Goal: Transaction & Acquisition: Purchase product/service

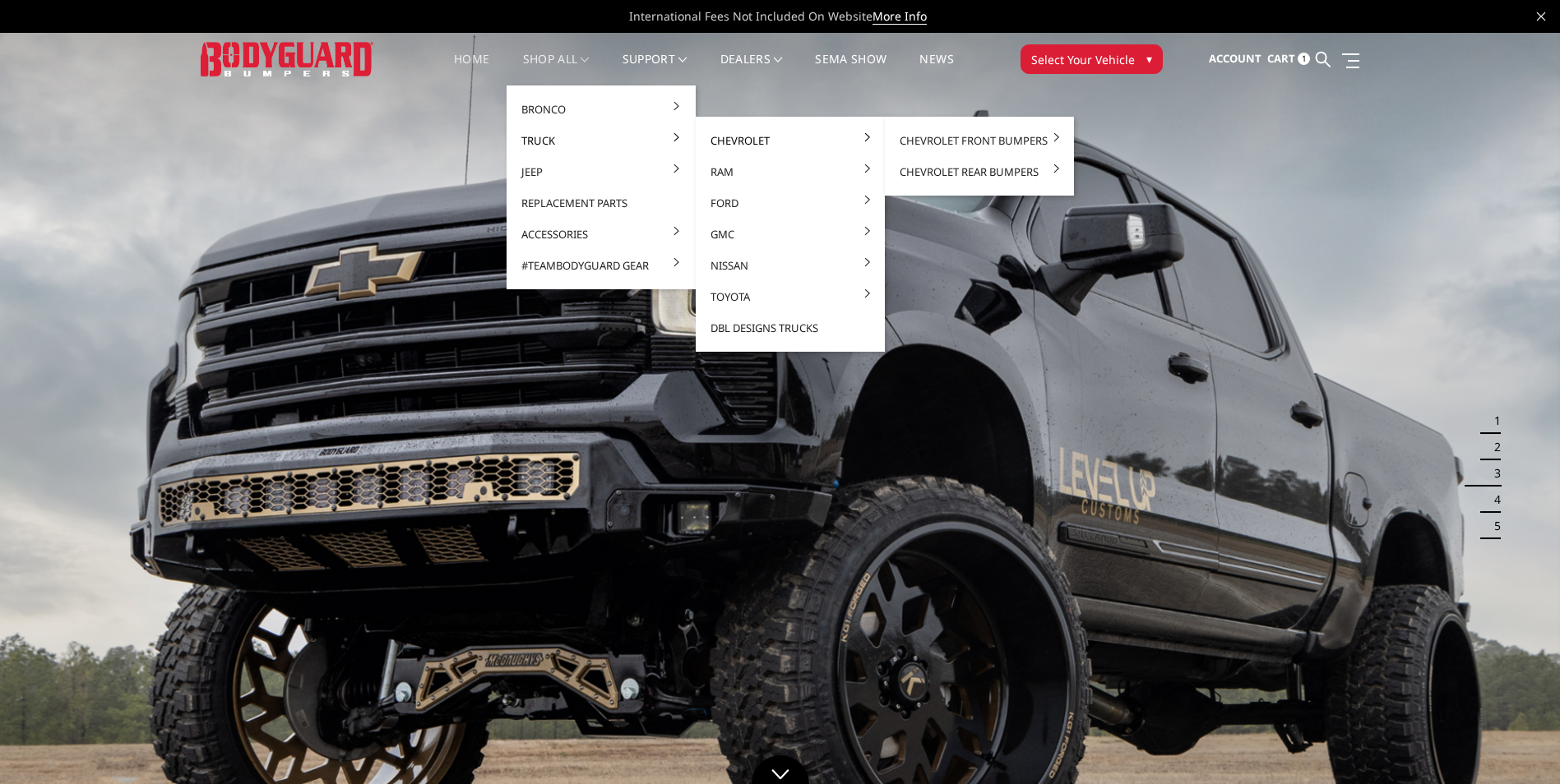
click at [739, 136] on link "Chevrolet" at bounding box center [790, 141] width 176 height 31
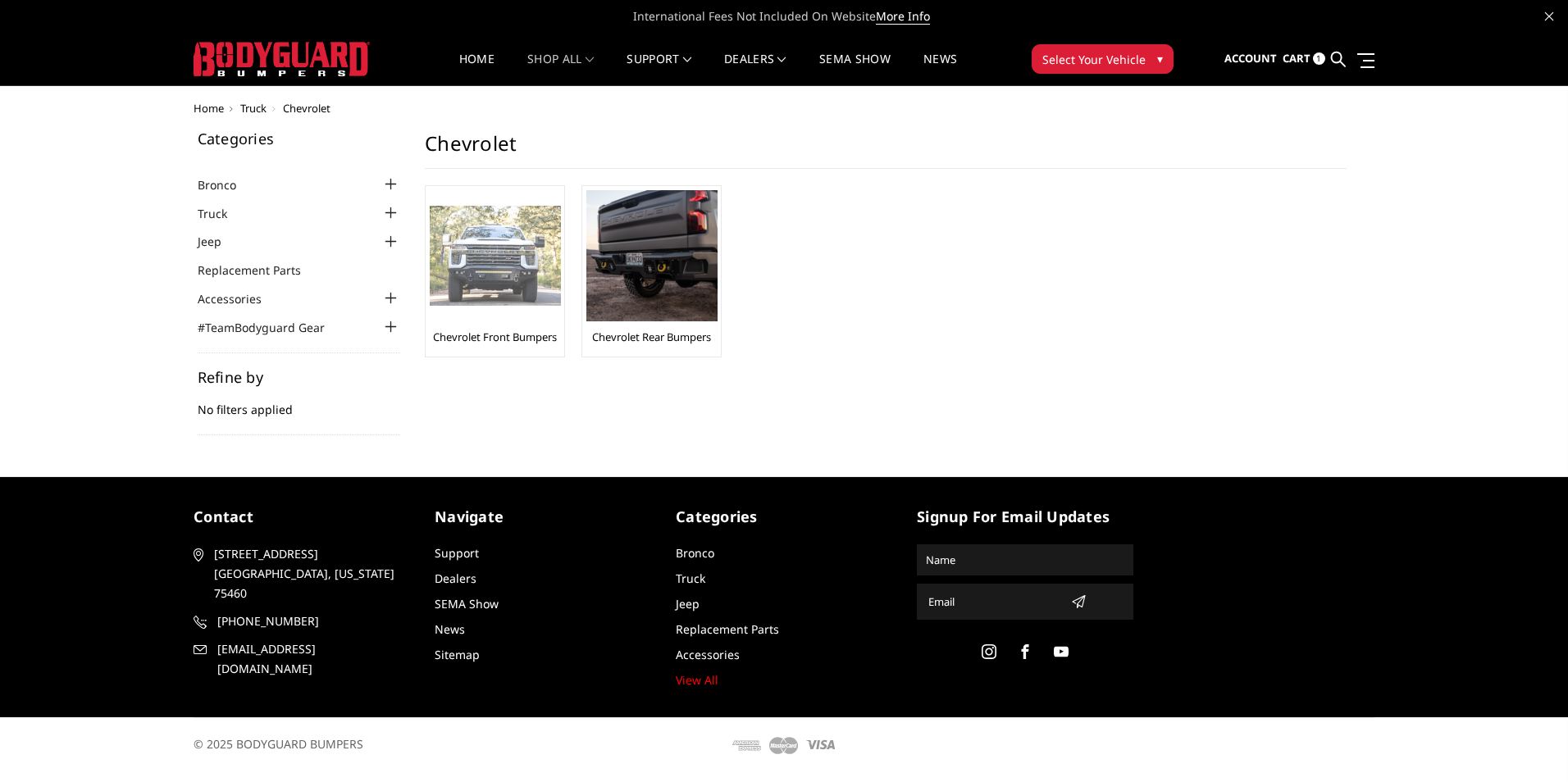
click at [482, 311] on div at bounding box center [495, 255] width 131 height 131
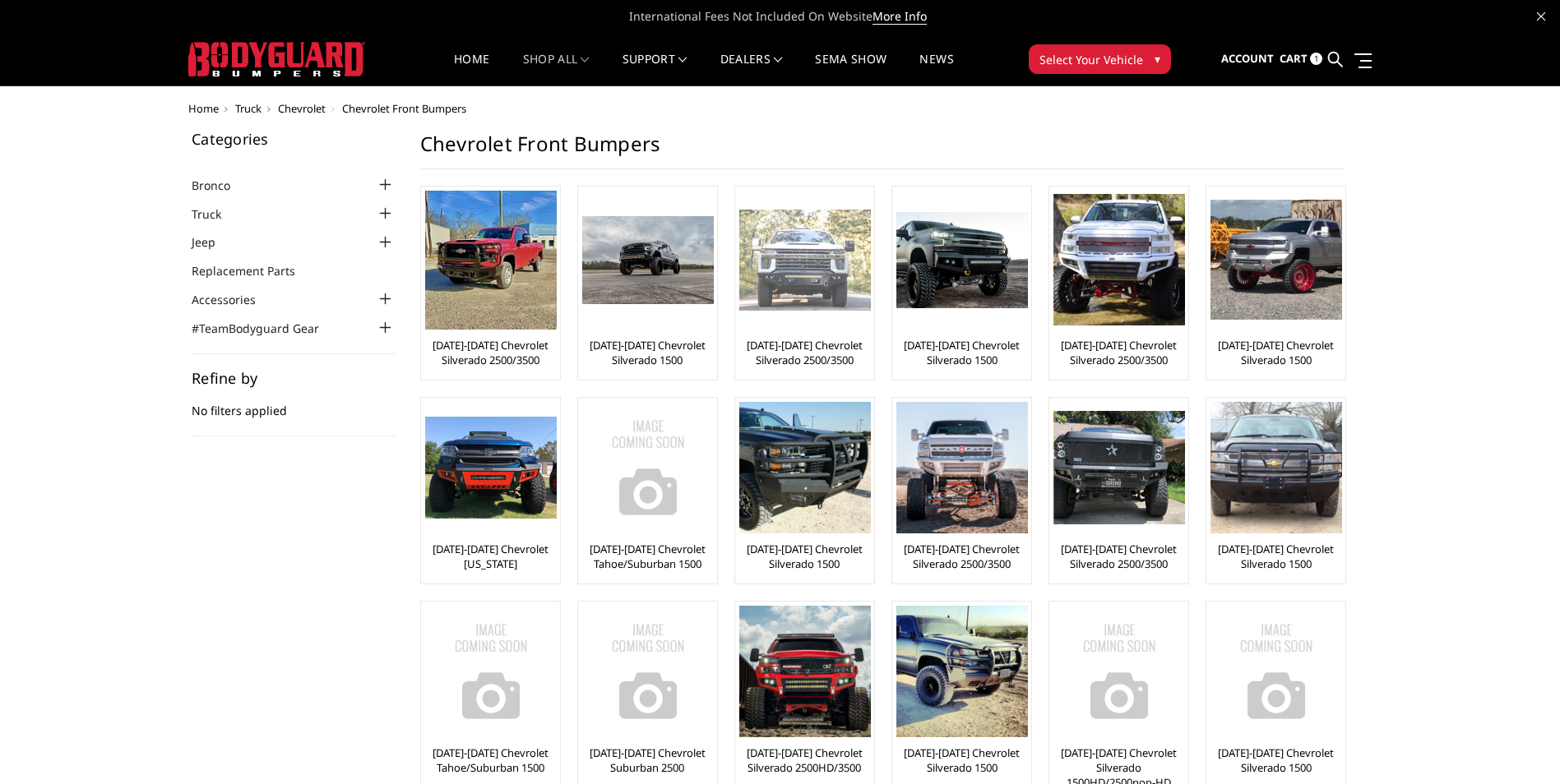
click at [819, 356] on link "[DATE]-[DATE] Chevrolet Silverado 2500/3500" at bounding box center [805, 352] width 130 height 30
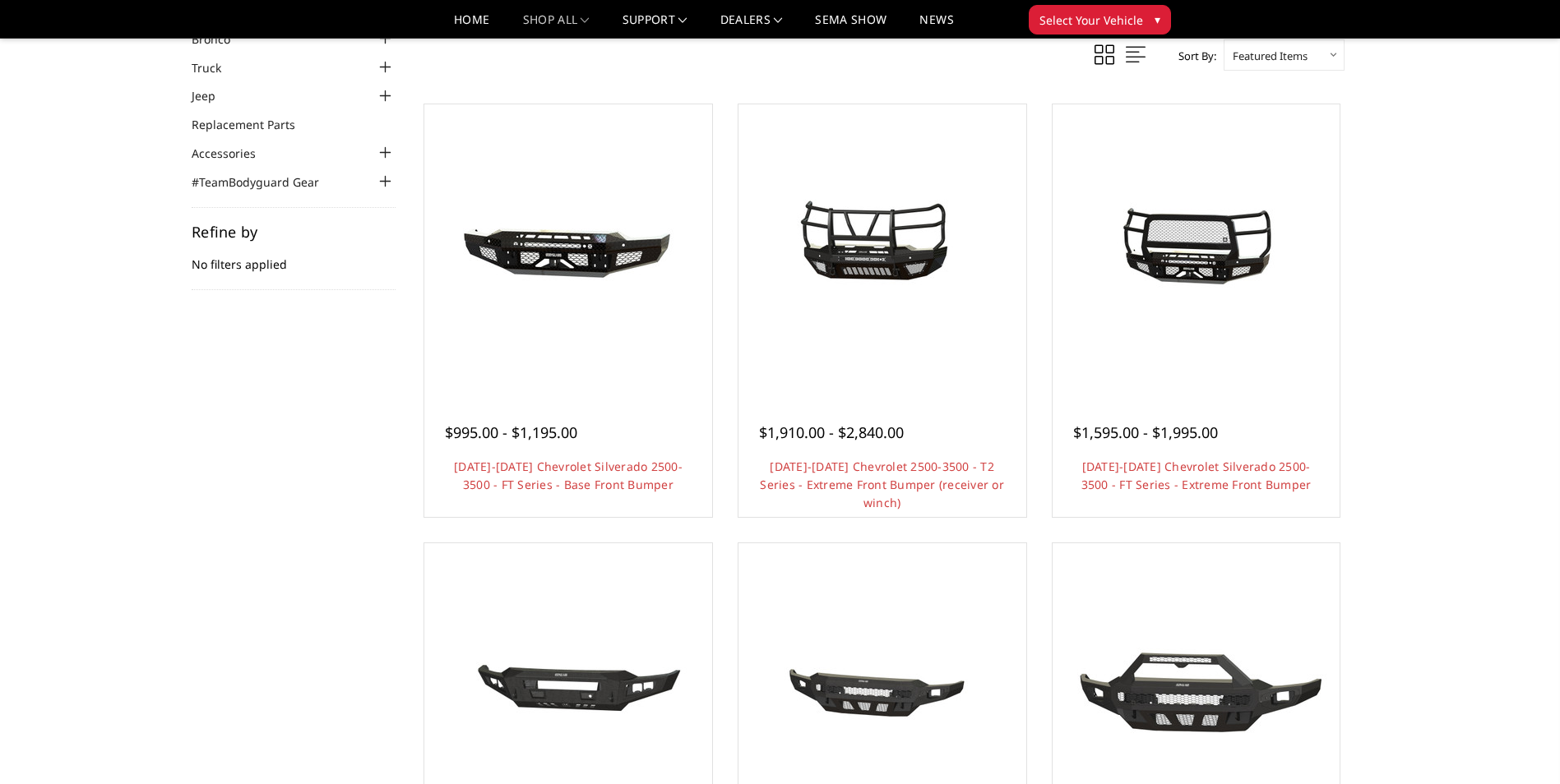
scroll to position [82, 0]
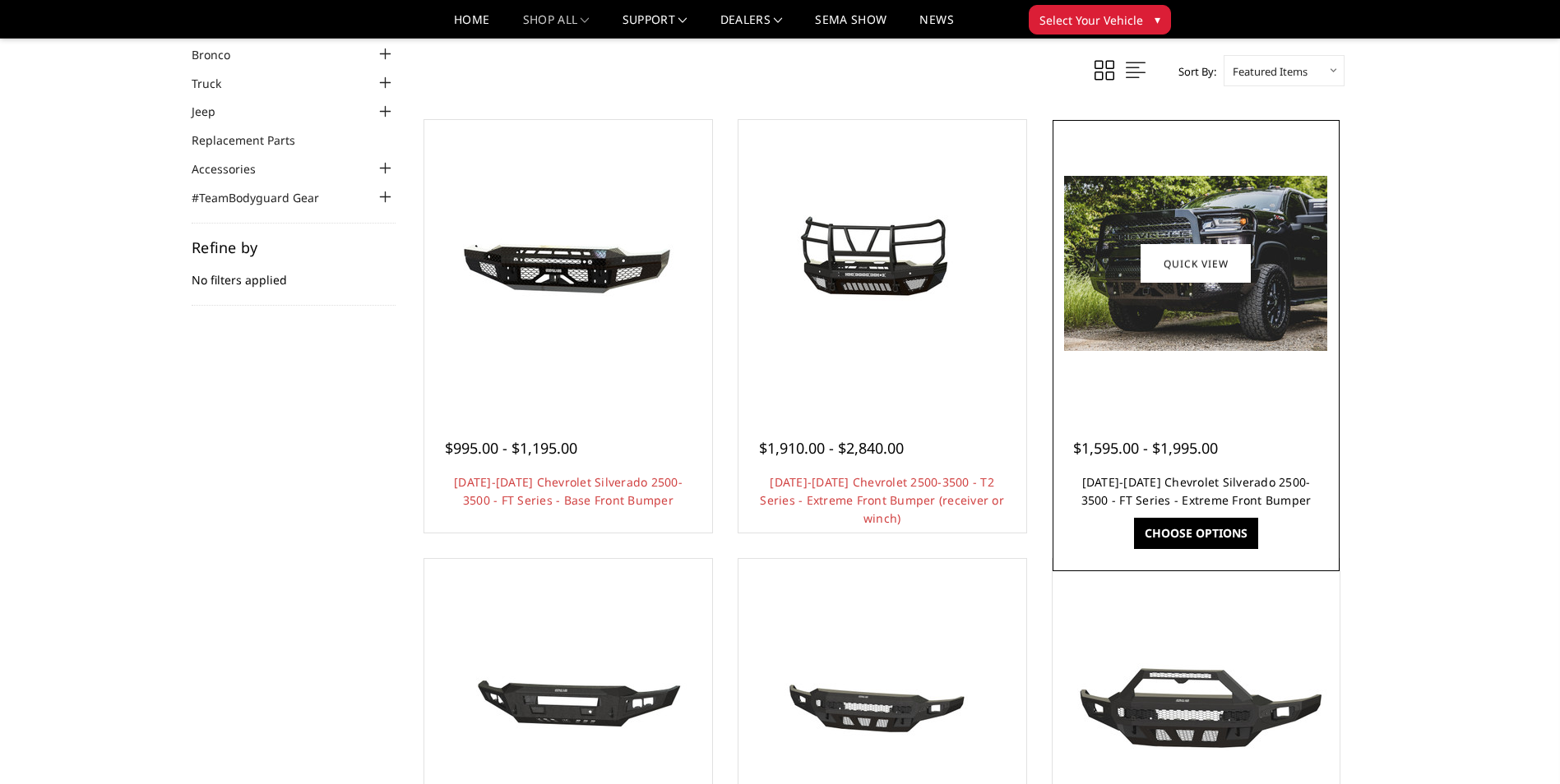
click at [1113, 489] on link "[DATE]-[DATE] Chevrolet Silverado 2500-3500 - FT Series - Extreme Front Bumper" at bounding box center [1197, 491] width 230 height 34
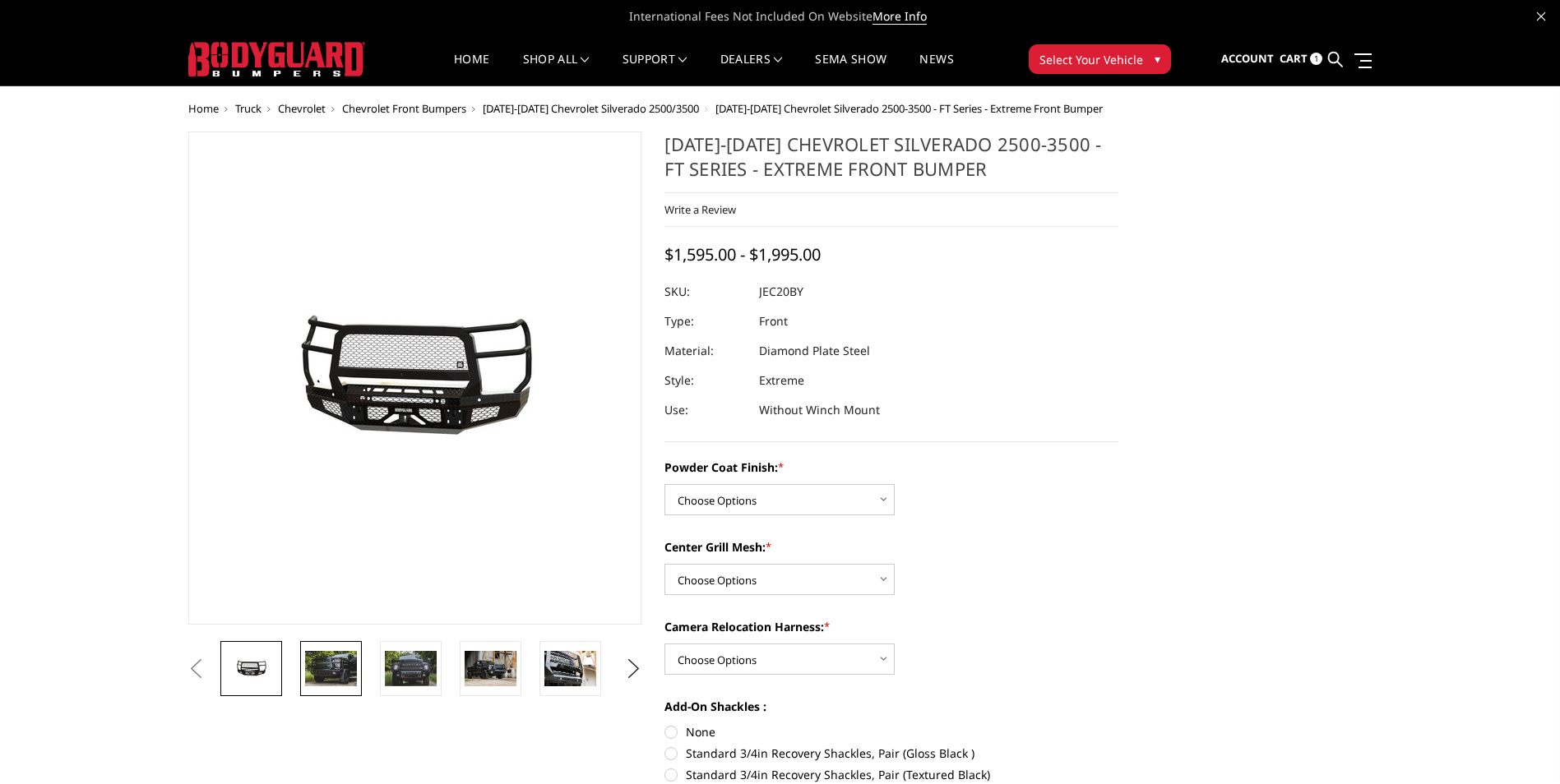
click at [326, 672] on img at bounding box center [330, 668] width 52 height 35
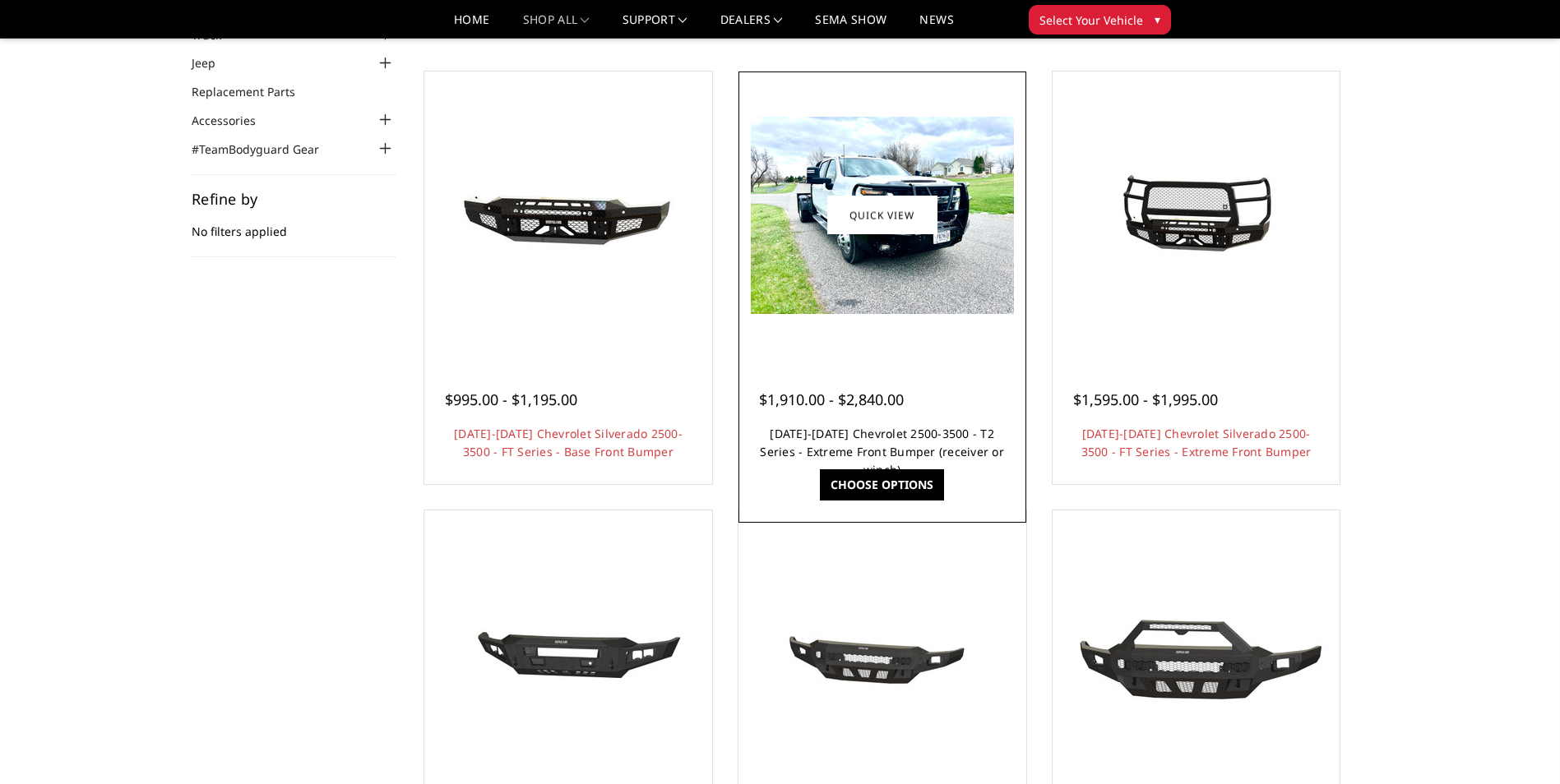
click at [893, 449] on link "[DATE]-[DATE] Chevrolet 2500-3500 - T2 Series - Extreme Front Bumper (receiver …" at bounding box center [882, 451] width 244 height 52
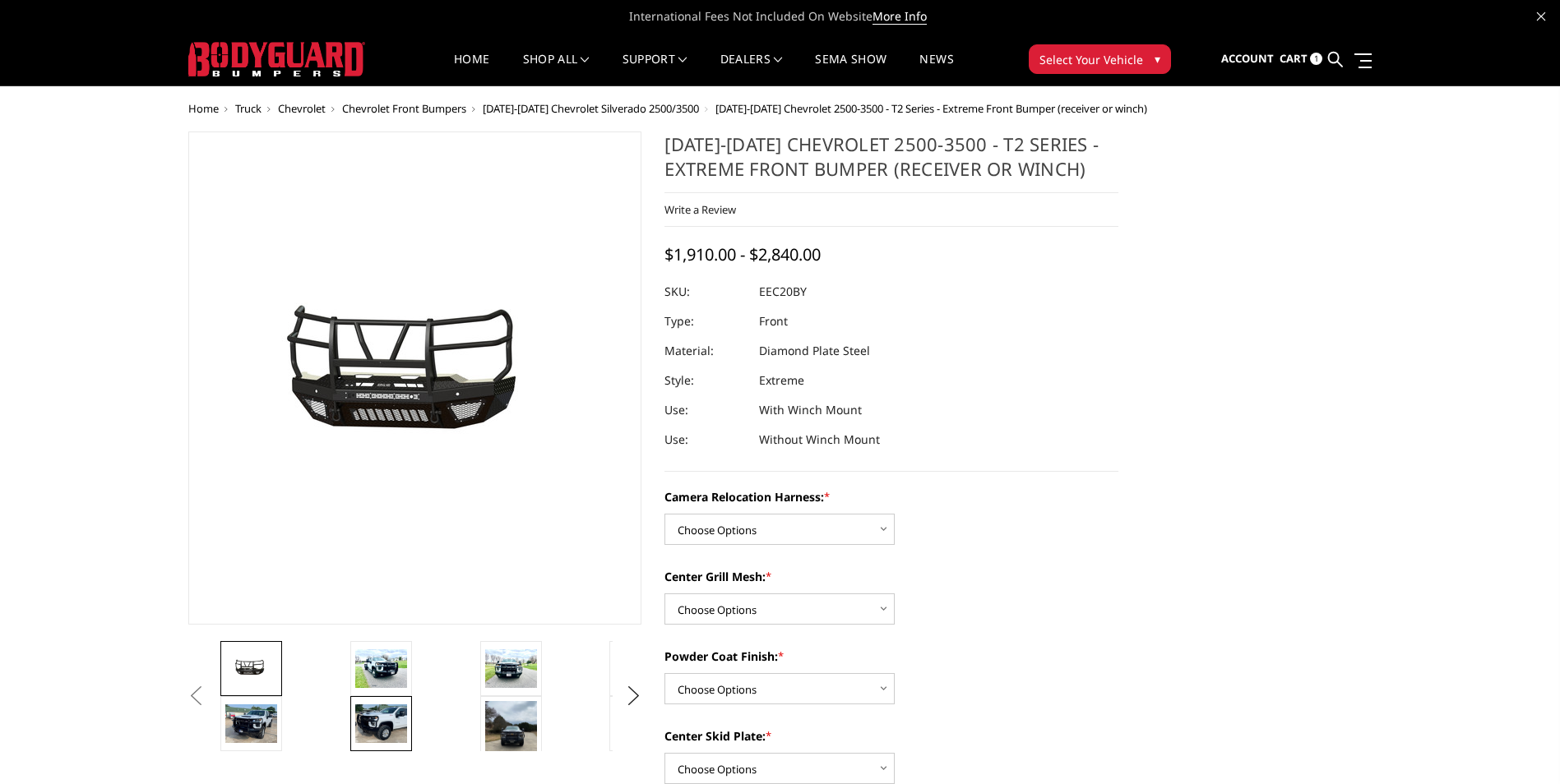
click at [377, 723] on img at bounding box center [380, 724] width 52 height 39
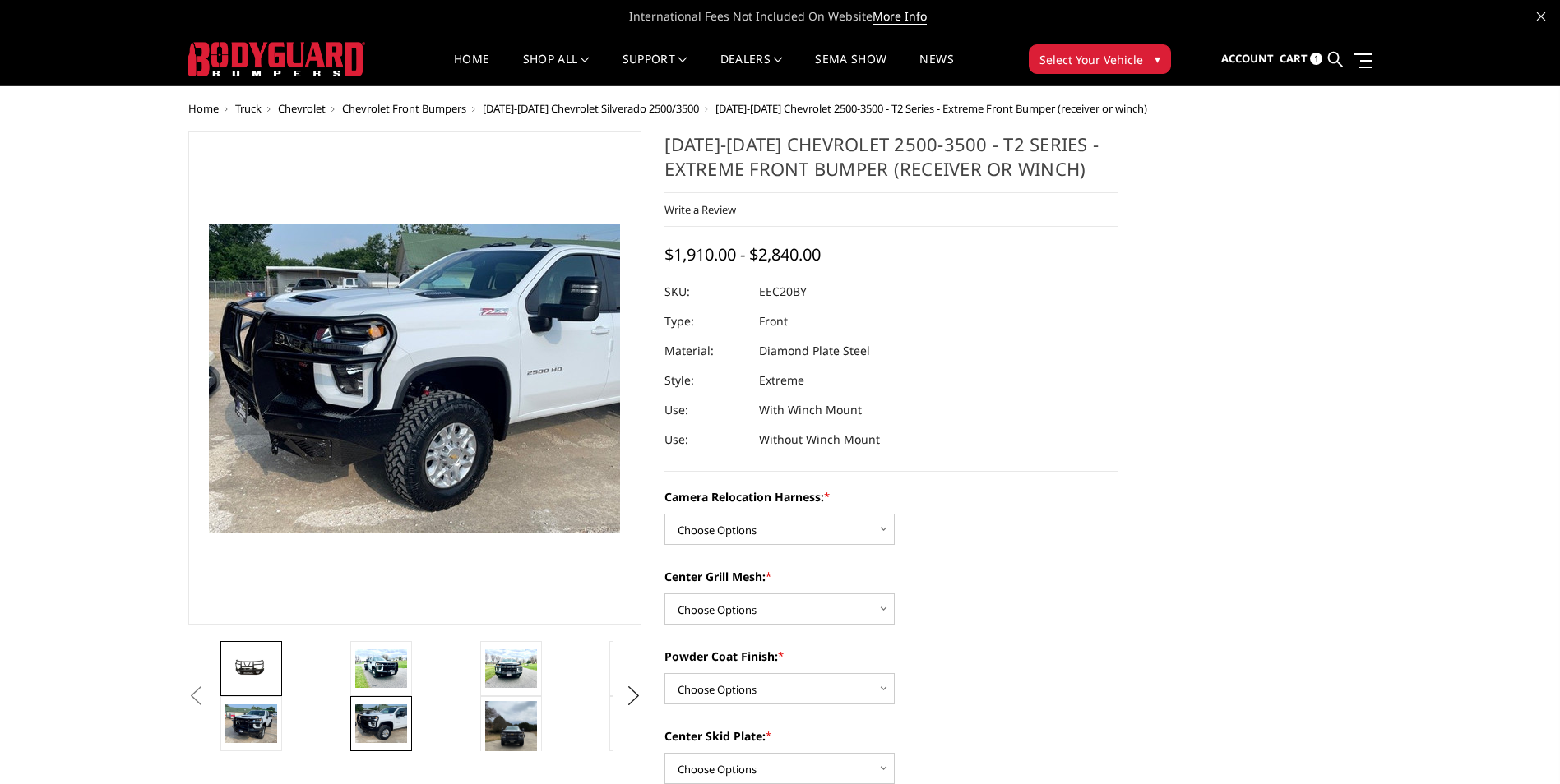
click at [241, 680] on img at bounding box center [251, 669] width 52 height 24
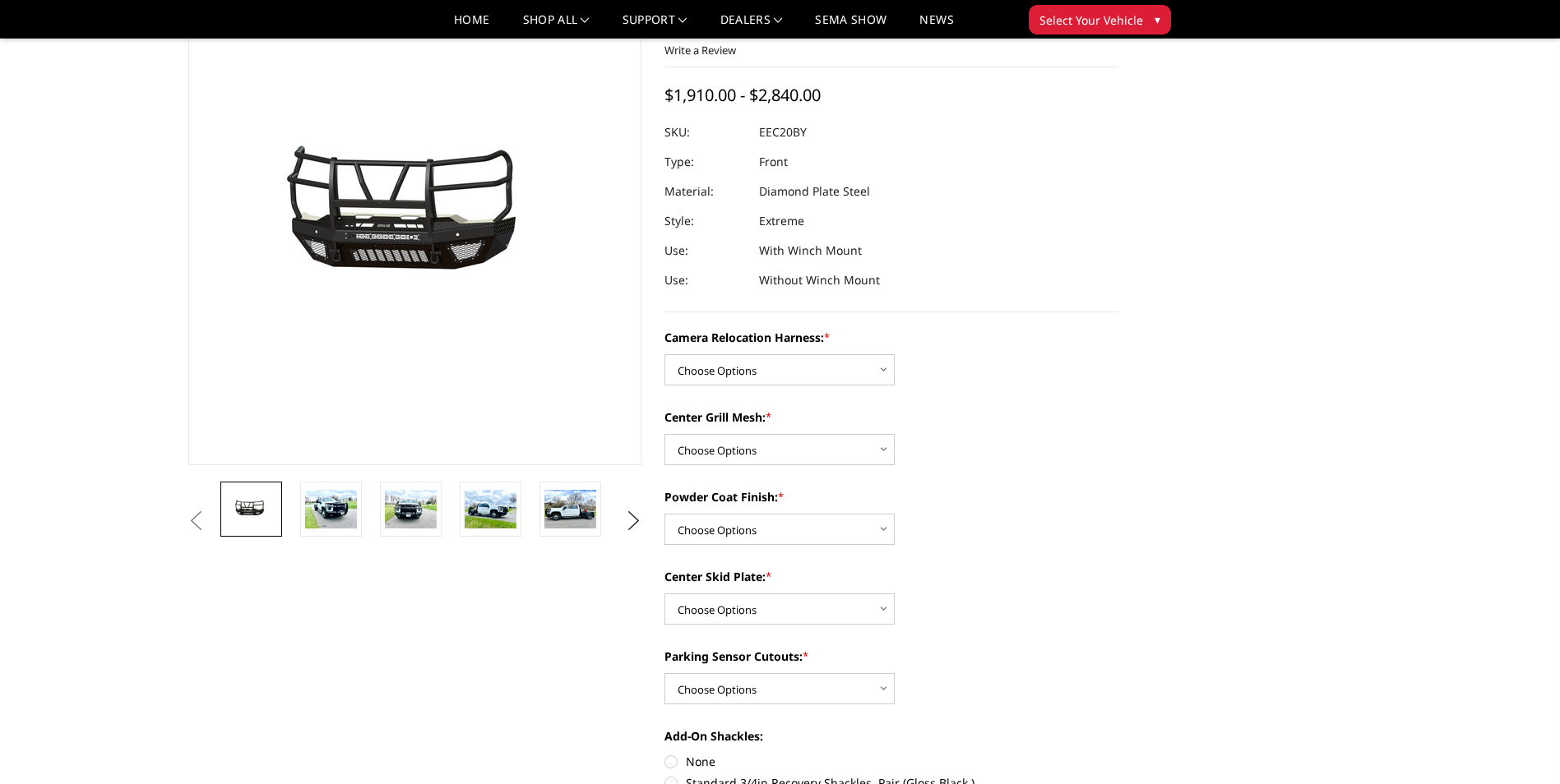
scroll to position [82, 0]
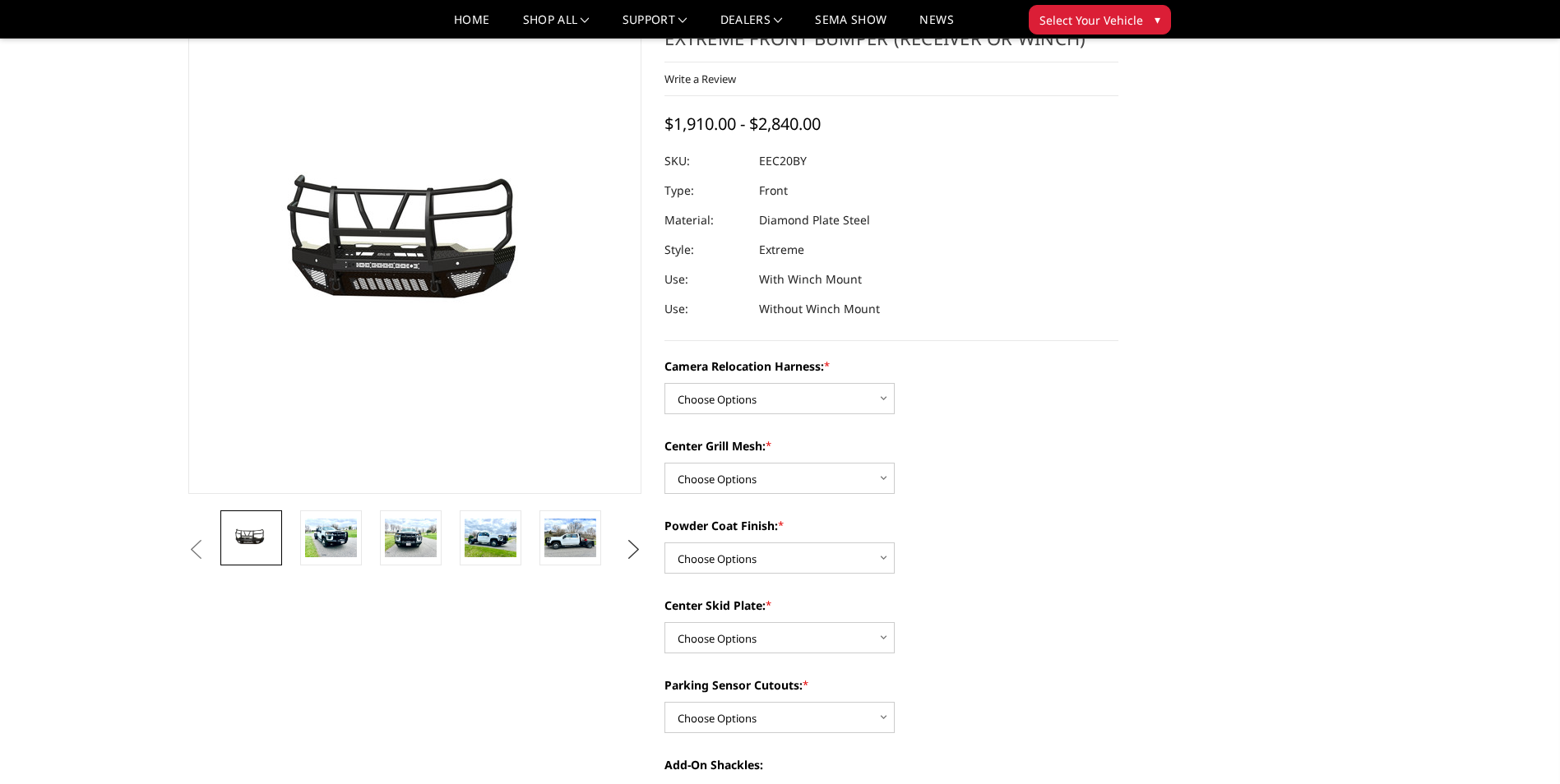
click at [630, 551] on button "Next" at bounding box center [633, 549] width 25 height 25
click at [257, 542] on img at bounding box center [251, 538] width 52 height 39
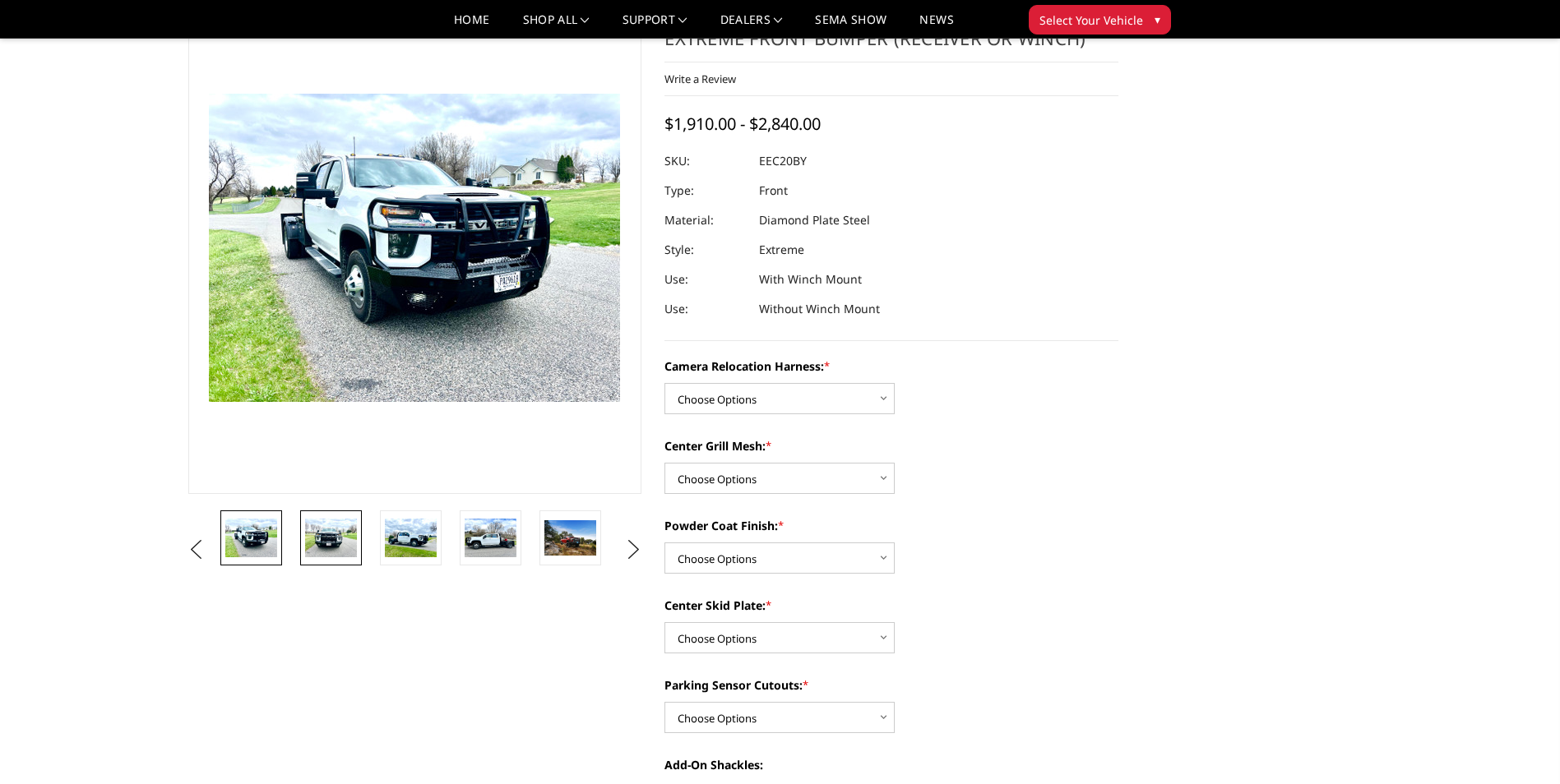
click at [322, 549] on img at bounding box center [330, 538] width 52 height 39
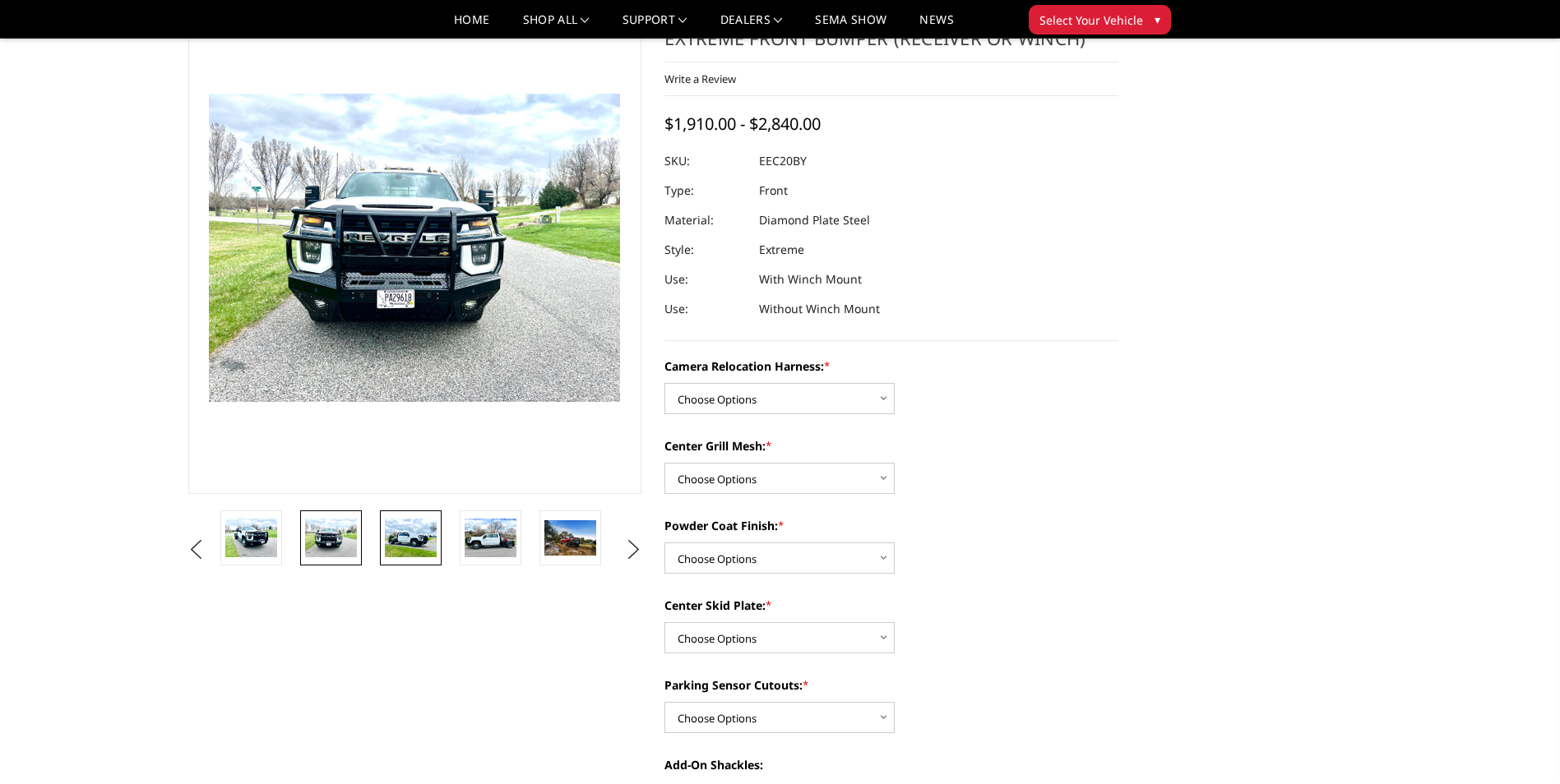
click at [417, 548] on img at bounding box center [410, 538] width 52 height 39
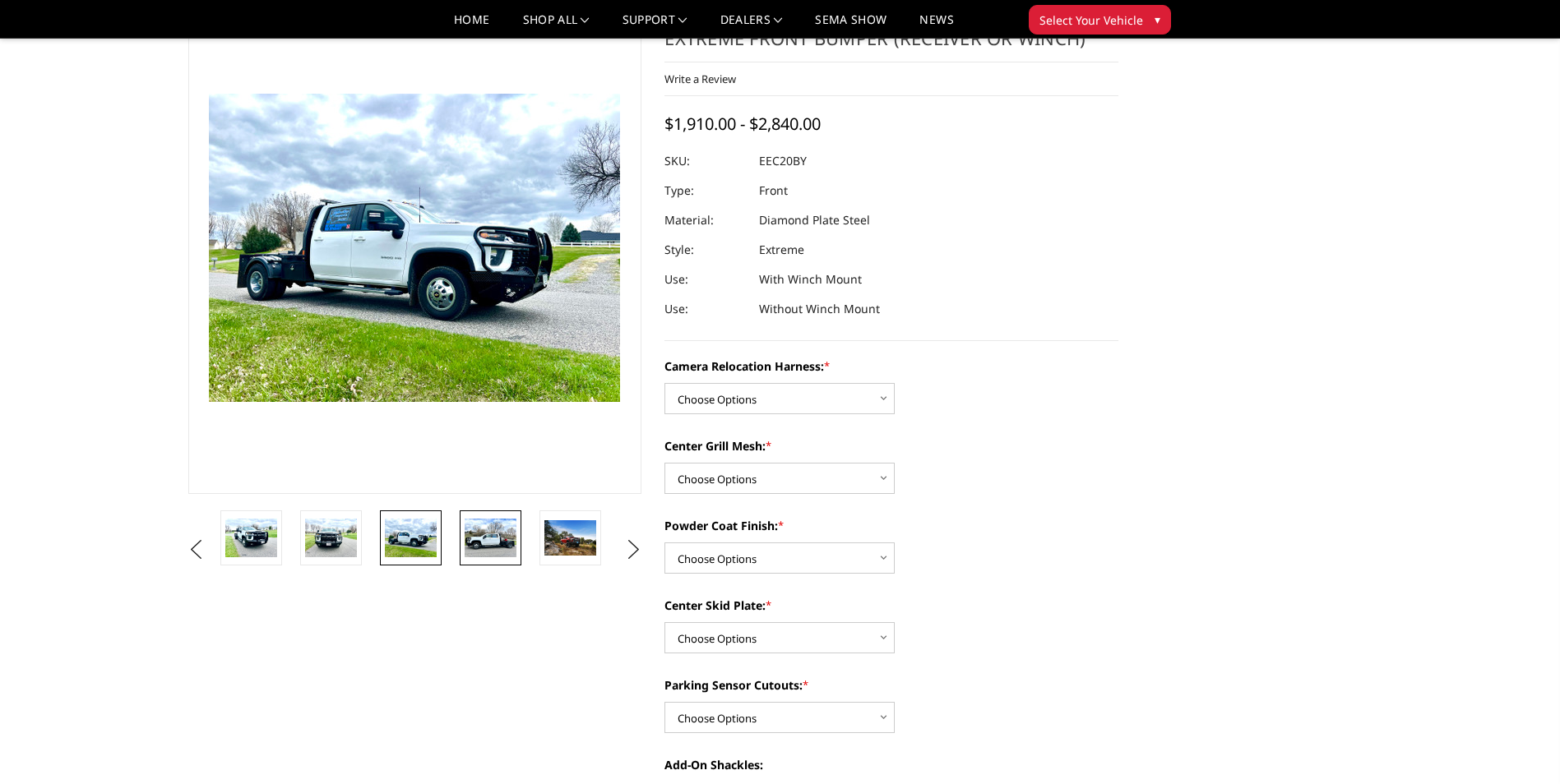
click at [498, 541] on img at bounding box center [490, 538] width 52 height 39
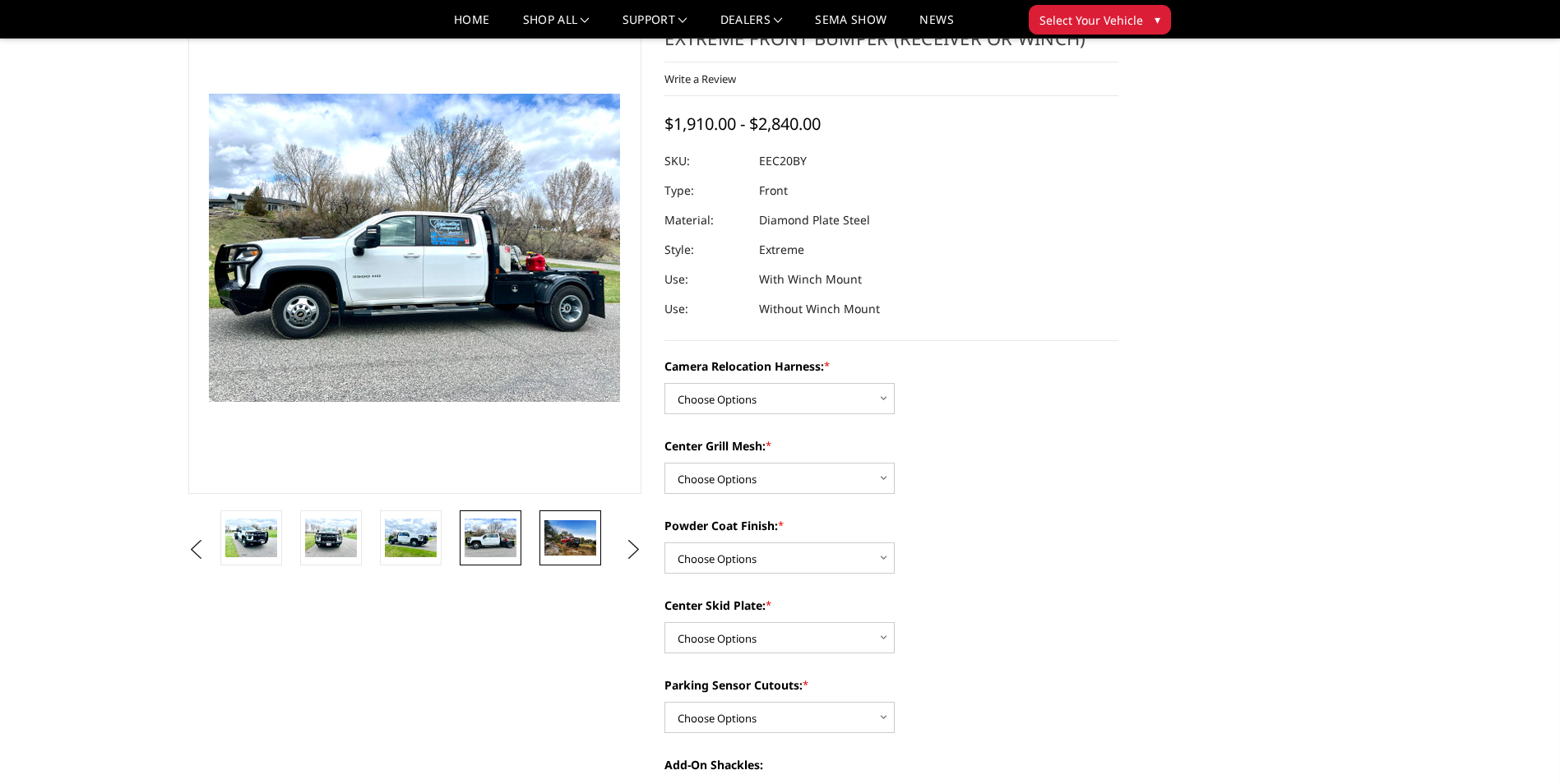
click at [561, 540] on img at bounding box center [570, 538] width 52 height 35
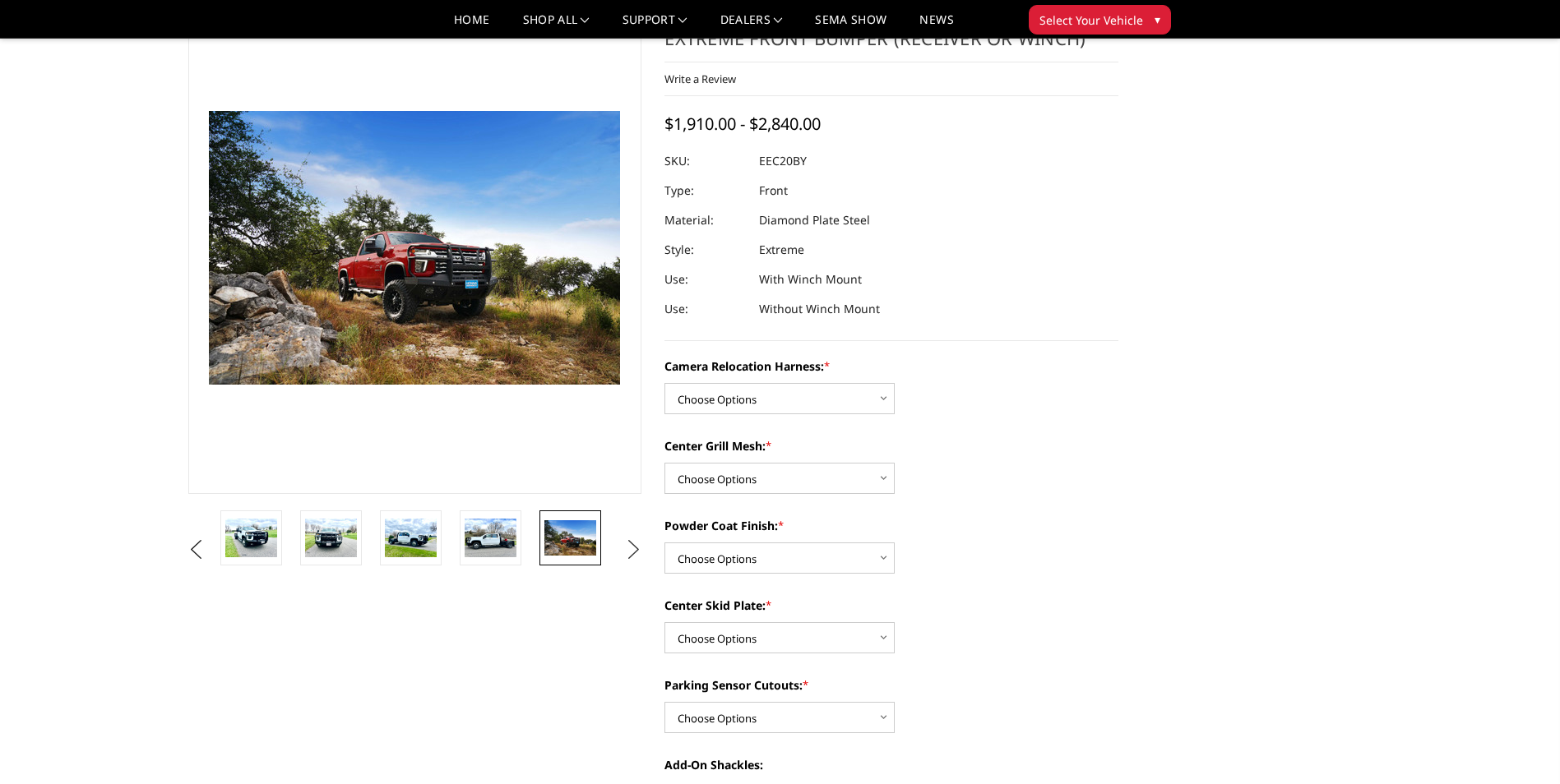
click at [638, 545] on button "Next" at bounding box center [633, 549] width 25 height 25
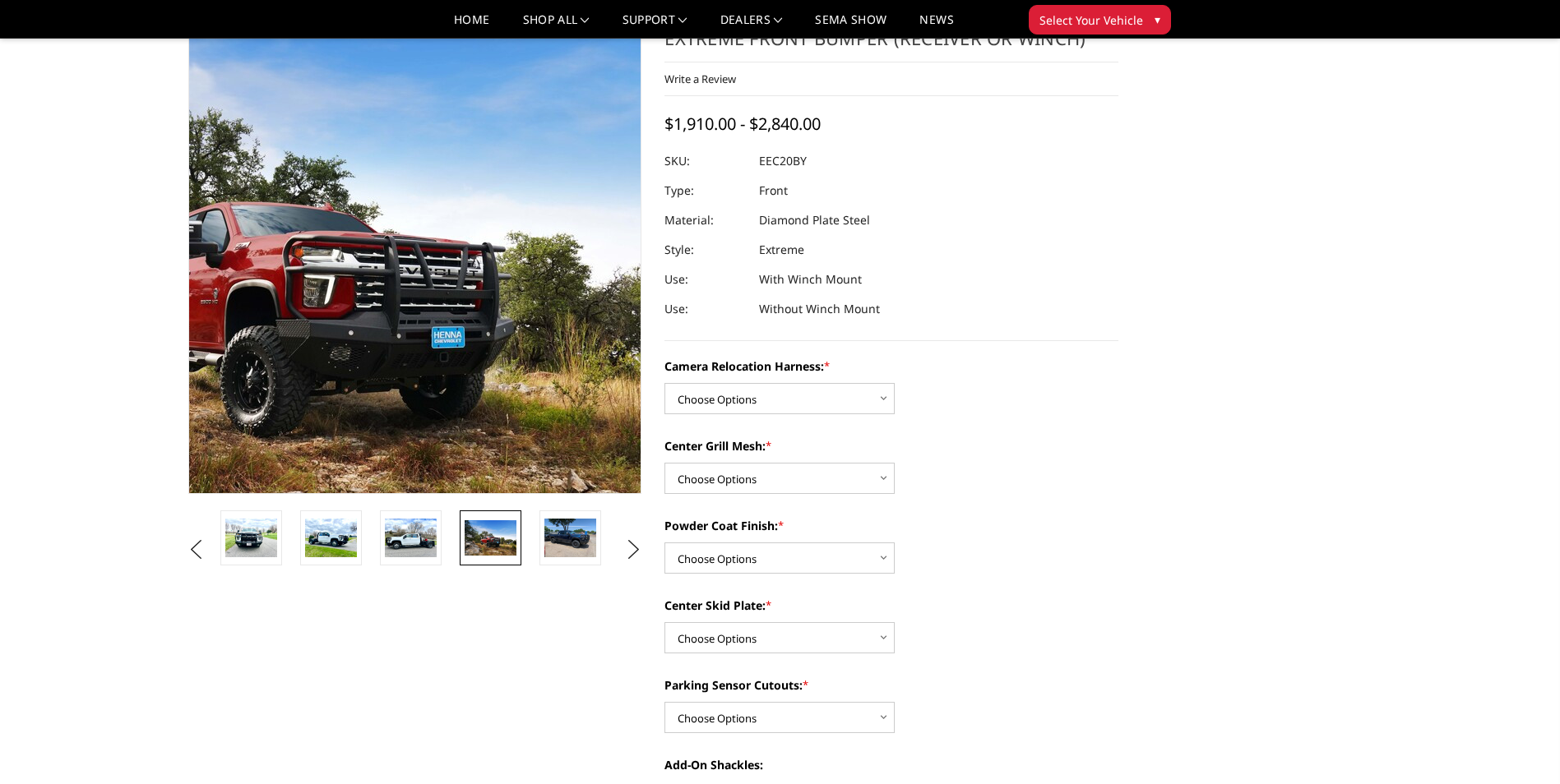
click at [501, 257] on img at bounding box center [301, 245] width 1053 height 701
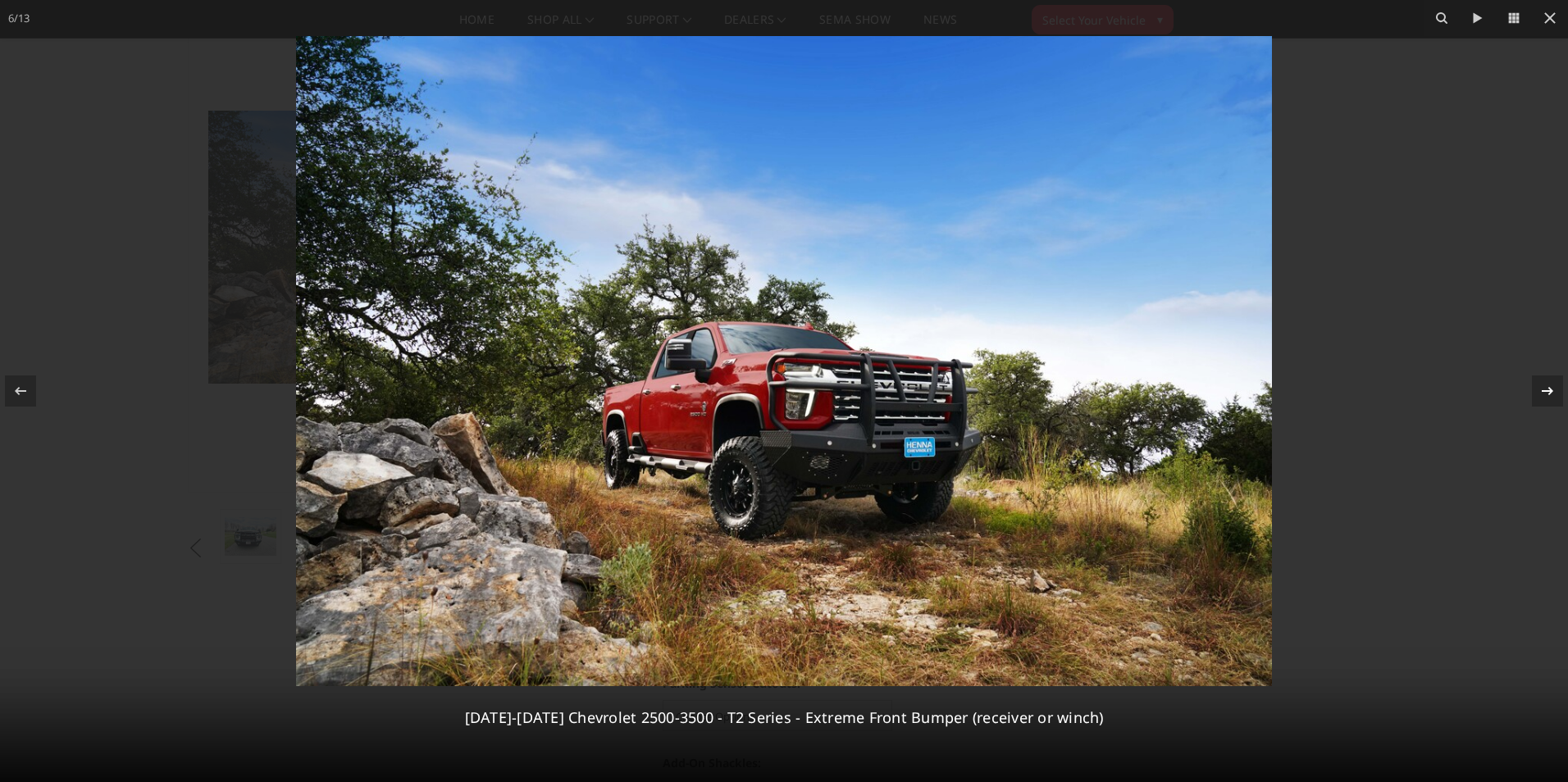
click at [1551, 389] on icon at bounding box center [1548, 391] width 12 height 8
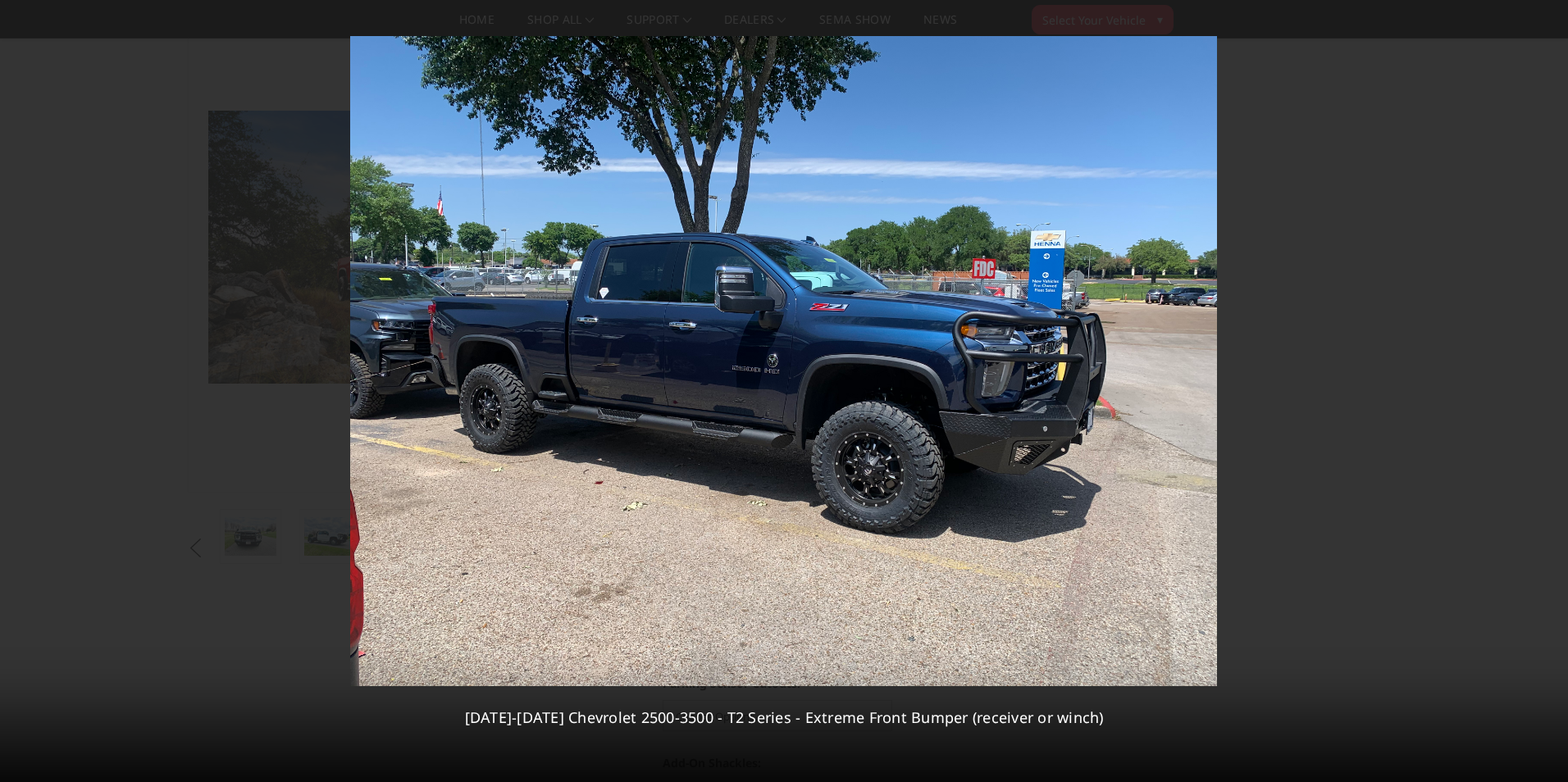
click at [1551, 389] on div "7 / 13 2020-2023 Chevrolet 2500-3500 - T2 Series - Extreme Front Bumper (receiv…" at bounding box center [784, 391] width 1568 height 782
click at [1546, 390] on icon at bounding box center [1547, 390] width 19 height 19
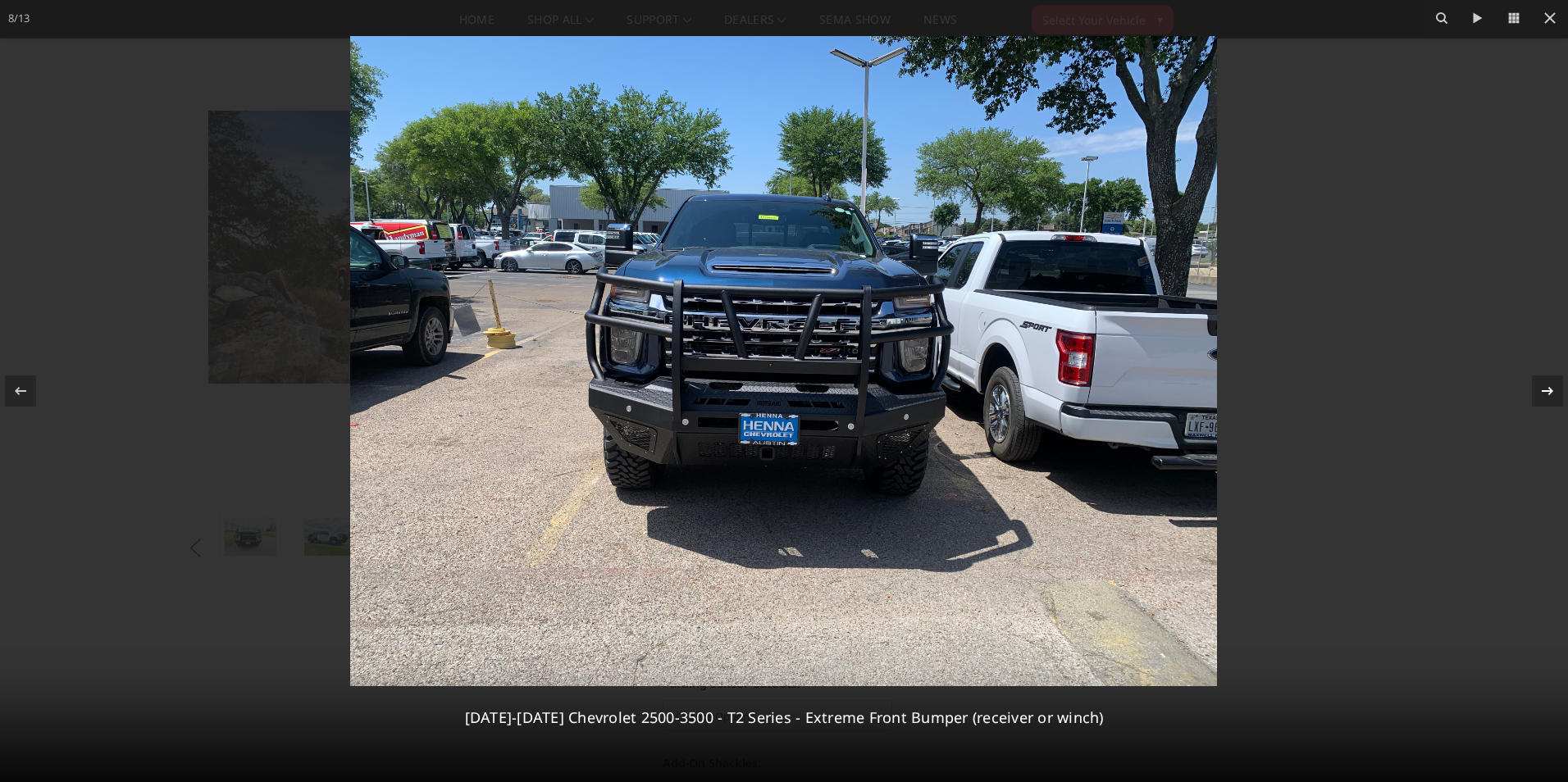
click at [1543, 394] on icon at bounding box center [1547, 390] width 19 height 19
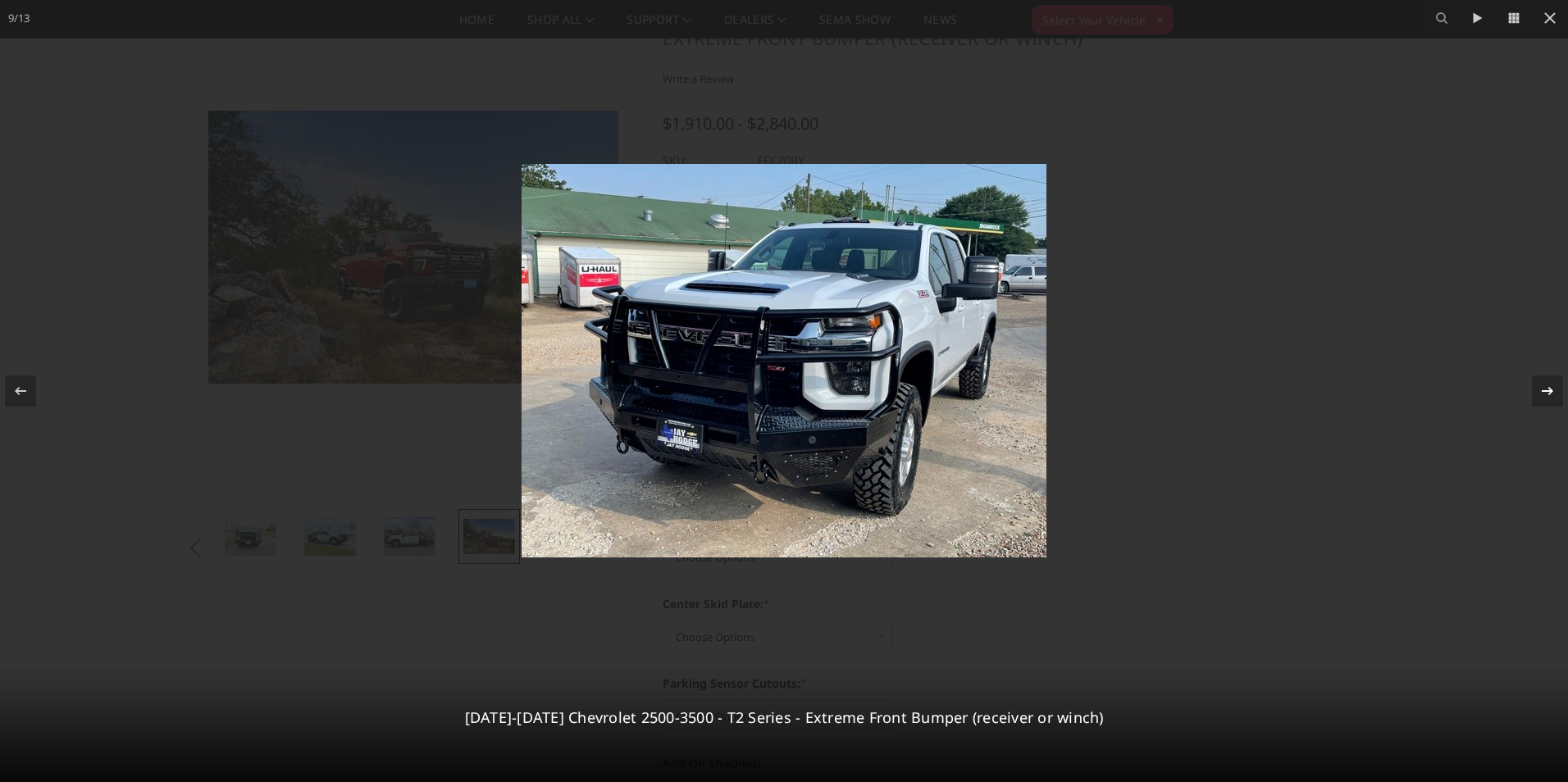
click at [1536, 383] on div at bounding box center [1547, 391] width 31 height 31
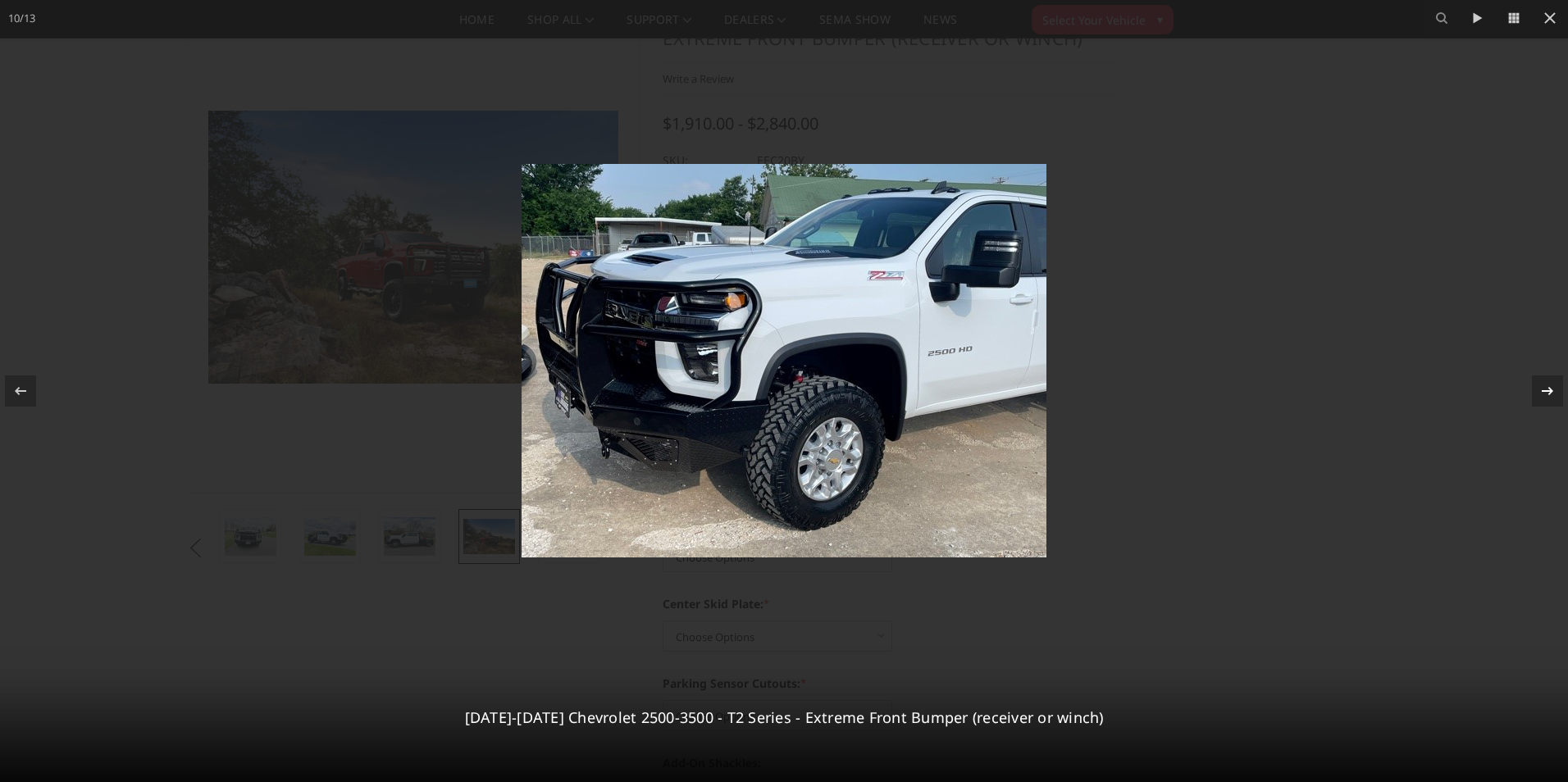
click at [1538, 383] on icon at bounding box center [1547, 390] width 19 height 19
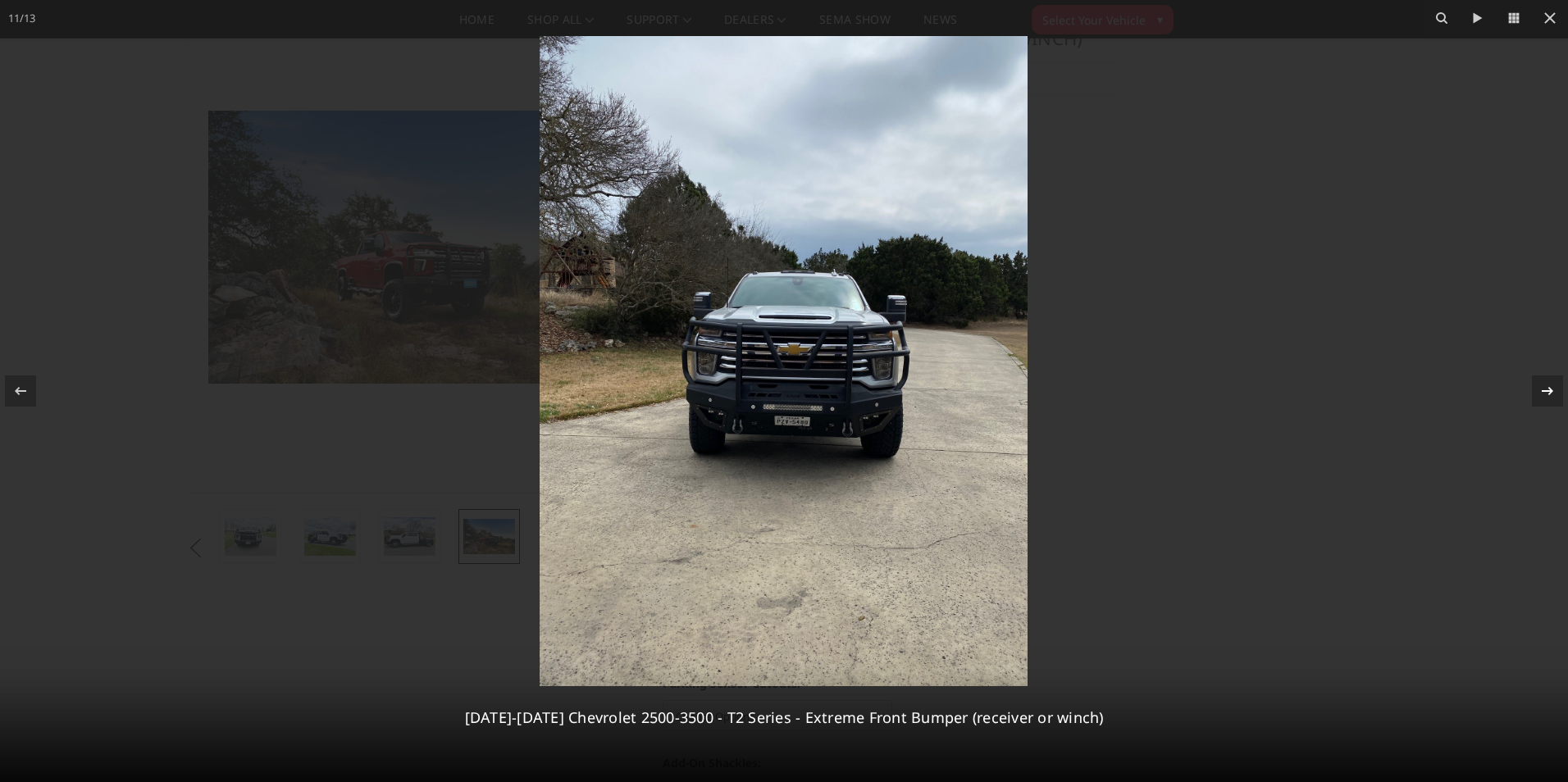
click at [1538, 383] on icon at bounding box center [1547, 390] width 19 height 19
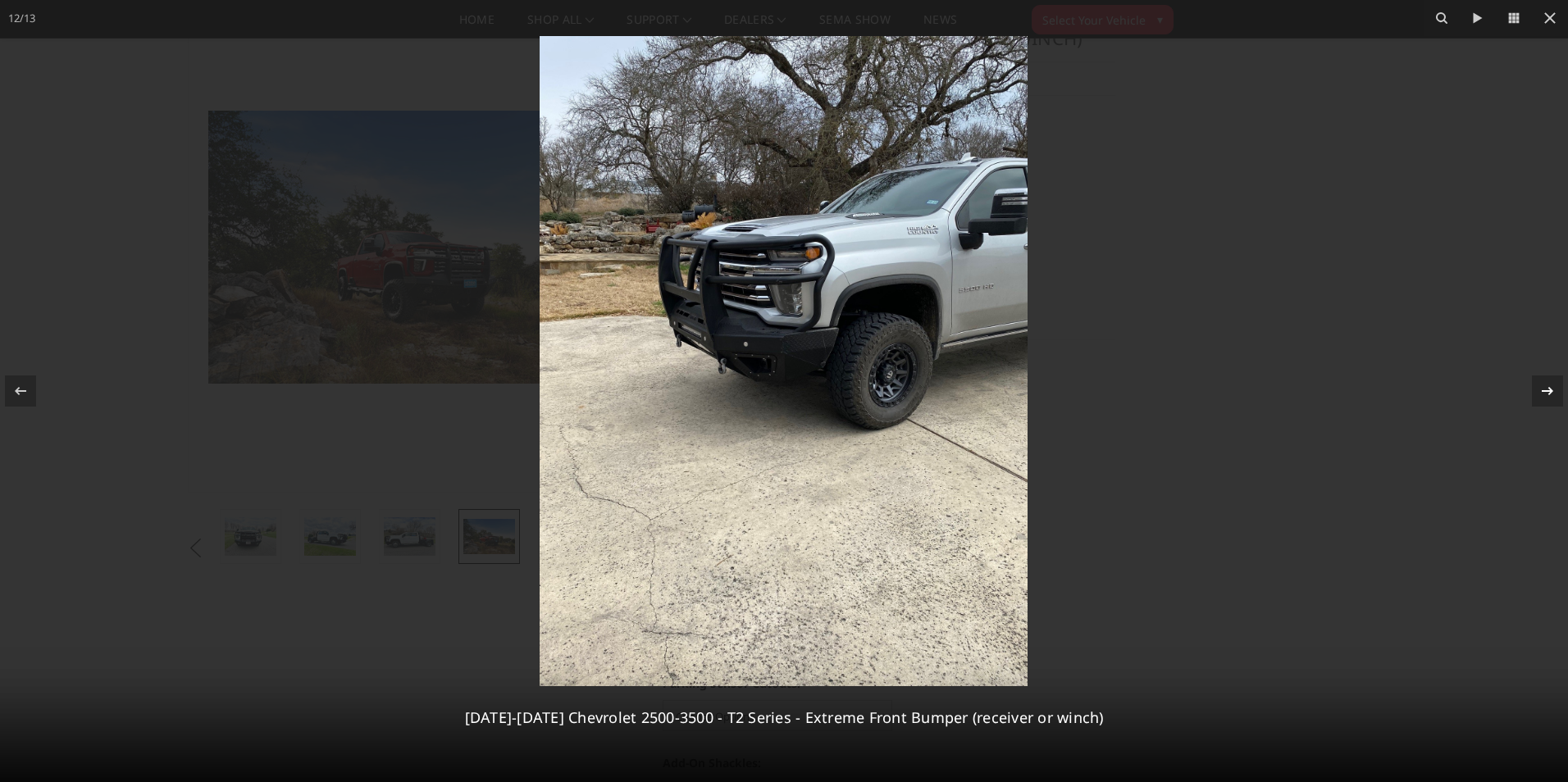
click at [1539, 383] on icon at bounding box center [1547, 390] width 19 height 19
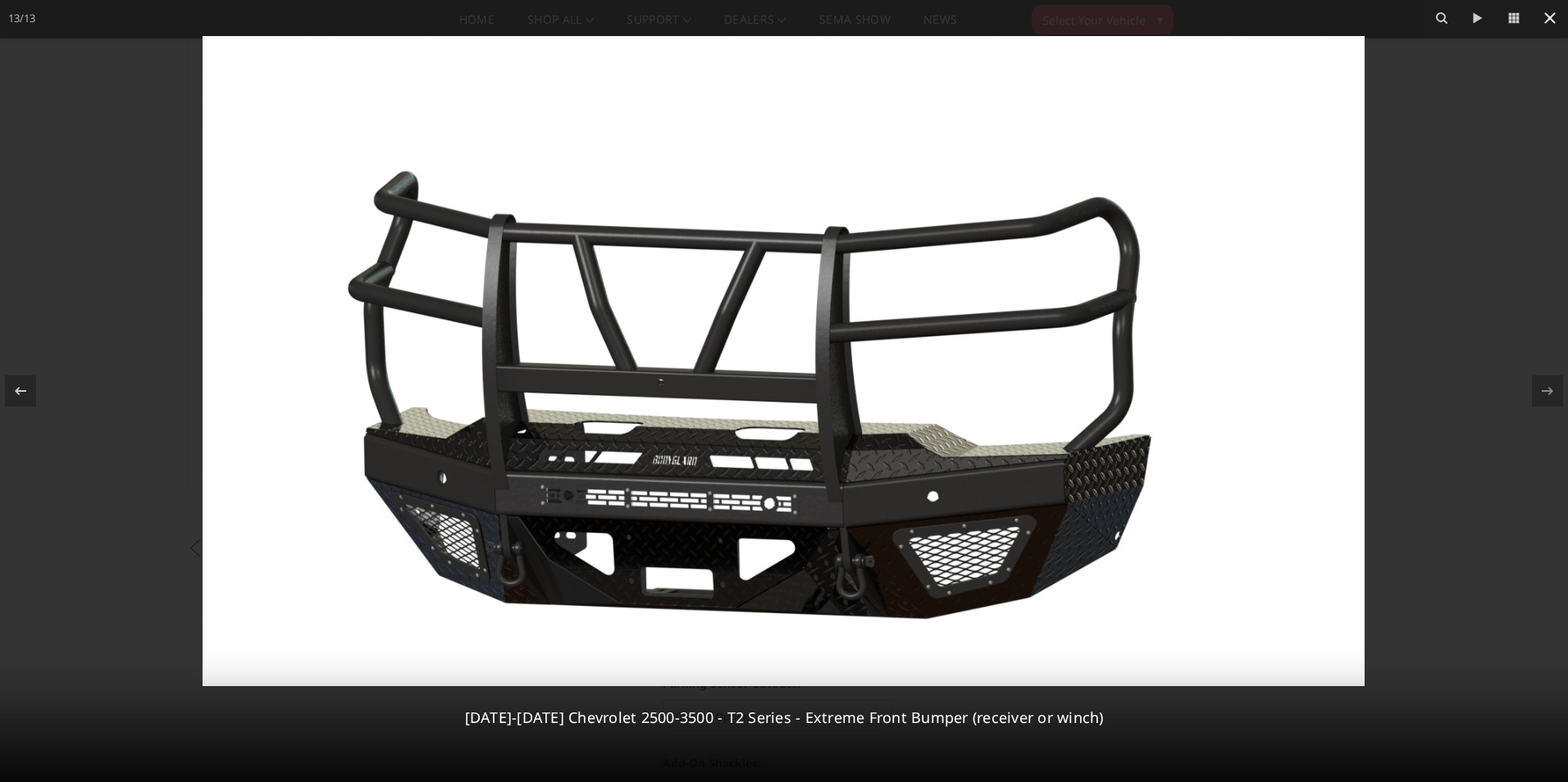
click at [1553, 24] on icon at bounding box center [1549, 18] width 19 height 19
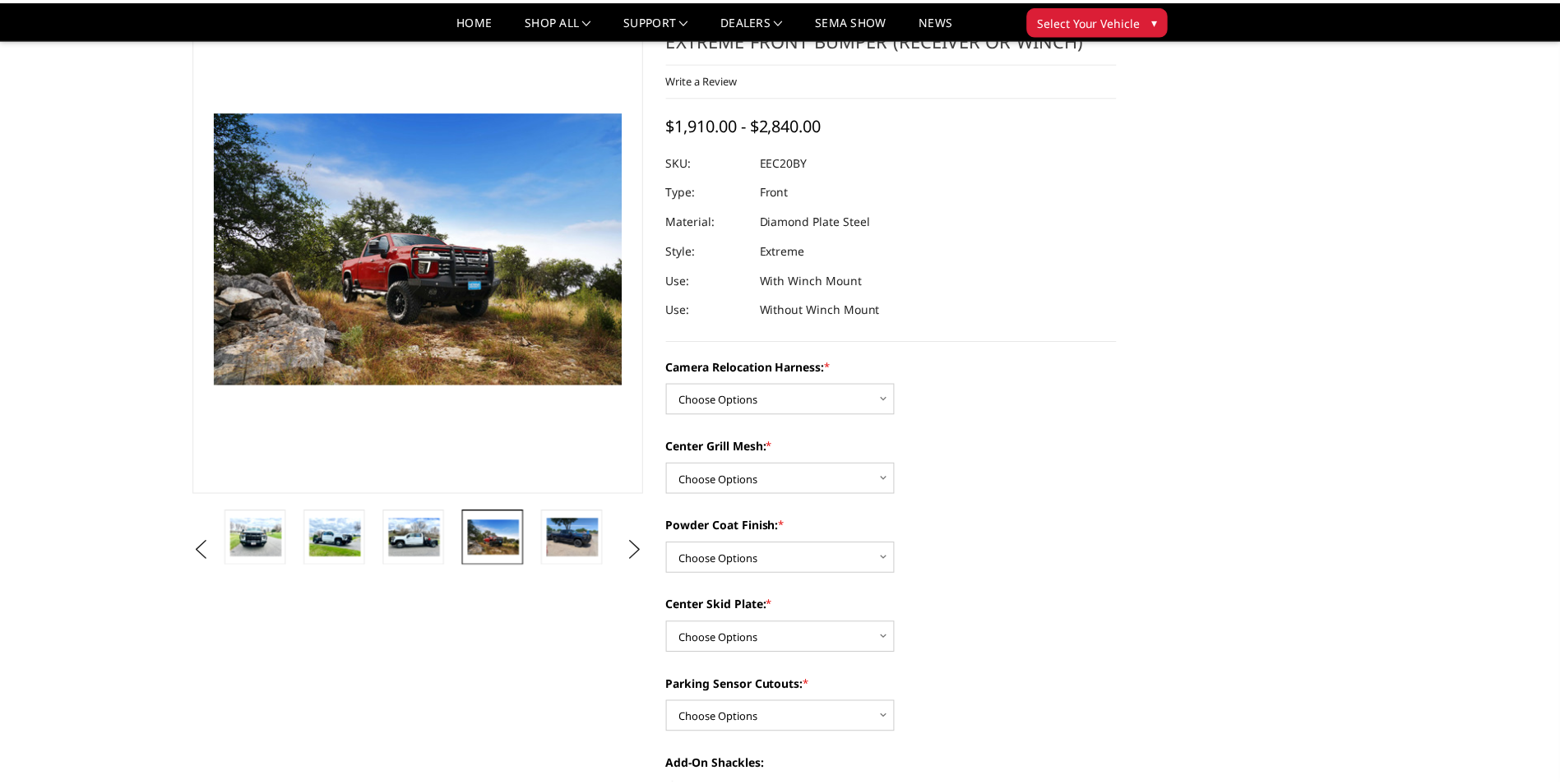
scroll to position [0, 634]
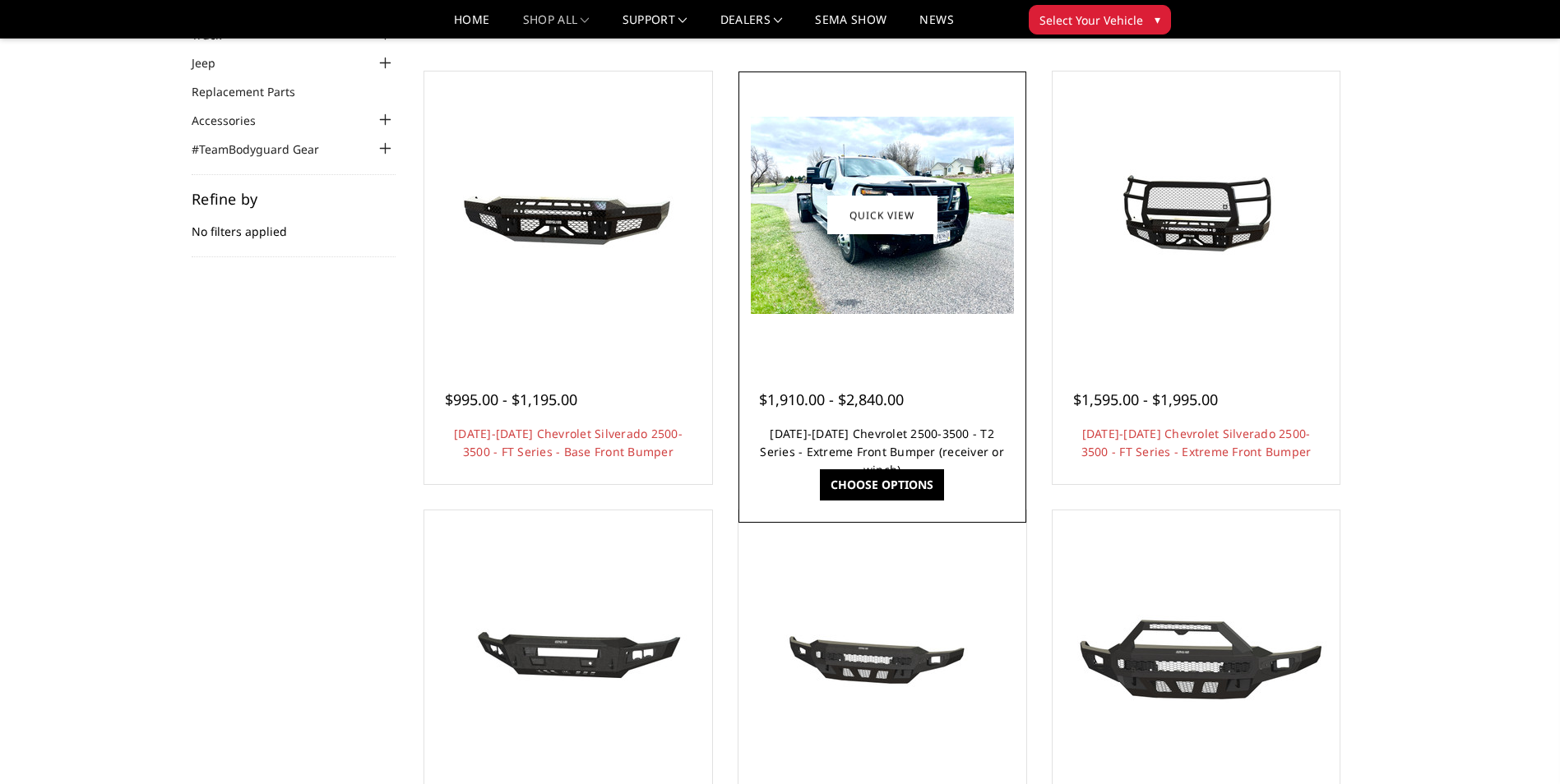
click at [855, 427] on link "[DATE]-[DATE] Chevrolet 2500-3500 - T2 Series - Extreme Front Bumper (receiver …" at bounding box center [882, 451] width 244 height 52
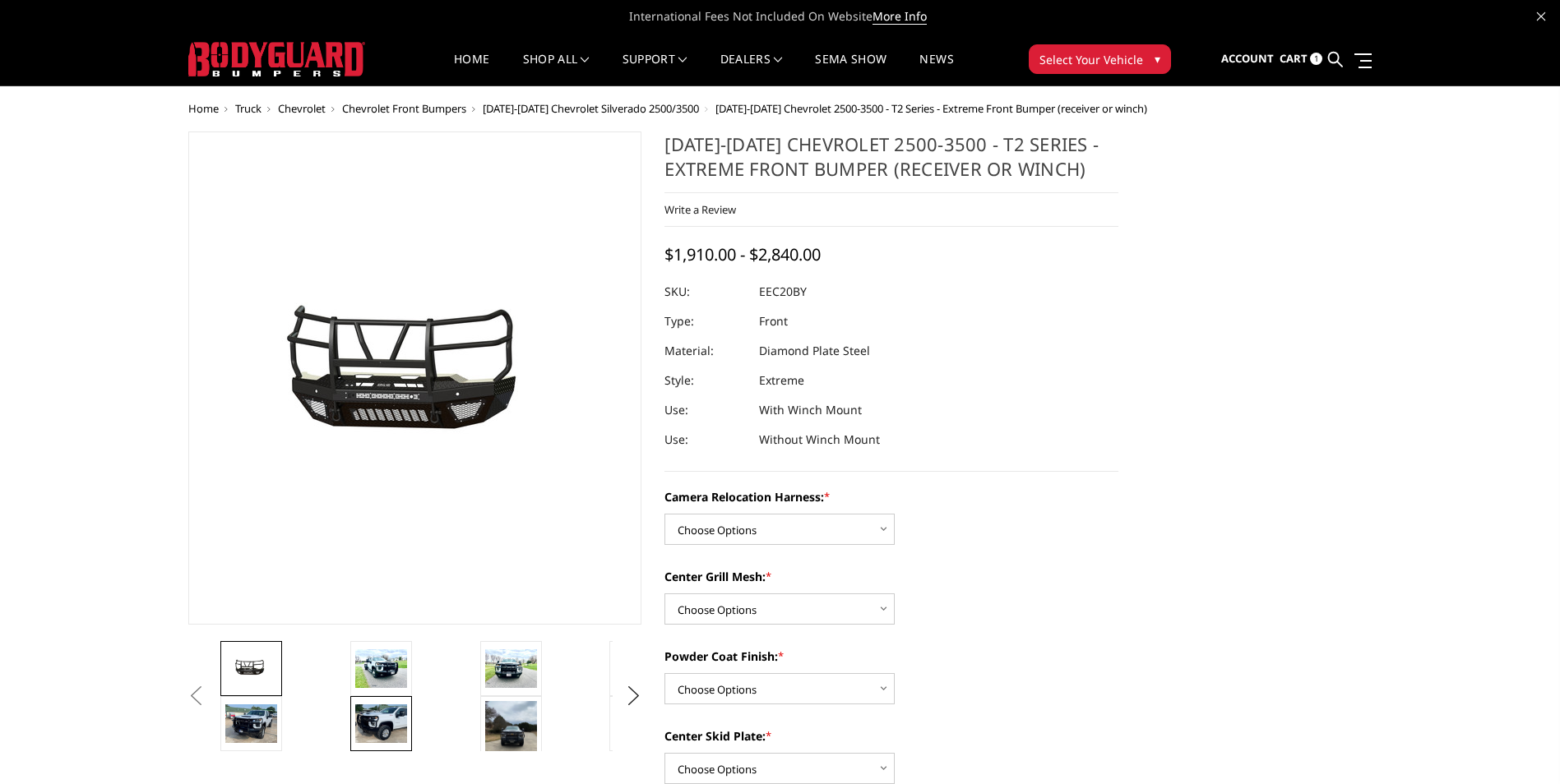
click at [398, 726] on img at bounding box center [380, 724] width 52 height 39
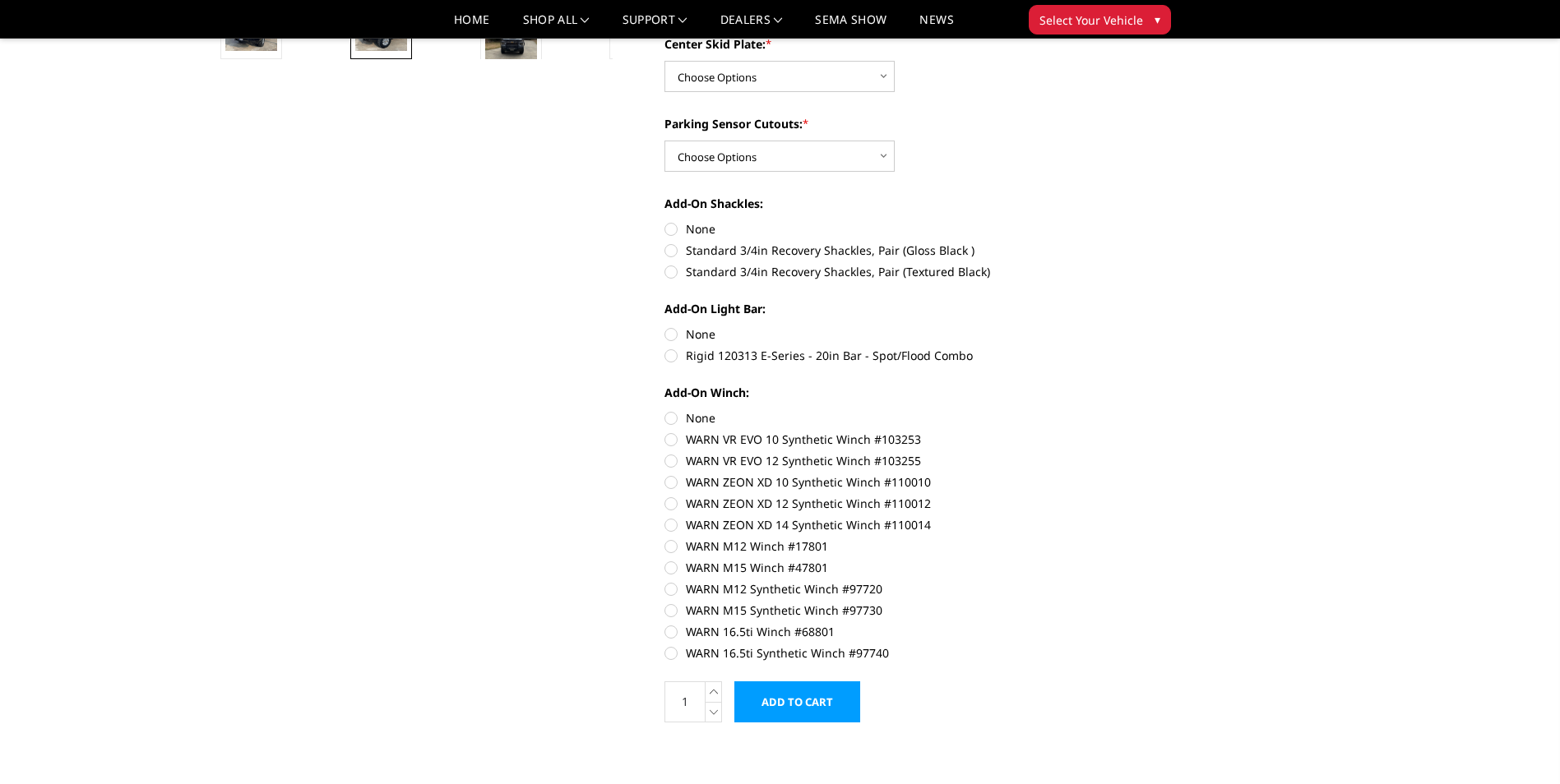
scroll to position [493, 0]
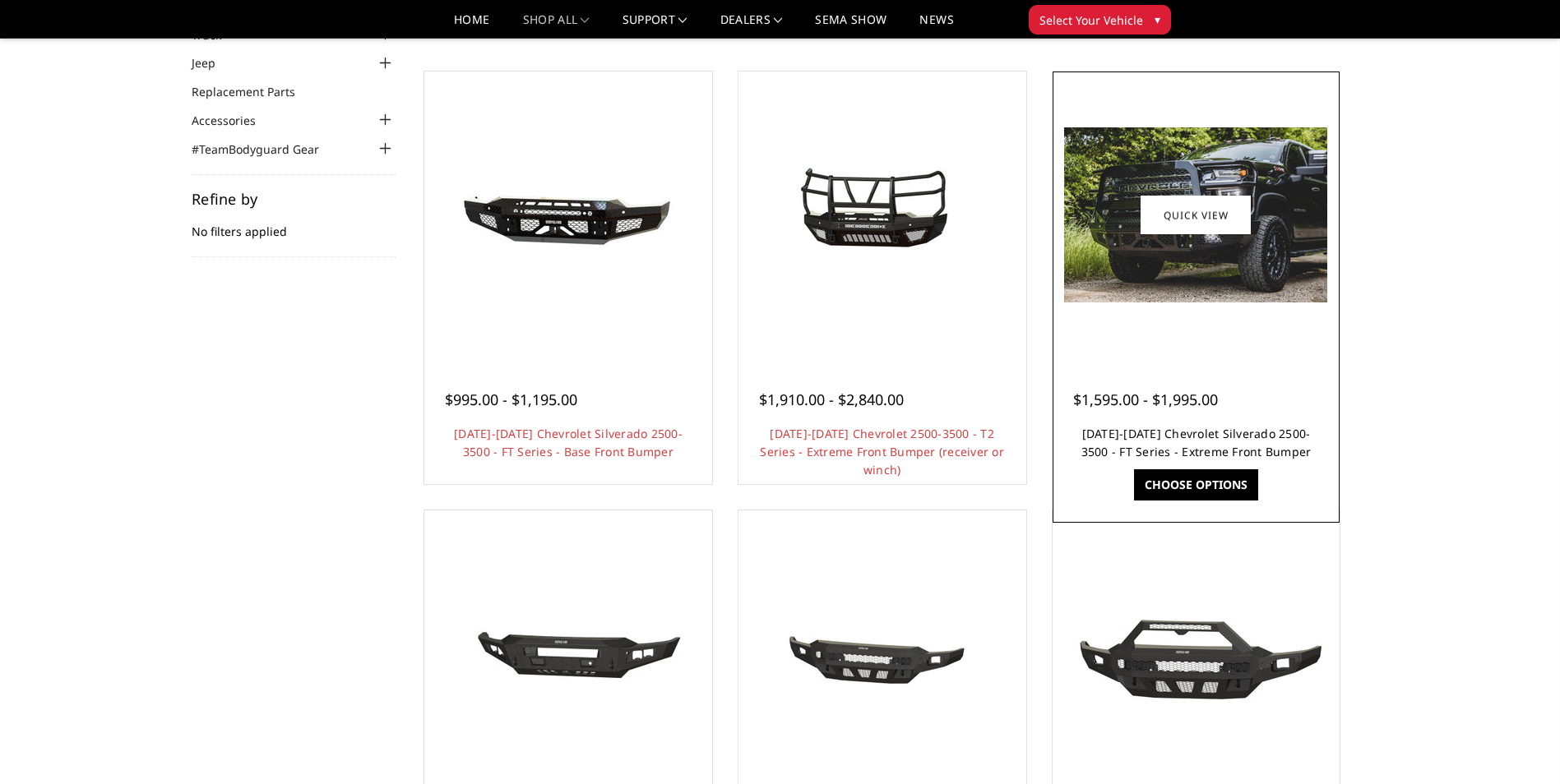
click at [1171, 440] on link "[DATE]-[DATE] Chevrolet Silverado 2500-3500 - FT Series - Extreme Front Bumper" at bounding box center [1197, 443] width 230 height 34
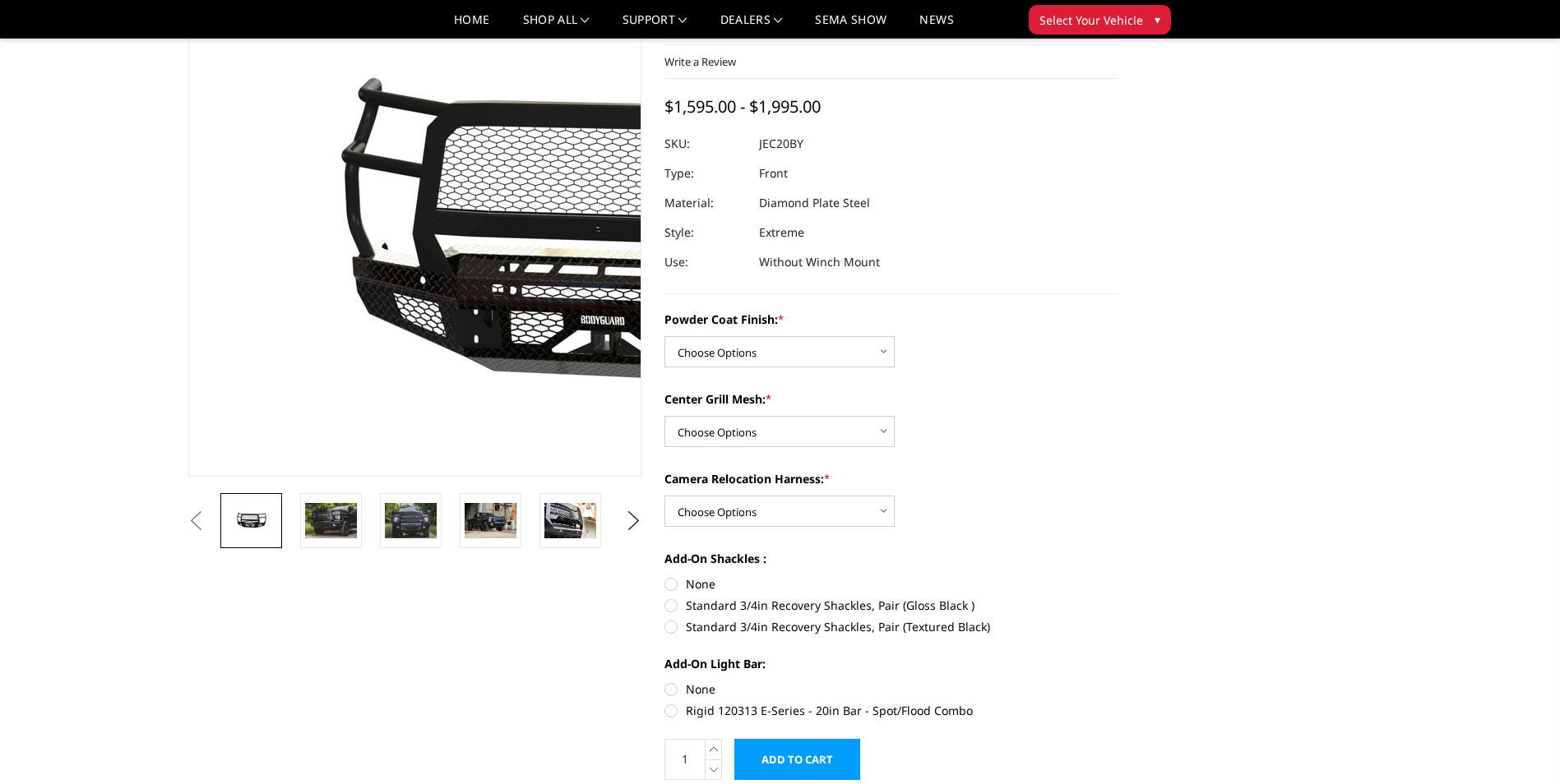
scroll to position [82, 0]
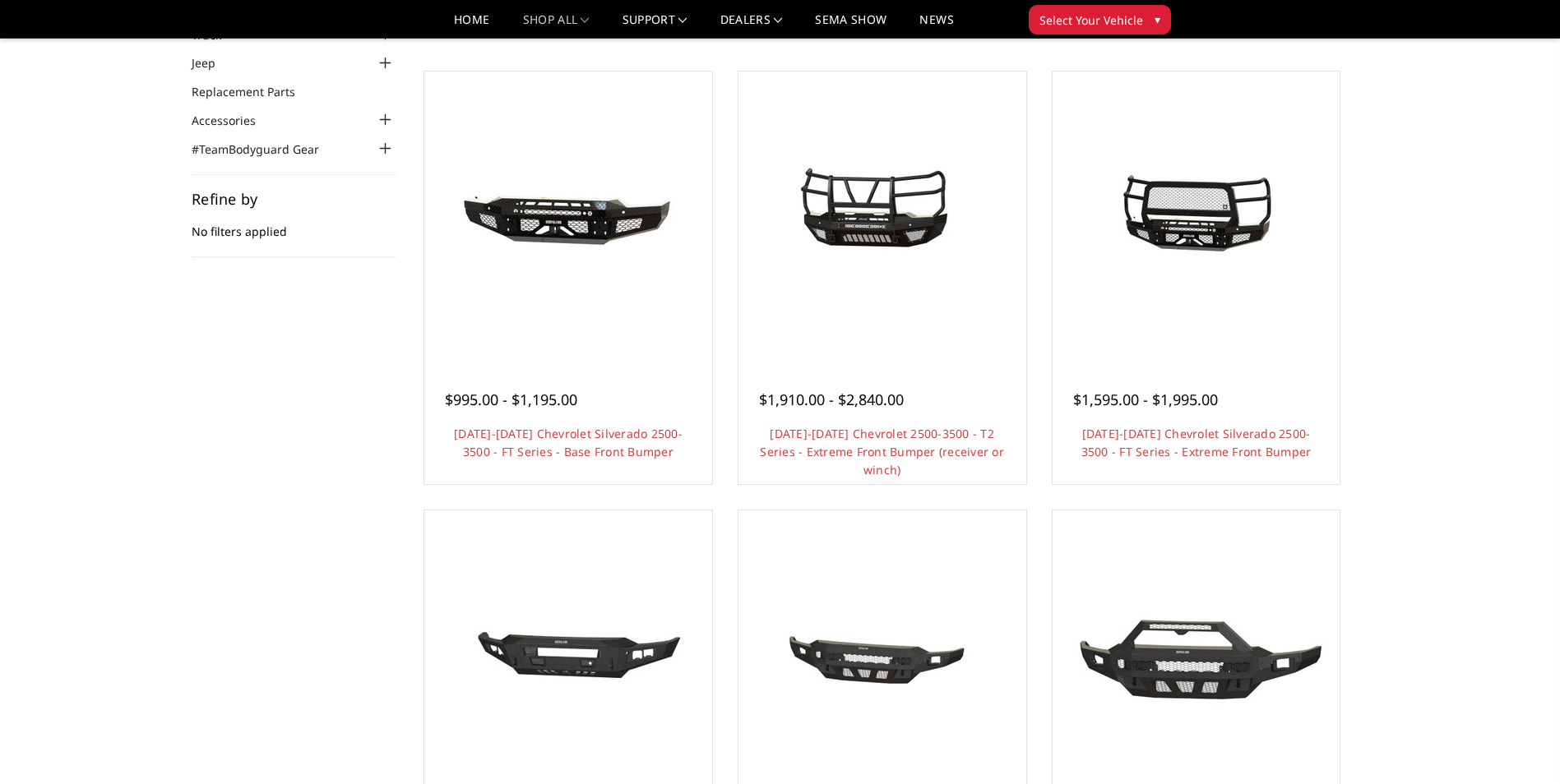
scroll to position [82, 0]
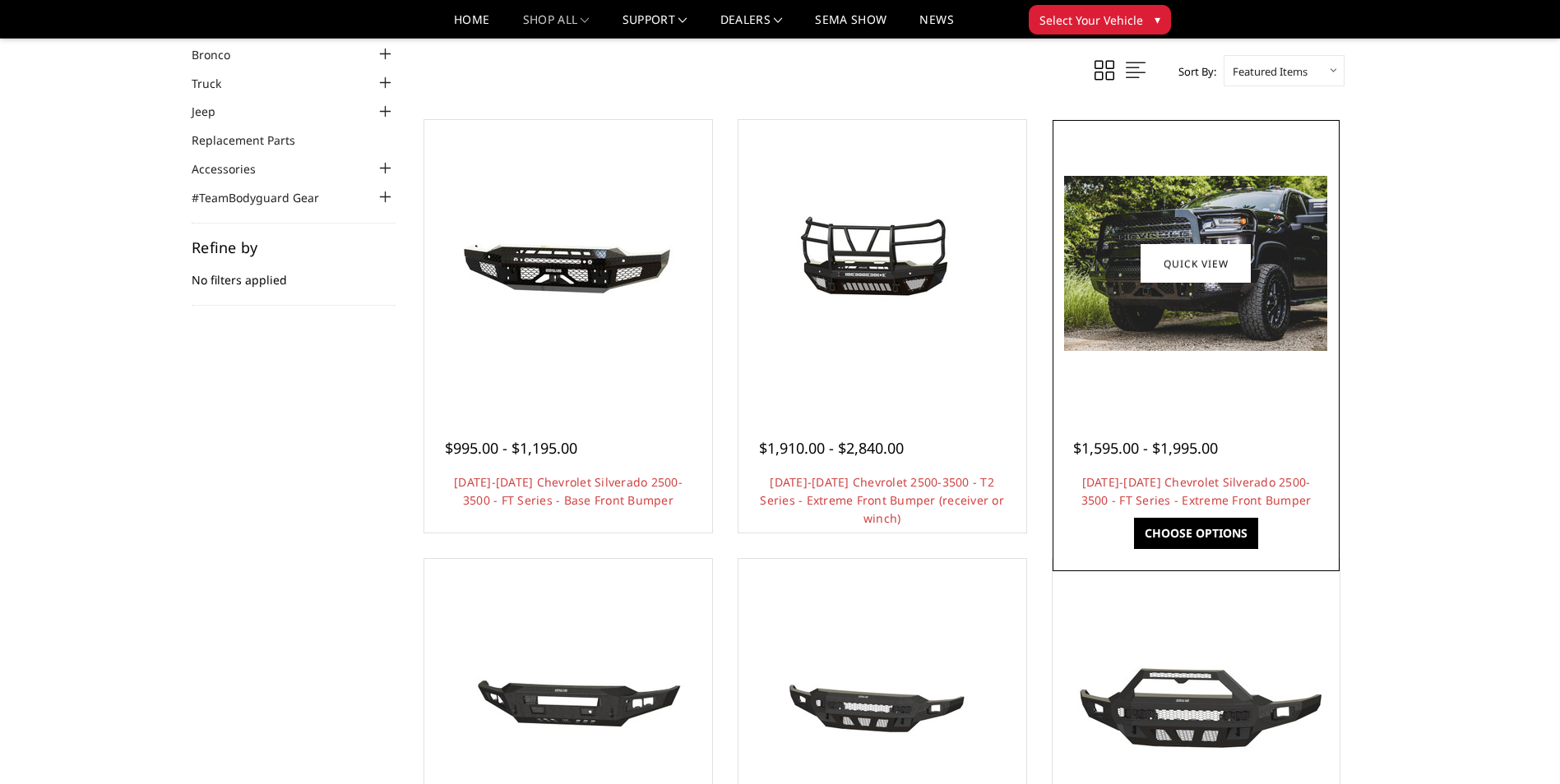
click at [1231, 340] on img at bounding box center [1195, 263] width 263 height 175
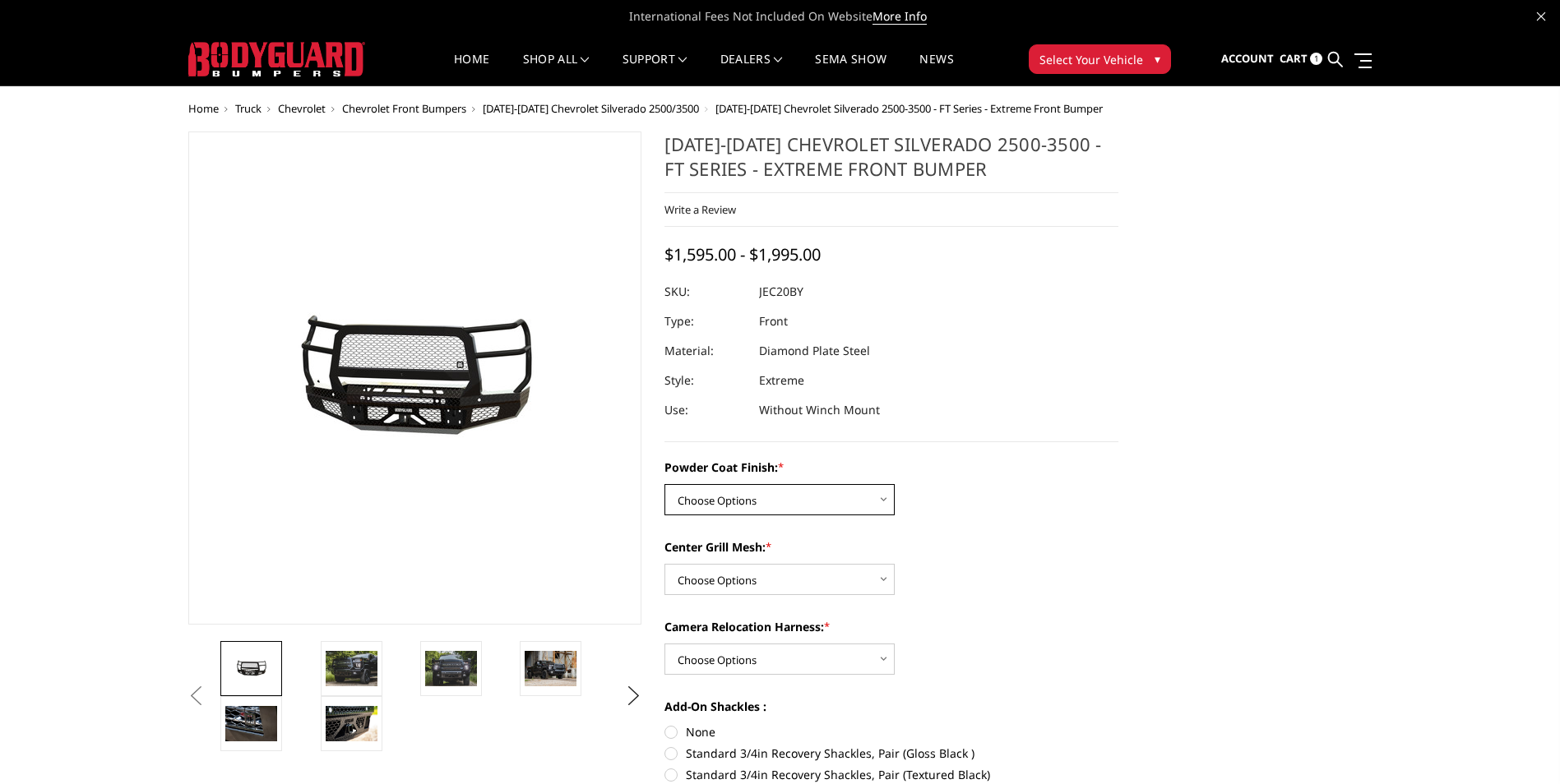
click at [887, 500] on select "Choose Options Bare Metal Gloss Black Powder Coat Textured Black Powder Coat" at bounding box center [779, 500] width 230 height 31
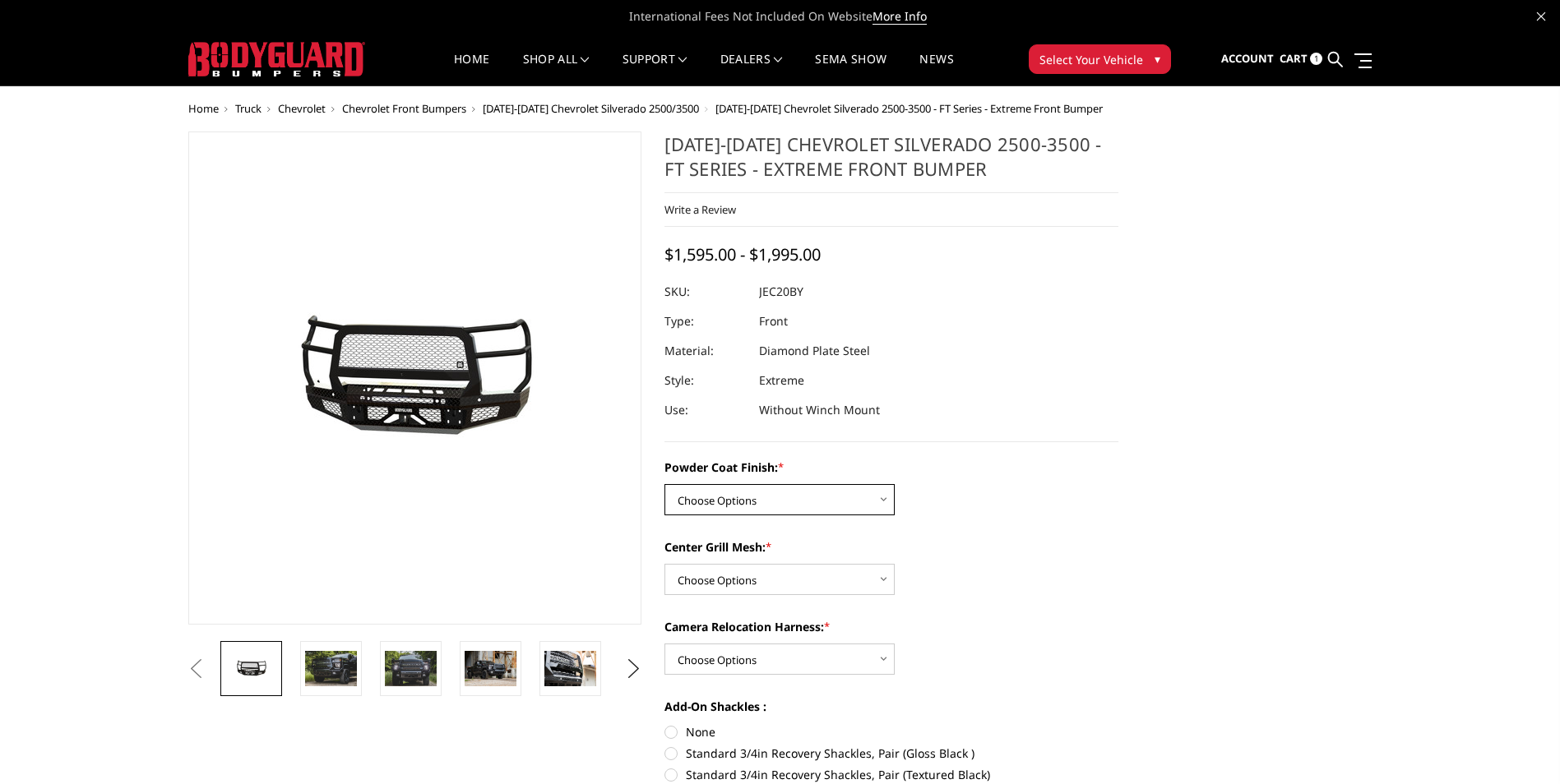
select select "3243"
click at [664, 484] on select "Choose Options Bare Metal Gloss Black Powder Coat Textured Black Powder Coat" at bounding box center [779, 500] width 230 height 31
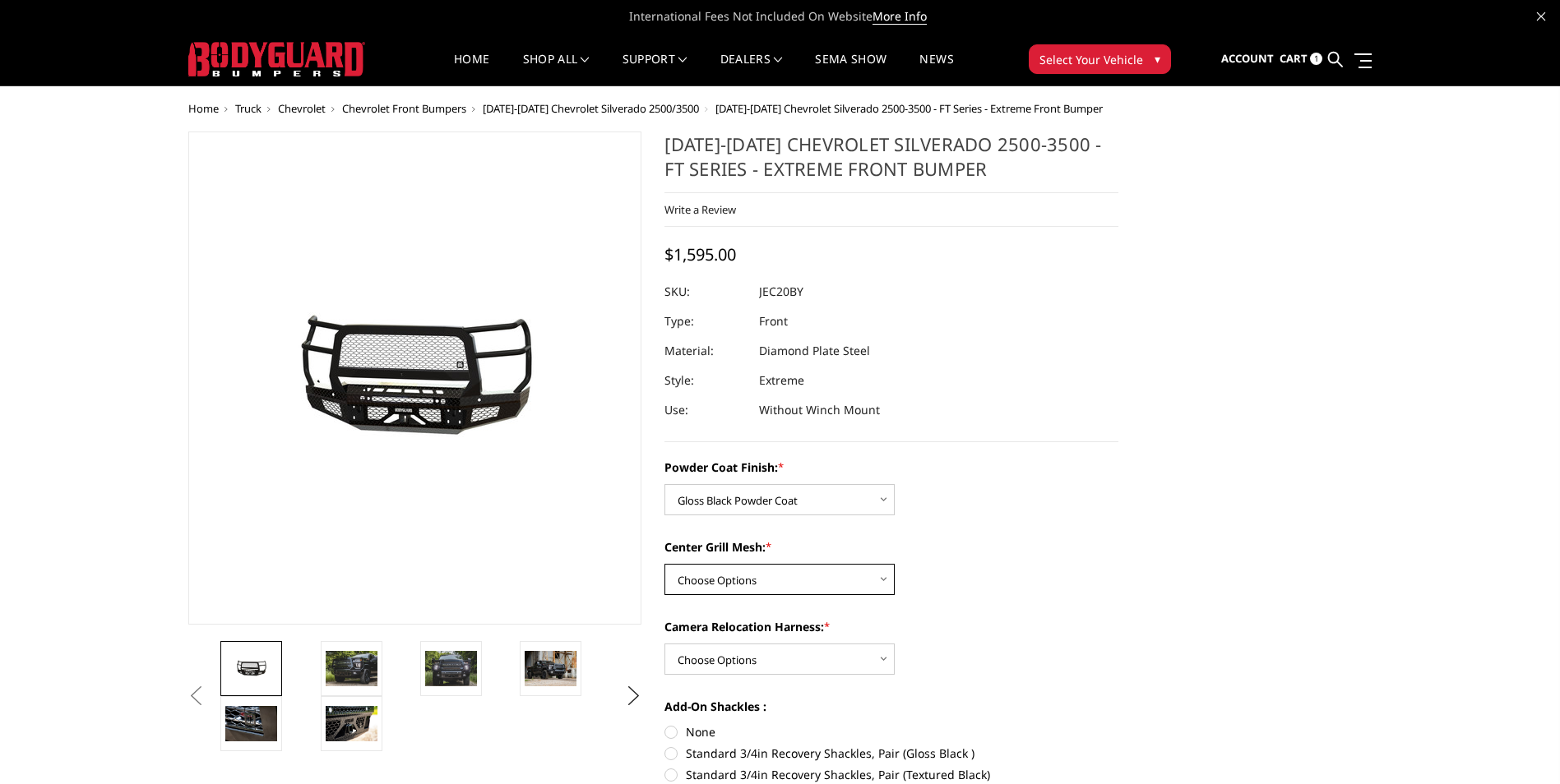
click at [831, 586] on select "Choose Options WITH Expanded Metal in Center Grill WITHOUT Expanded Metal in Ce…" at bounding box center [779, 579] width 230 height 31
select select "3245"
click at [664, 564] on select "Choose Options WITH Expanded Metal in Center Grill WITHOUT Expanded Metal in Ce…" at bounding box center [779, 579] width 230 height 31
click at [789, 659] on select "Choose Options WITH Camera Relocation Harness WITHOUT Camera Relocation Harness" at bounding box center [779, 659] width 230 height 31
select select "3248"
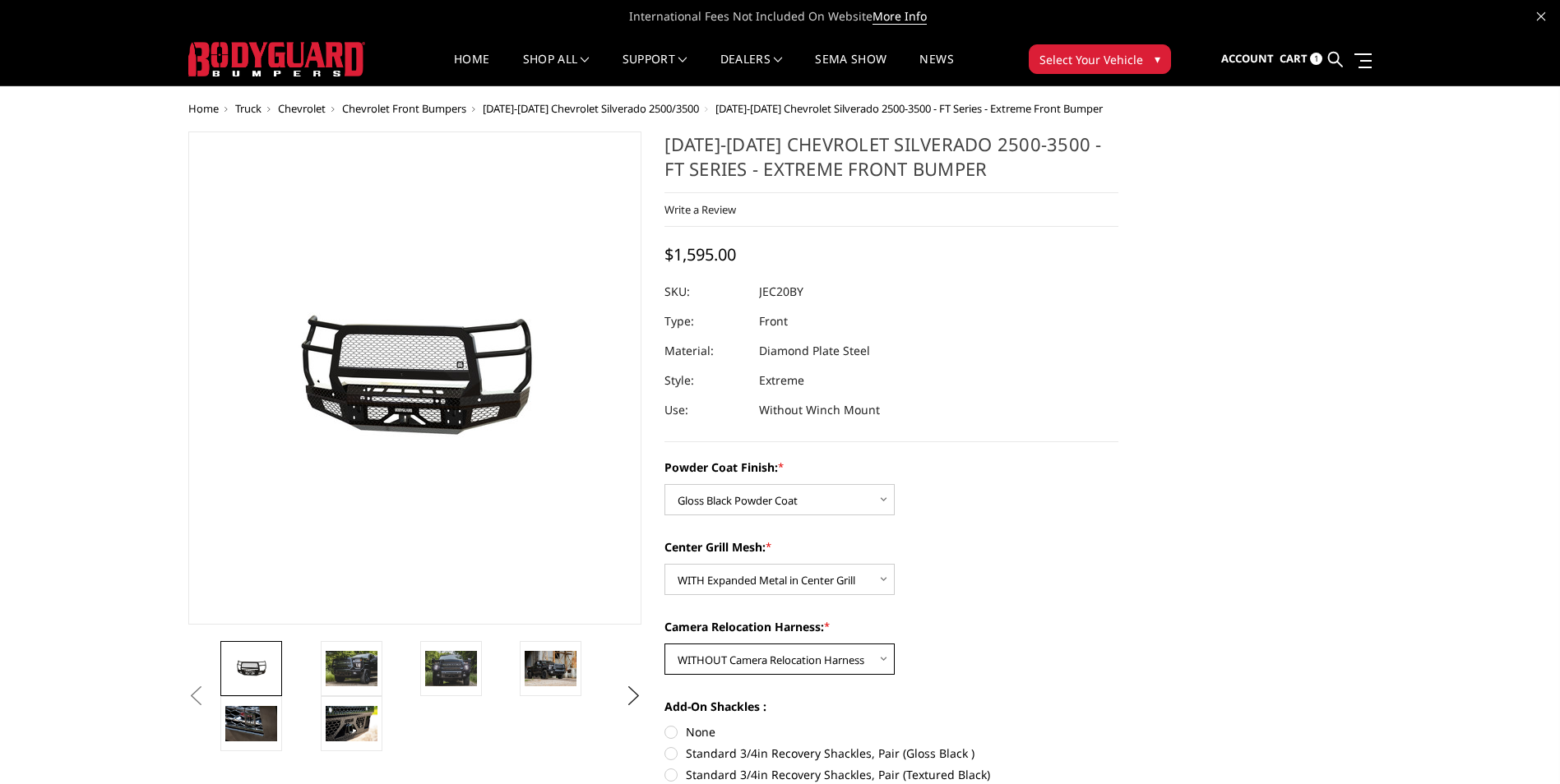
click at [664, 643] on select "Choose Options WITH Camera Relocation Harness WITHOUT Camera Relocation Harness" at bounding box center [779, 659] width 230 height 31
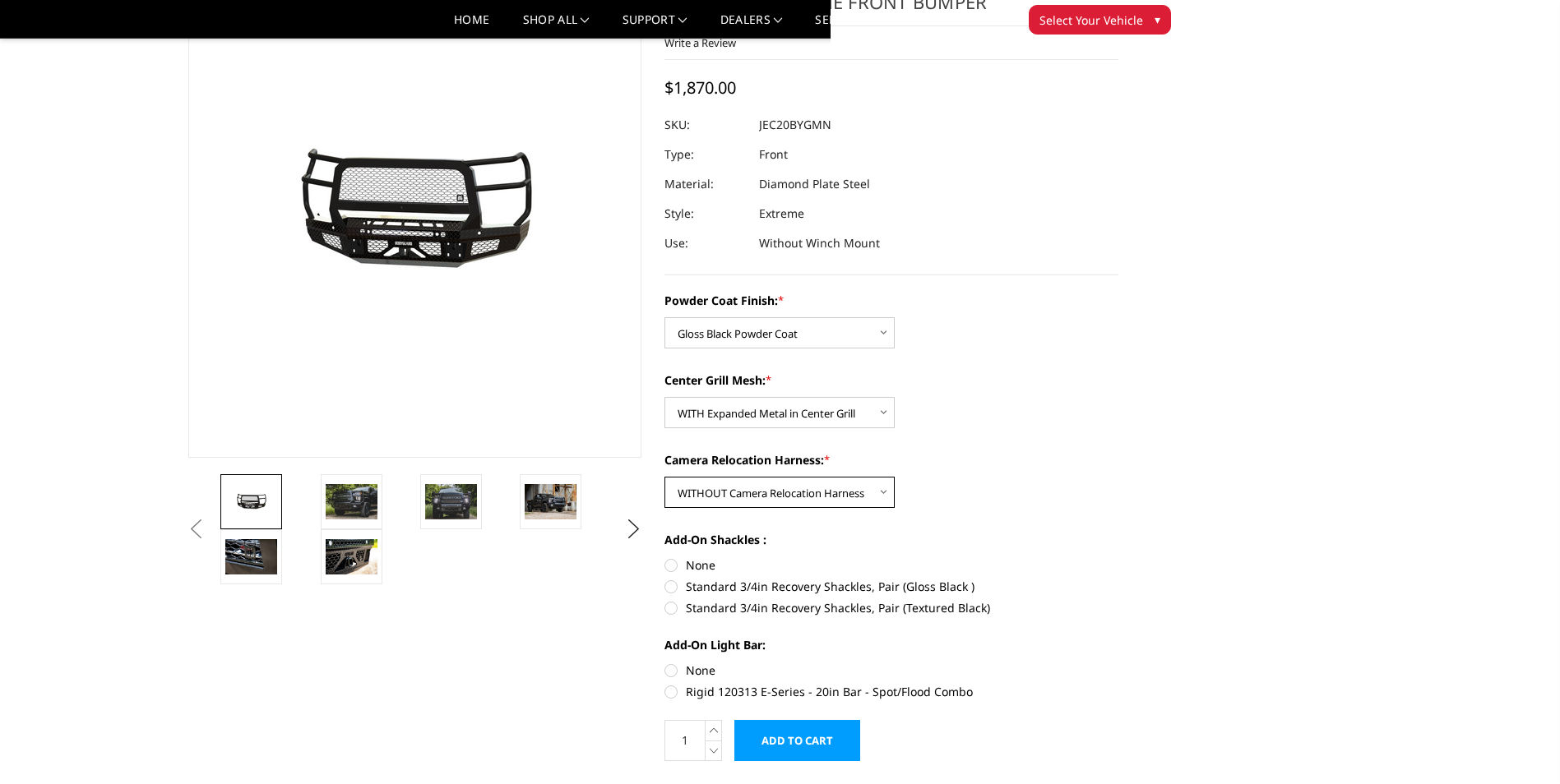
scroll to position [164, 0]
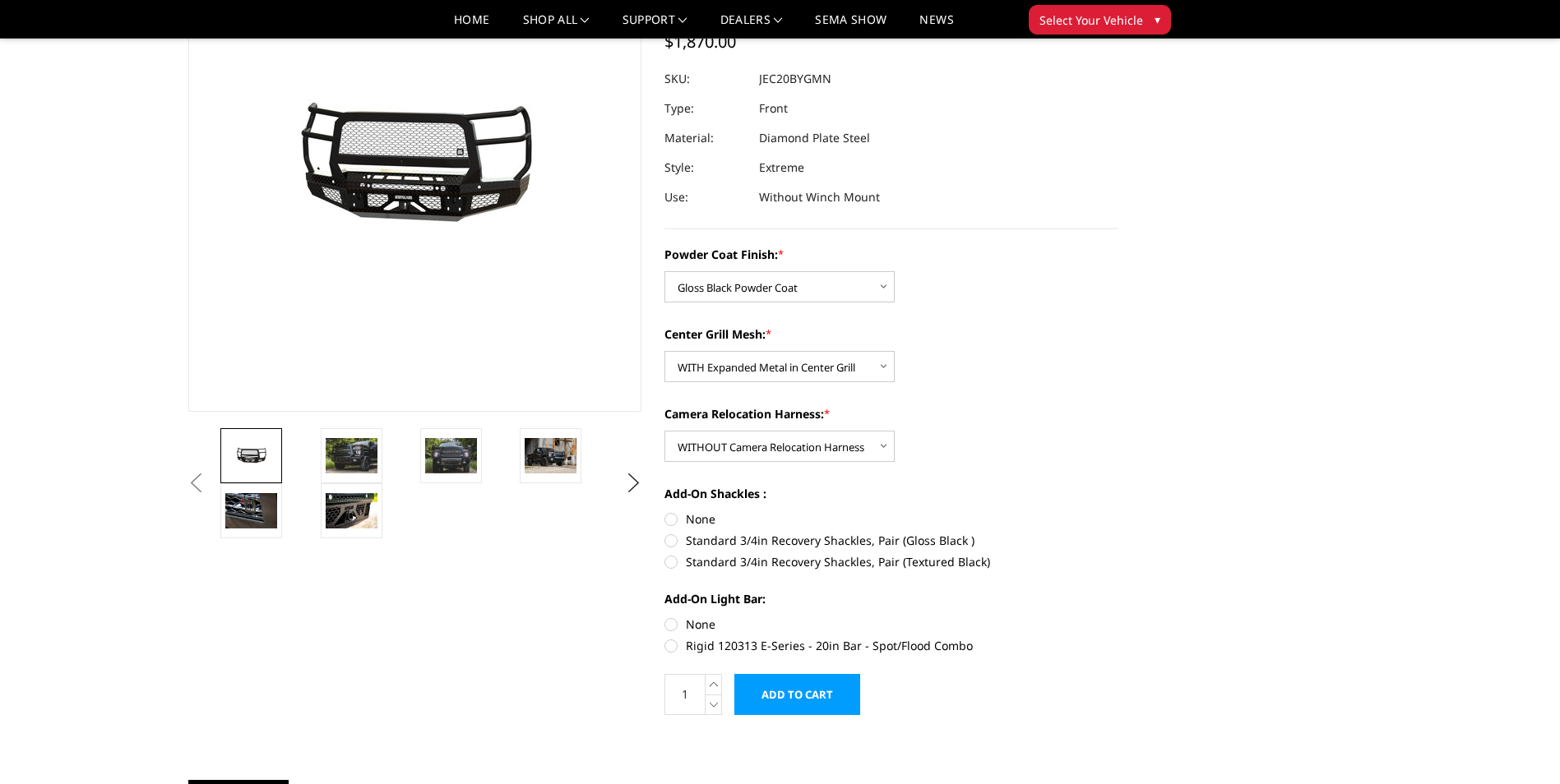
click at [672, 521] on label "None" at bounding box center [891, 519] width 454 height 17
click at [665, 511] on input "None" at bounding box center [664, 511] width 1 height 1
radio input "true"
click at [673, 622] on label "None" at bounding box center [891, 624] width 454 height 17
click at [665, 616] on input "None" at bounding box center [664, 616] width 1 height 1
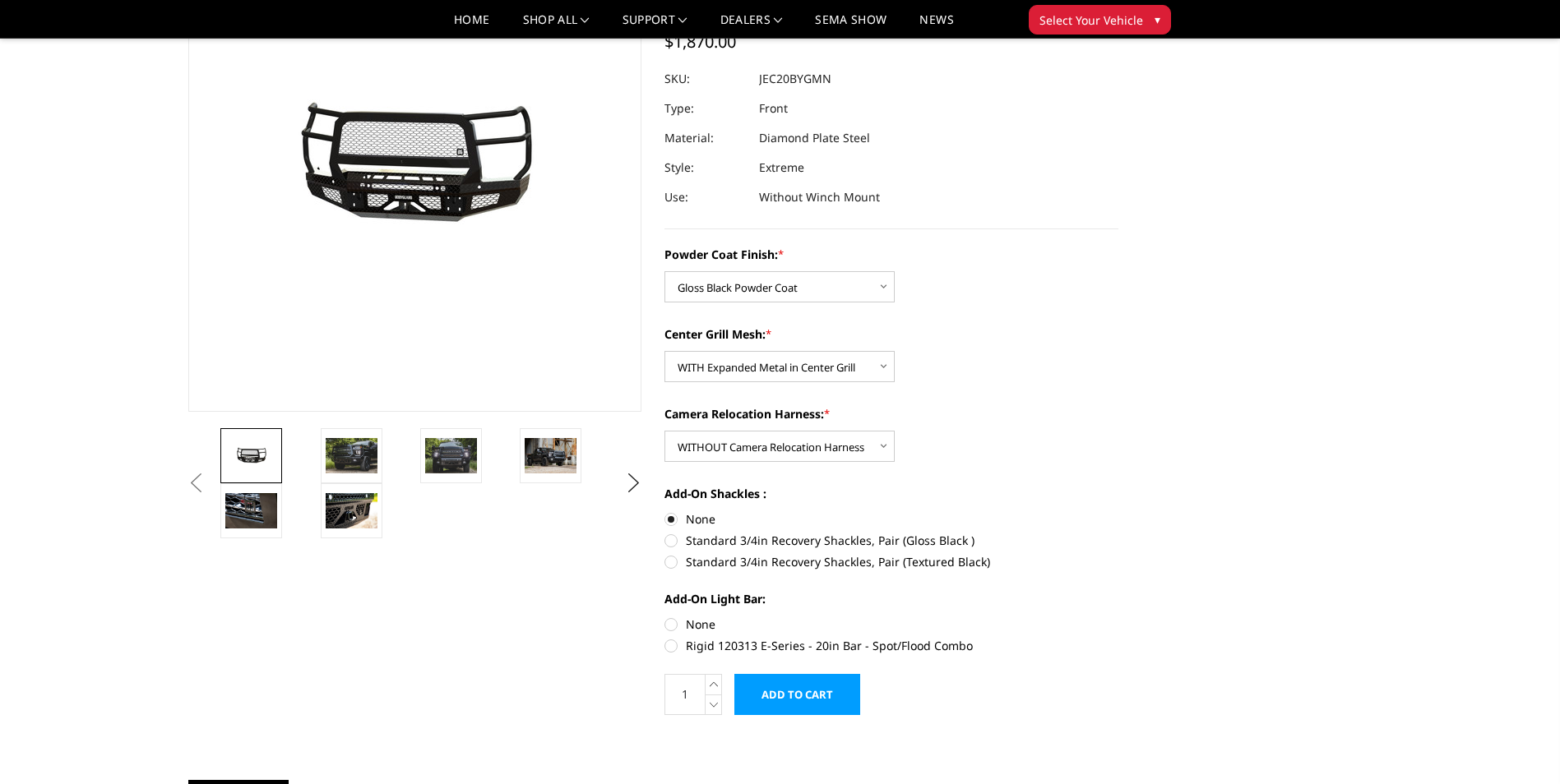
radio input "true"
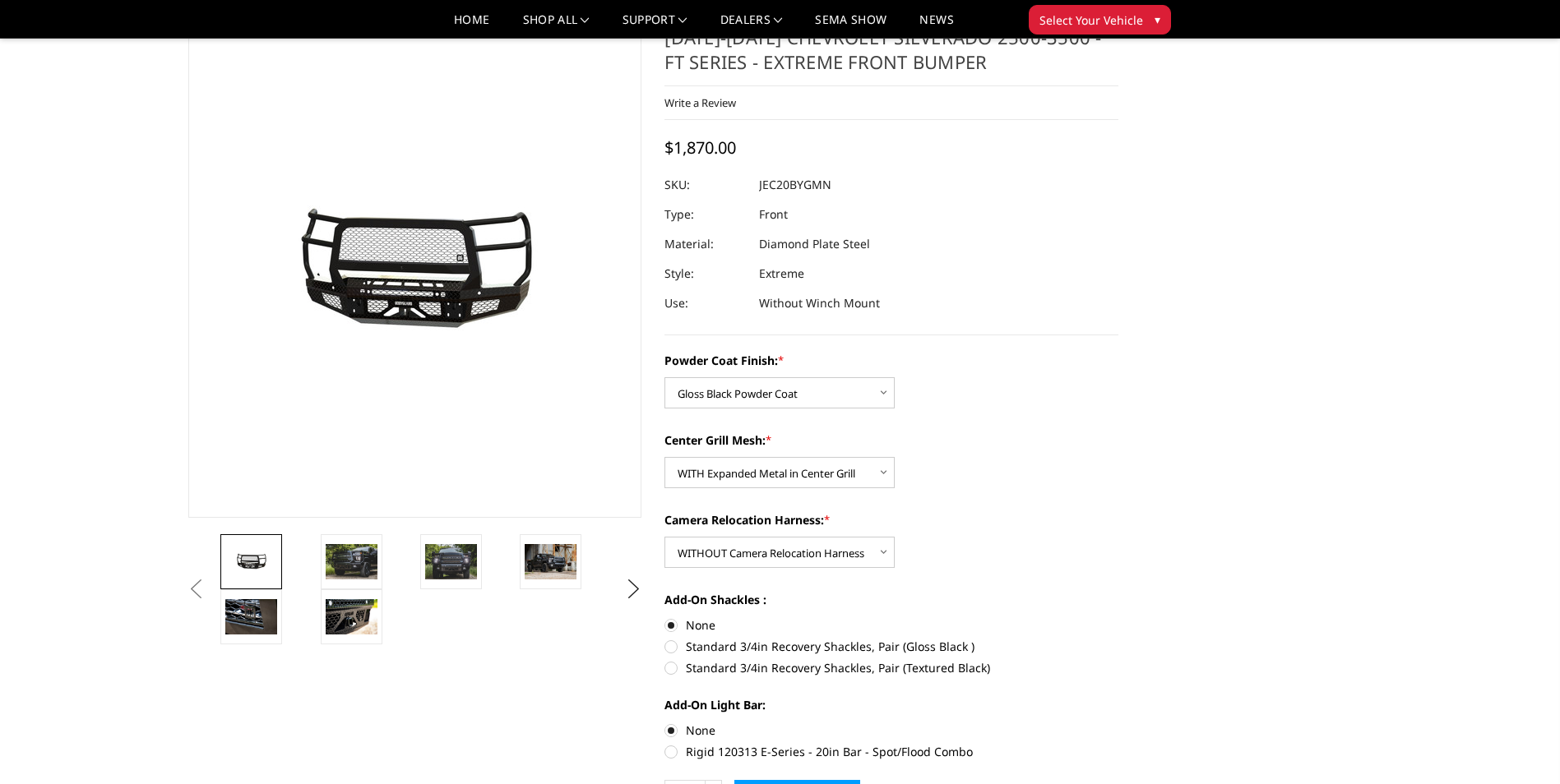
scroll to position [329, 0]
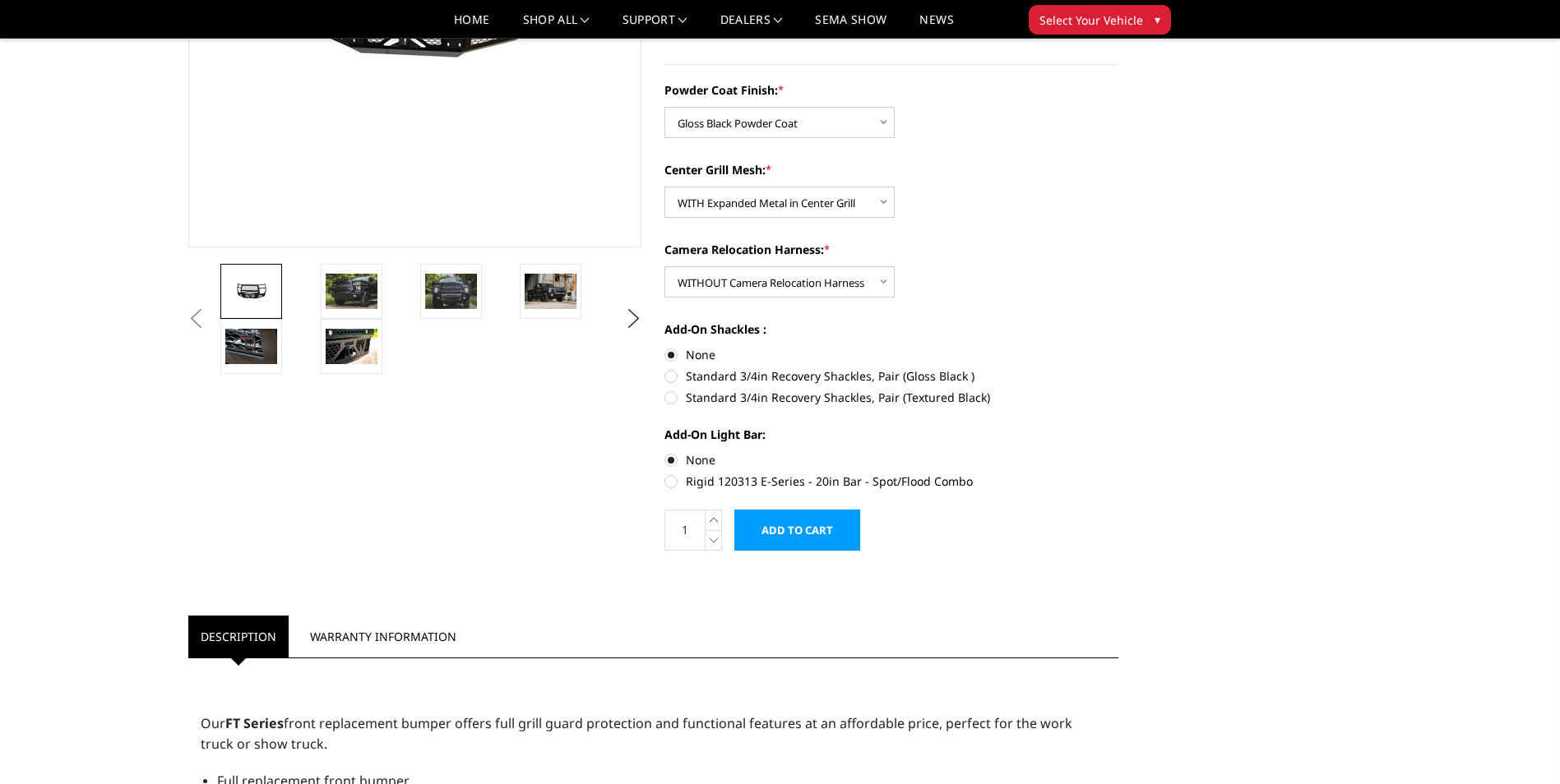
click at [671, 483] on label "Rigid 120313 E-Series - 20in Bar - Spot/Flood Combo" at bounding box center [891, 481] width 454 height 17
click at [1118, 452] on input "Rigid 120313 E-Series - 20in Bar - Spot/Flood Combo" at bounding box center [1118, 451] width 1 height 1
radio input "true"
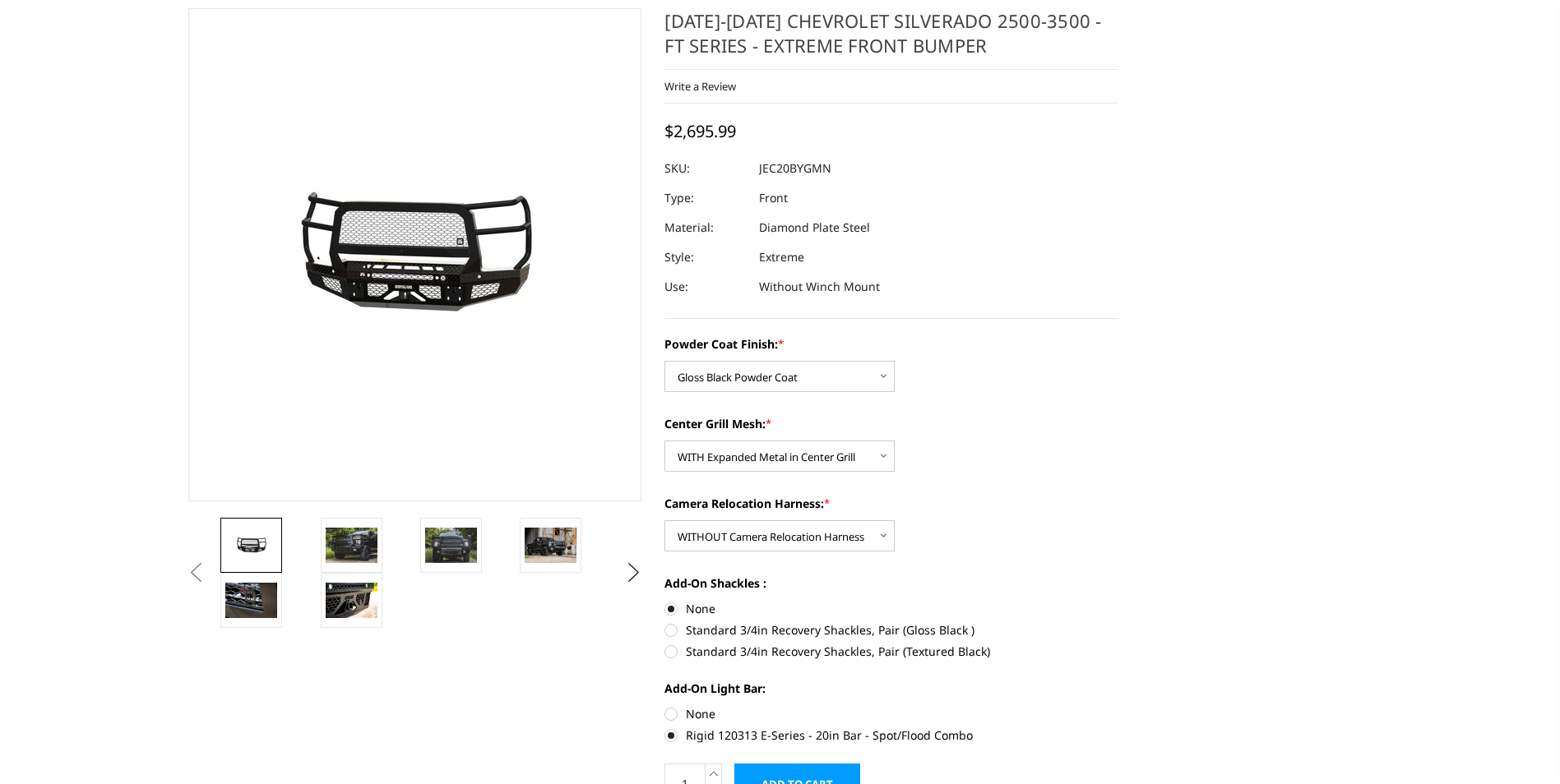
scroll to position [164, 0]
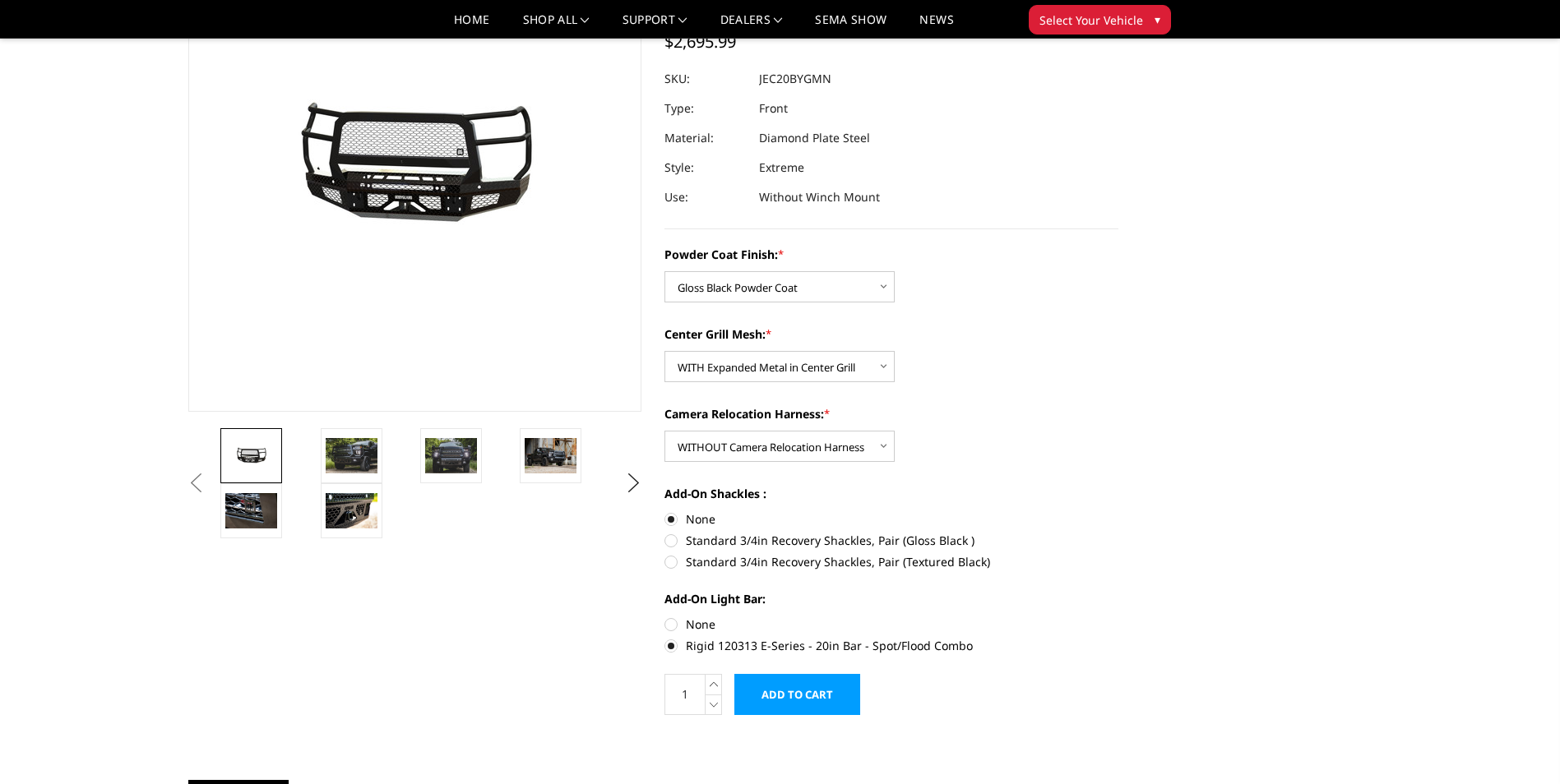
click at [670, 622] on label "None" at bounding box center [891, 624] width 454 height 17
click at [665, 616] on input "None" at bounding box center [664, 616] width 1 height 1
radio input "true"
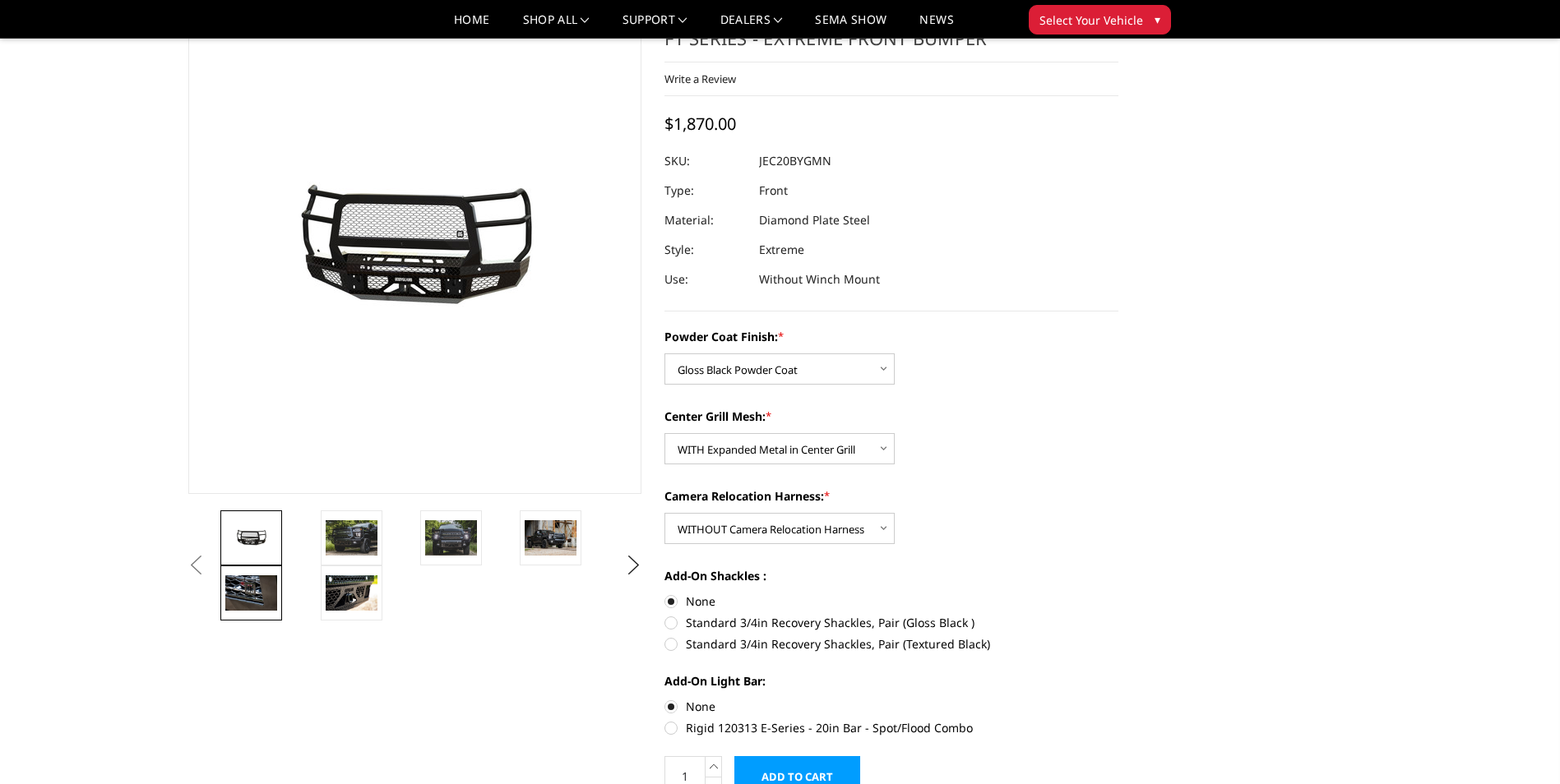
click at [244, 598] on img at bounding box center [251, 593] width 52 height 35
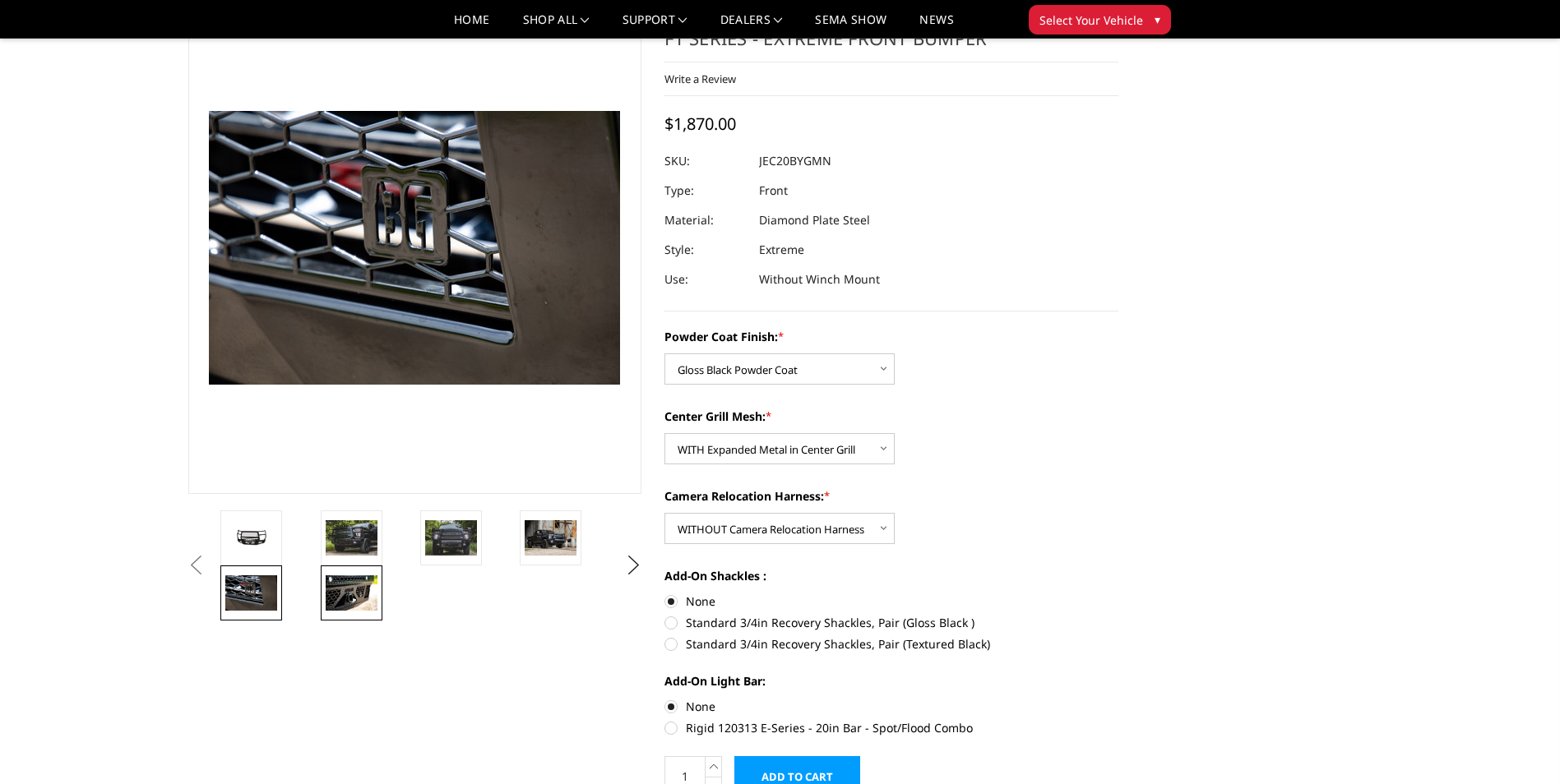
click at [363, 598] on img at bounding box center [351, 593] width 52 height 35
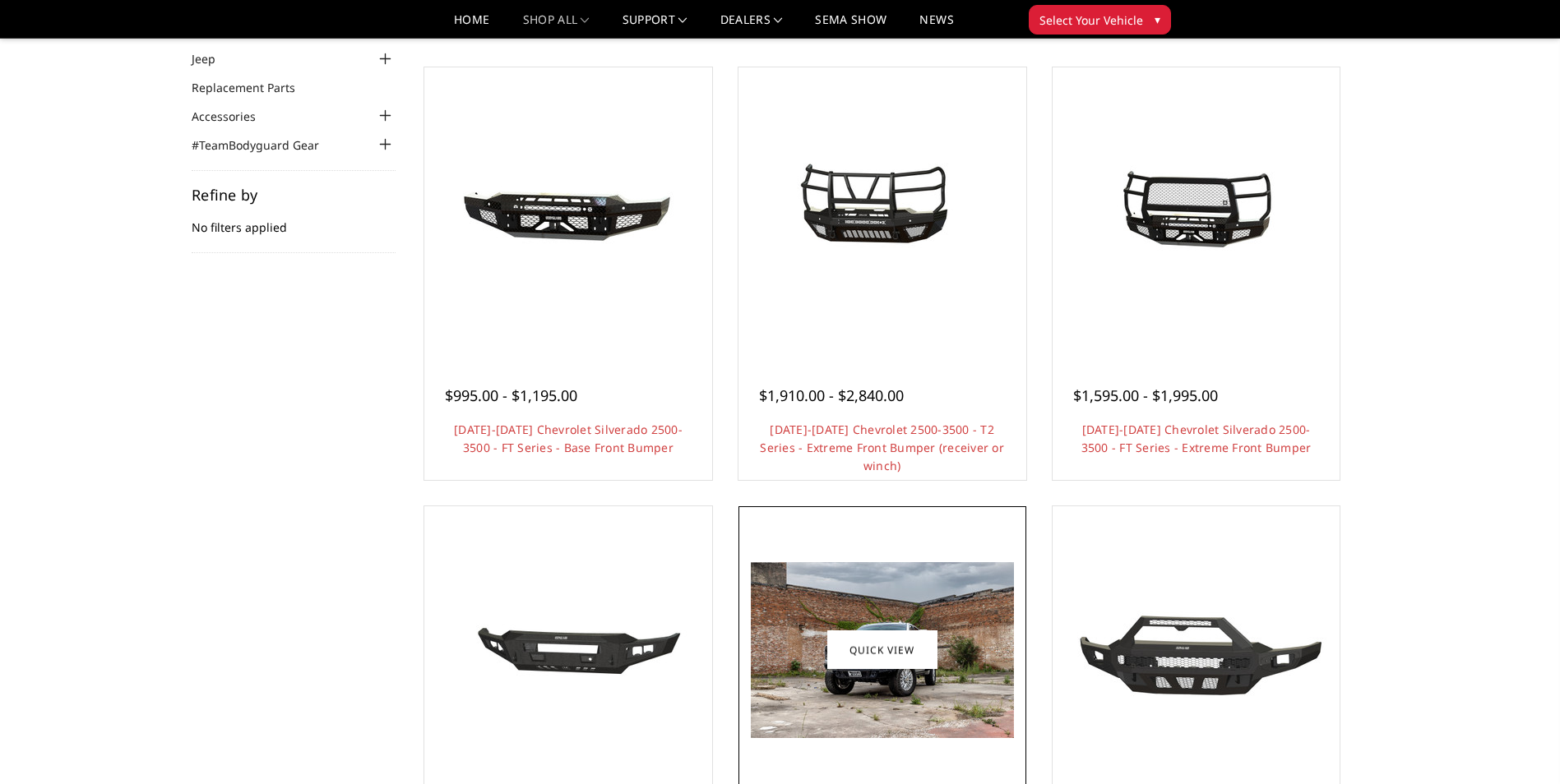
scroll to position [130, 0]
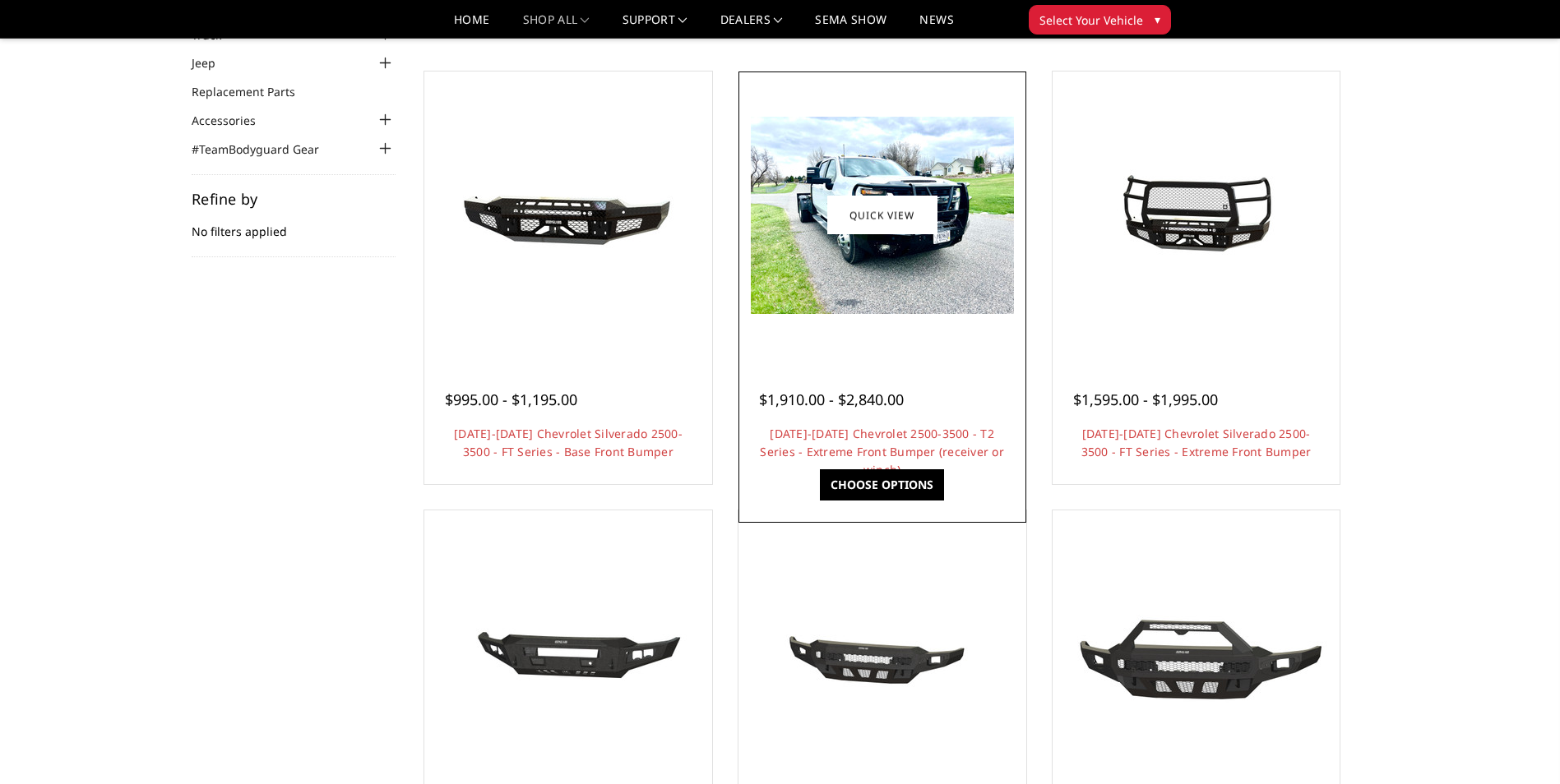
click at [888, 323] on div at bounding box center [882, 215] width 279 height 279
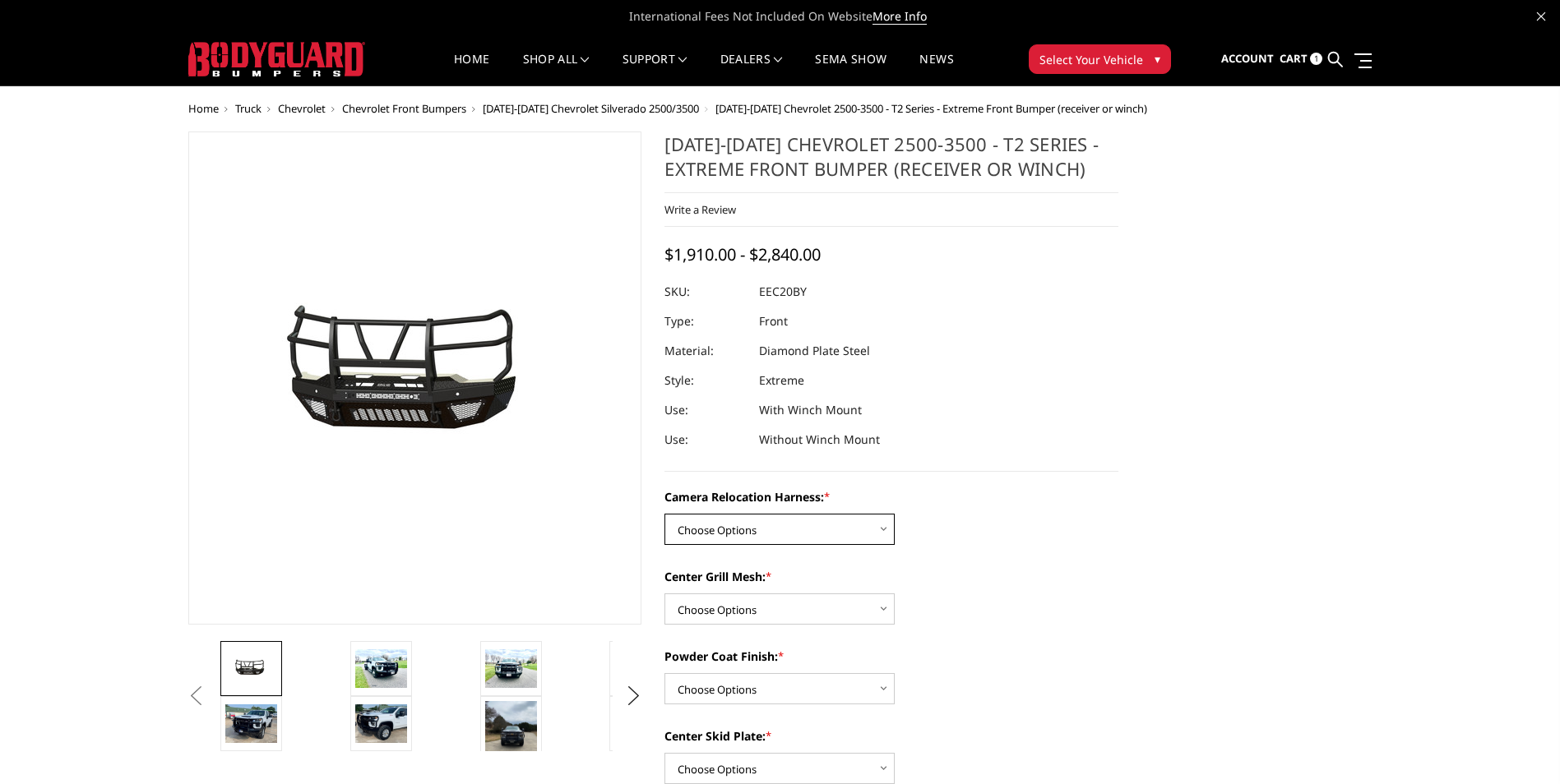
click at [821, 517] on select "Choose Options Without camera harness With camera harness" at bounding box center [779, 529] width 230 height 31
select select "3775"
click at [664, 514] on select "Choose Options Without camera harness With camera harness" at bounding box center [779, 529] width 230 height 31
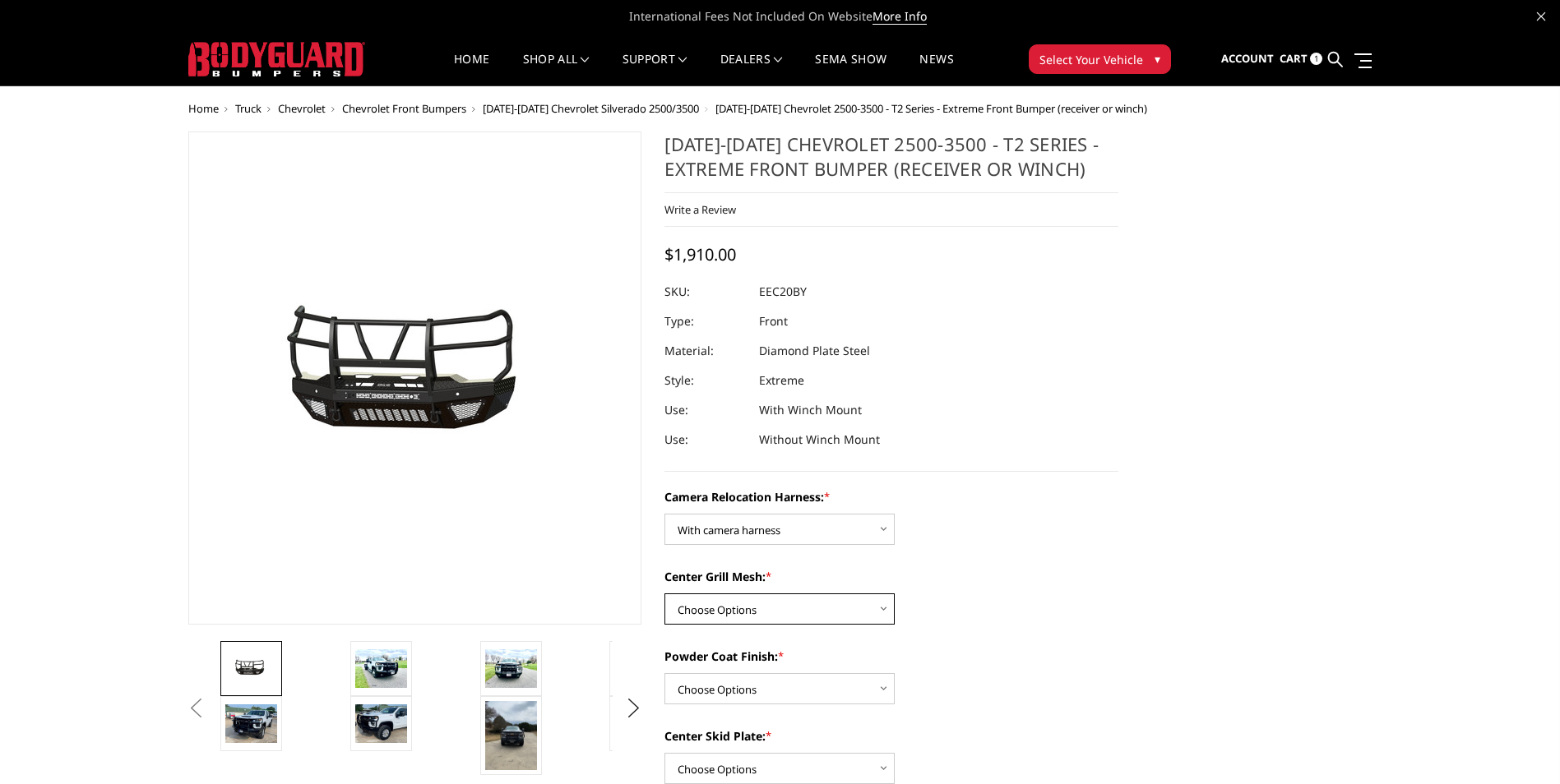
click at [794, 612] on select "Choose Options Without expanded metal With expanded metal" at bounding box center [779, 609] width 230 height 31
select select "3774"
click at [664, 594] on select "Choose Options Without expanded metal With expanded metal" at bounding box center [779, 609] width 230 height 31
click at [803, 690] on select "Choose Options Textured Black Powder Coat Gloss Black Powder Coat Bare Metal" at bounding box center [779, 688] width 230 height 31
select select "3771"
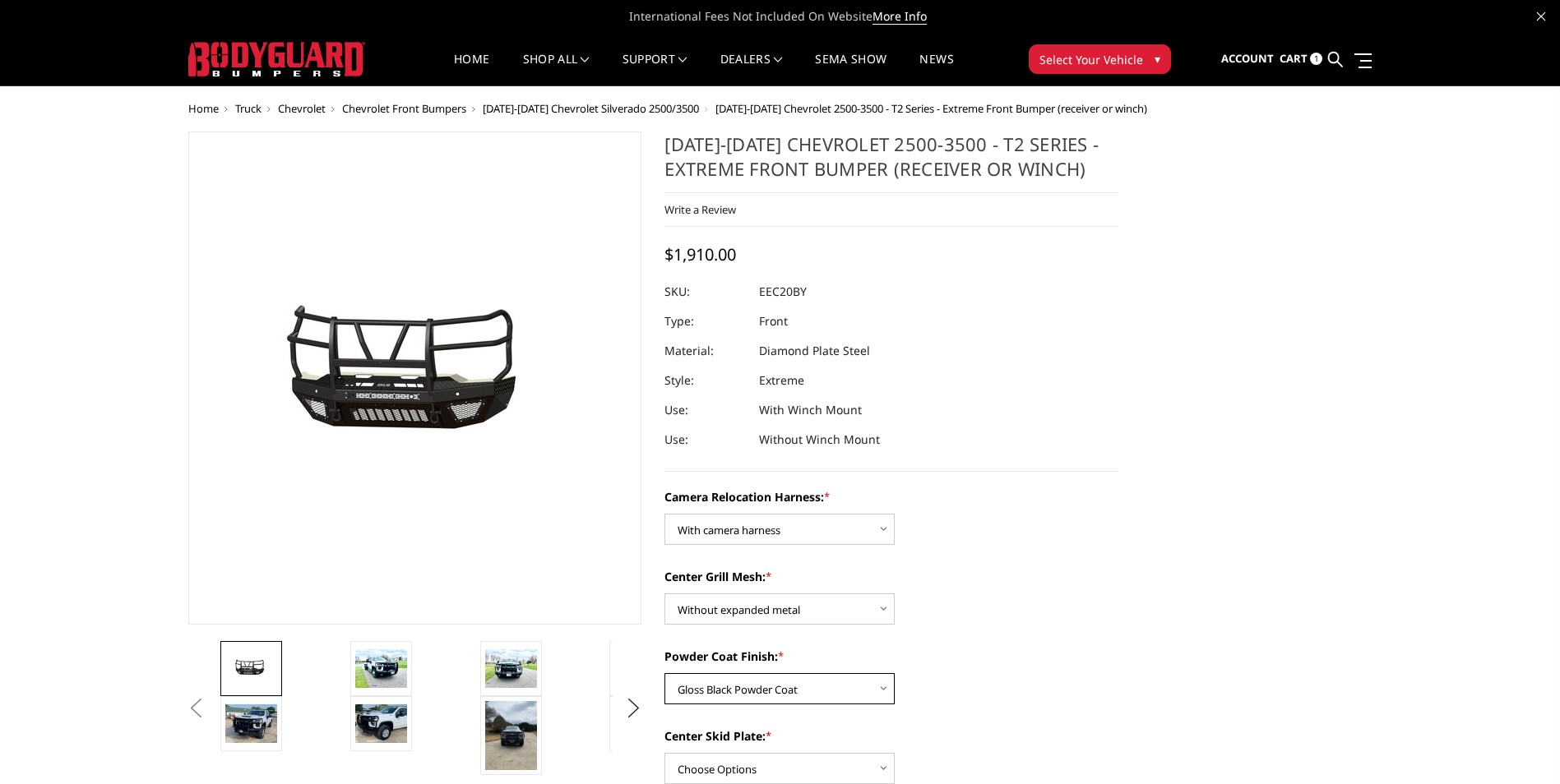
click at [664, 673] on select "Choose Options Textured Black Powder Coat Gloss Black Powder Coat Bare Metal" at bounding box center [779, 688] width 230 height 31
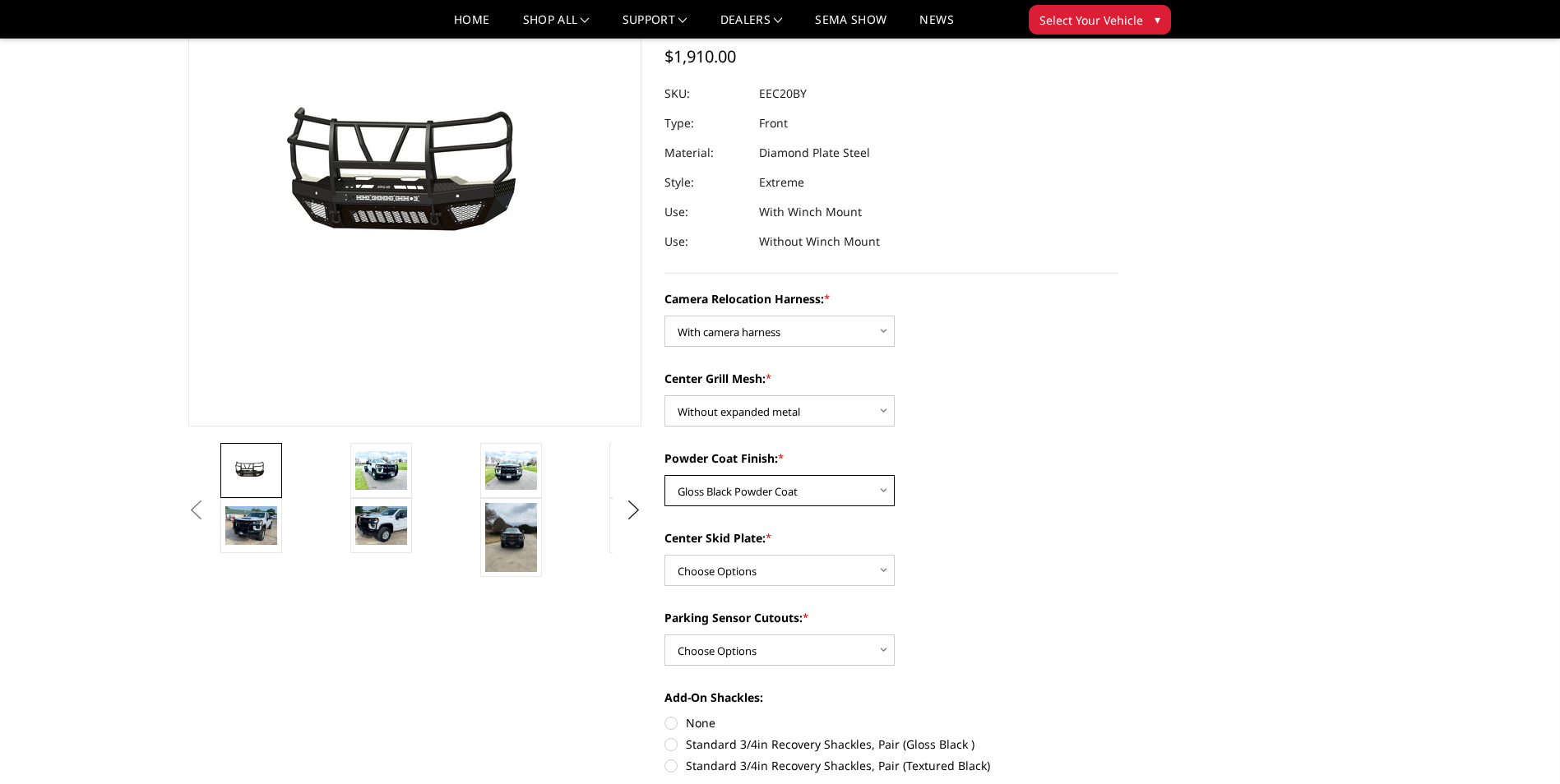
scroll to position [164, 0]
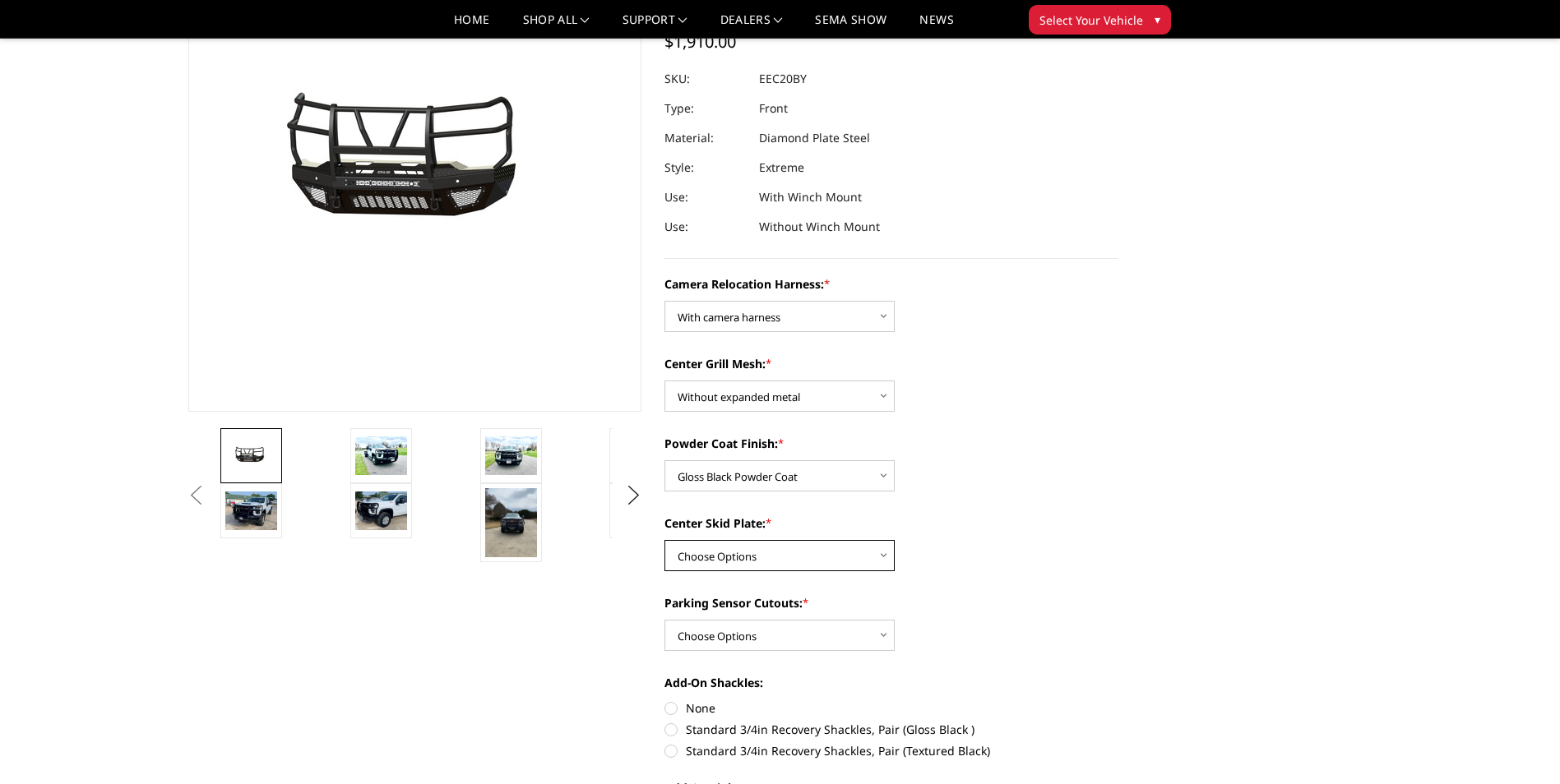
click at [779, 556] on select "Choose Options Winch Mount Skid Plate Standard Skid Plate (included) 2" Receive…" at bounding box center [779, 555] width 230 height 31
select select "3769"
click at [664, 540] on select "Choose Options Winch Mount Skid Plate Standard Skid Plate (included) 2" Receive…" at bounding box center [779, 555] width 230 height 31
click at [792, 633] on select "Choose Options Yes - With Parking Sensor Cutouts" at bounding box center [779, 635] width 230 height 31
select select "3766"
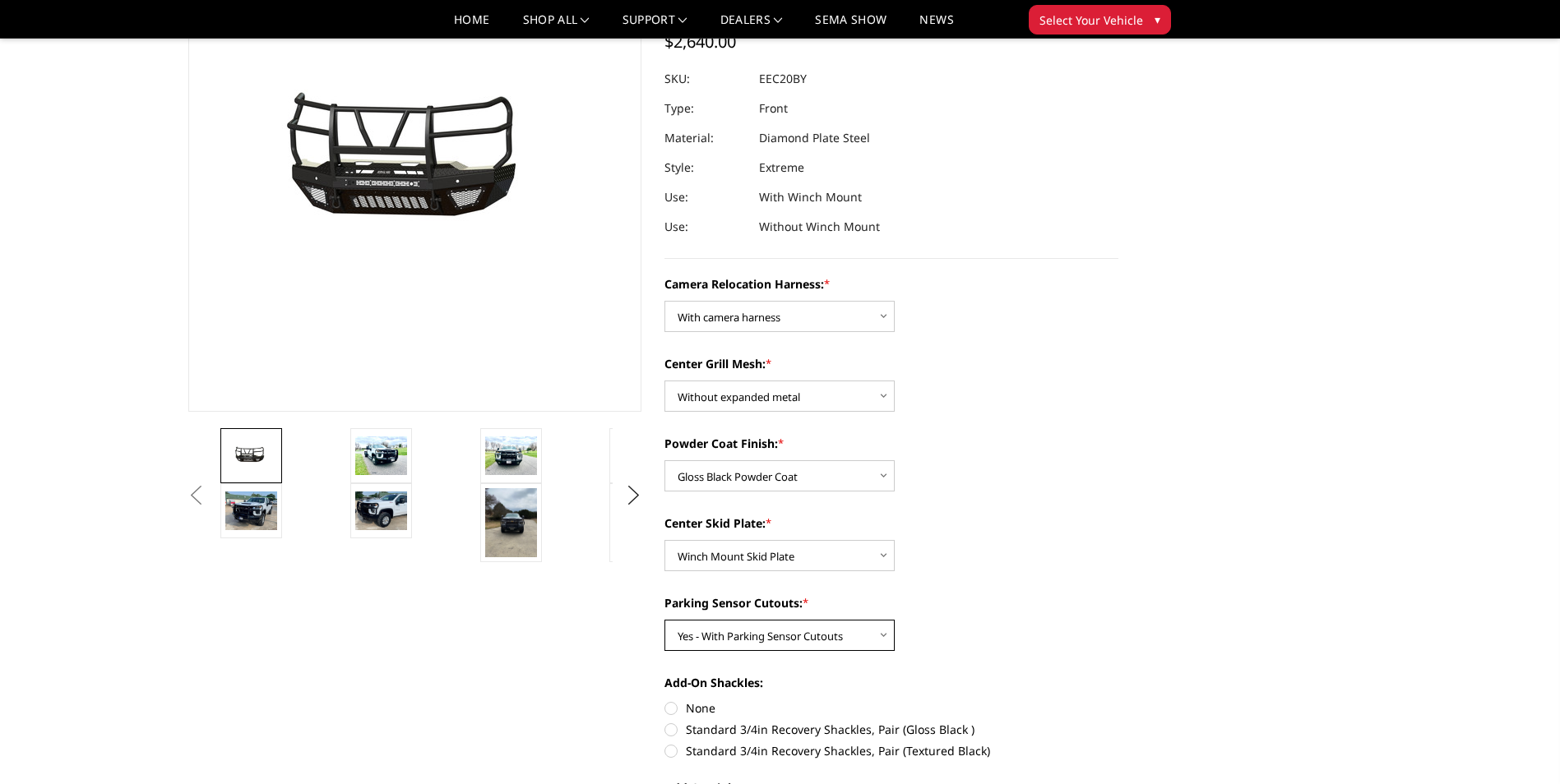
click at [664, 620] on select "Choose Options Yes - With Parking Sensor Cutouts" at bounding box center [779, 635] width 230 height 31
click at [667, 709] on label "None" at bounding box center [891, 708] width 454 height 17
click at [665, 700] on input "None" at bounding box center [664, 699] width 1 height 1
radio input "true"
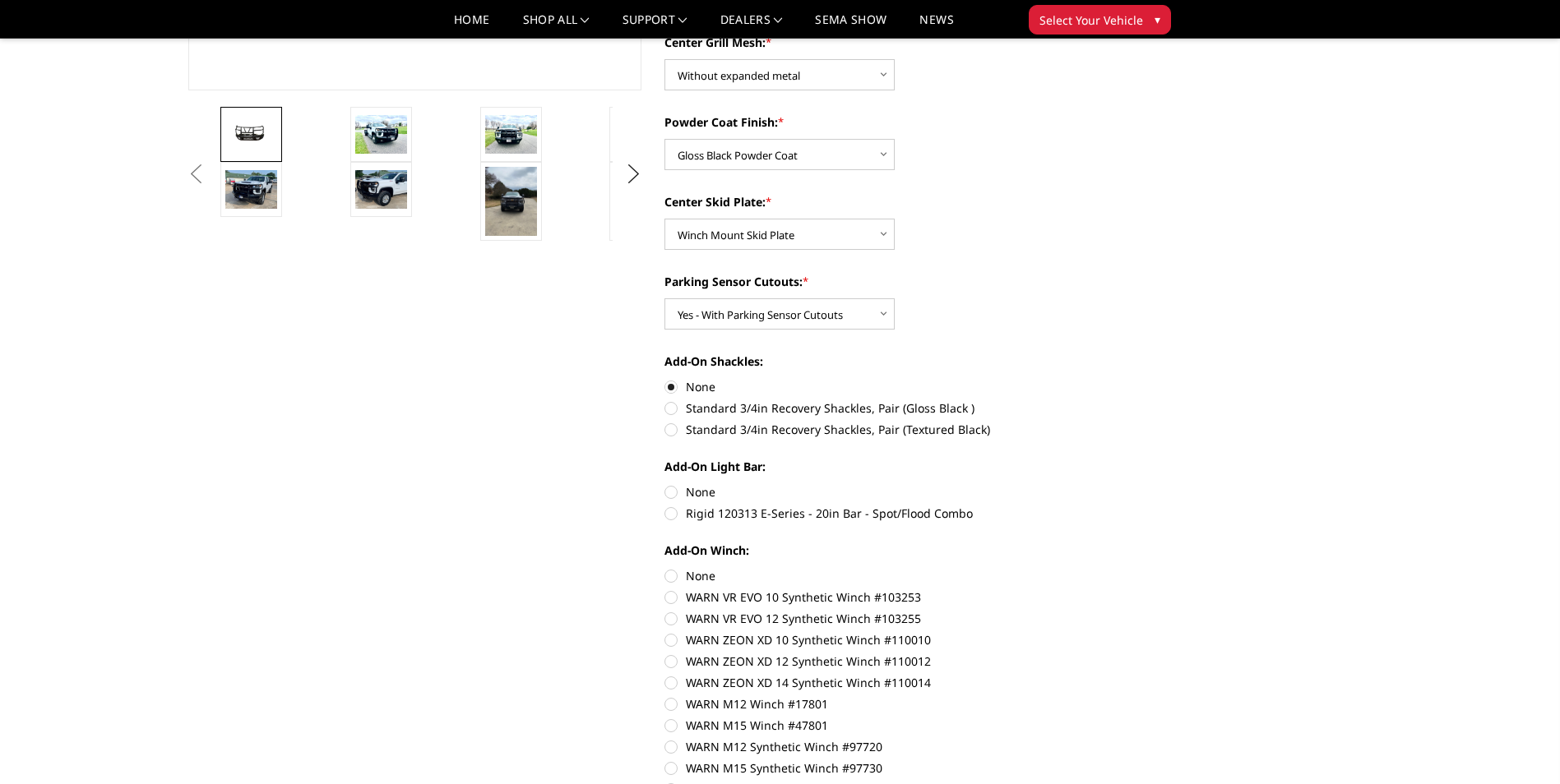
scroll to position [493, 0]
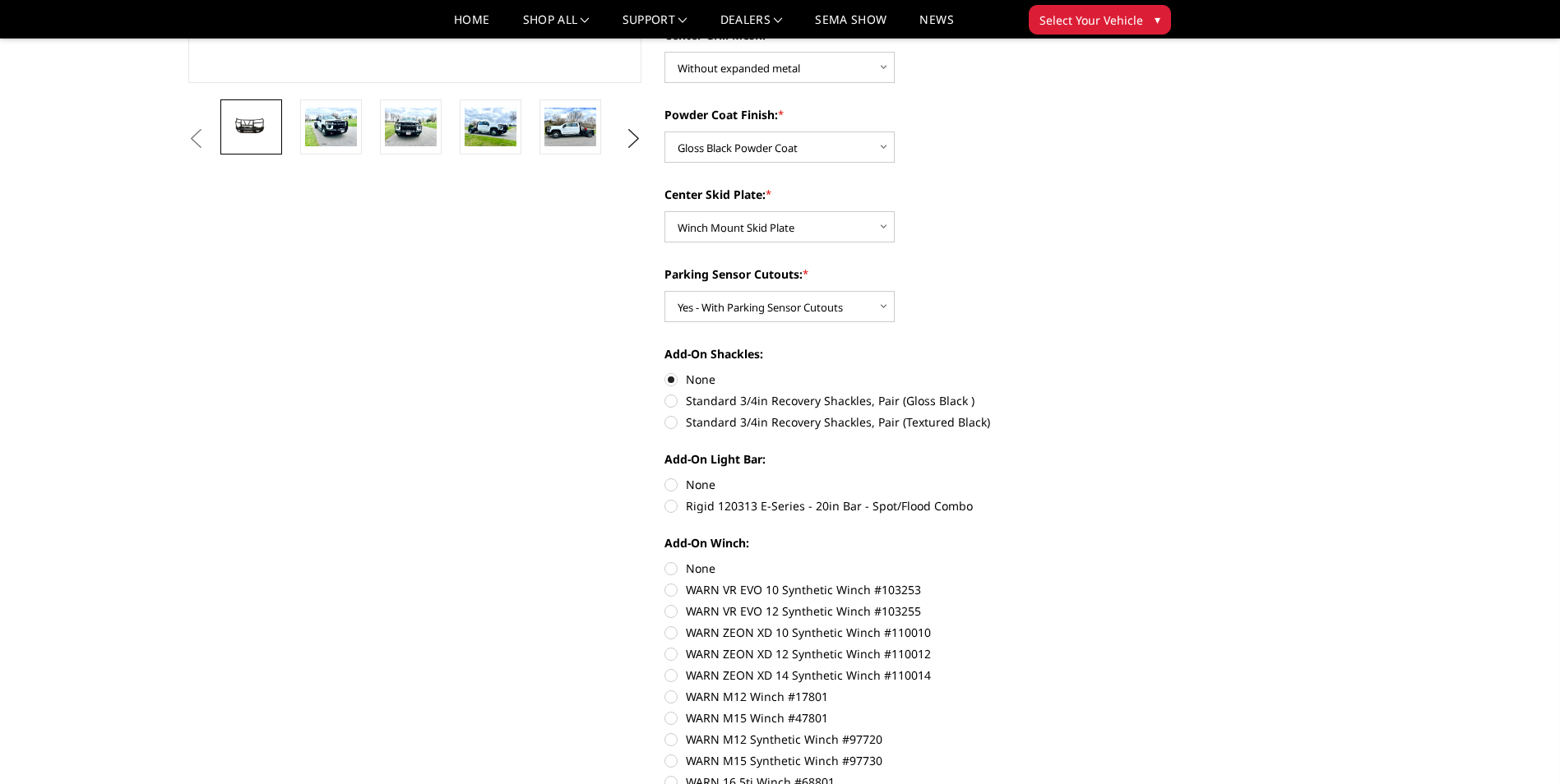
click at [669, 489] on label "None" at bounding box center [891, 484] width 454 height 17
click at [665, 477] on input "None" at bounding box center [664, 476] width 1 height 1
radio input "true"
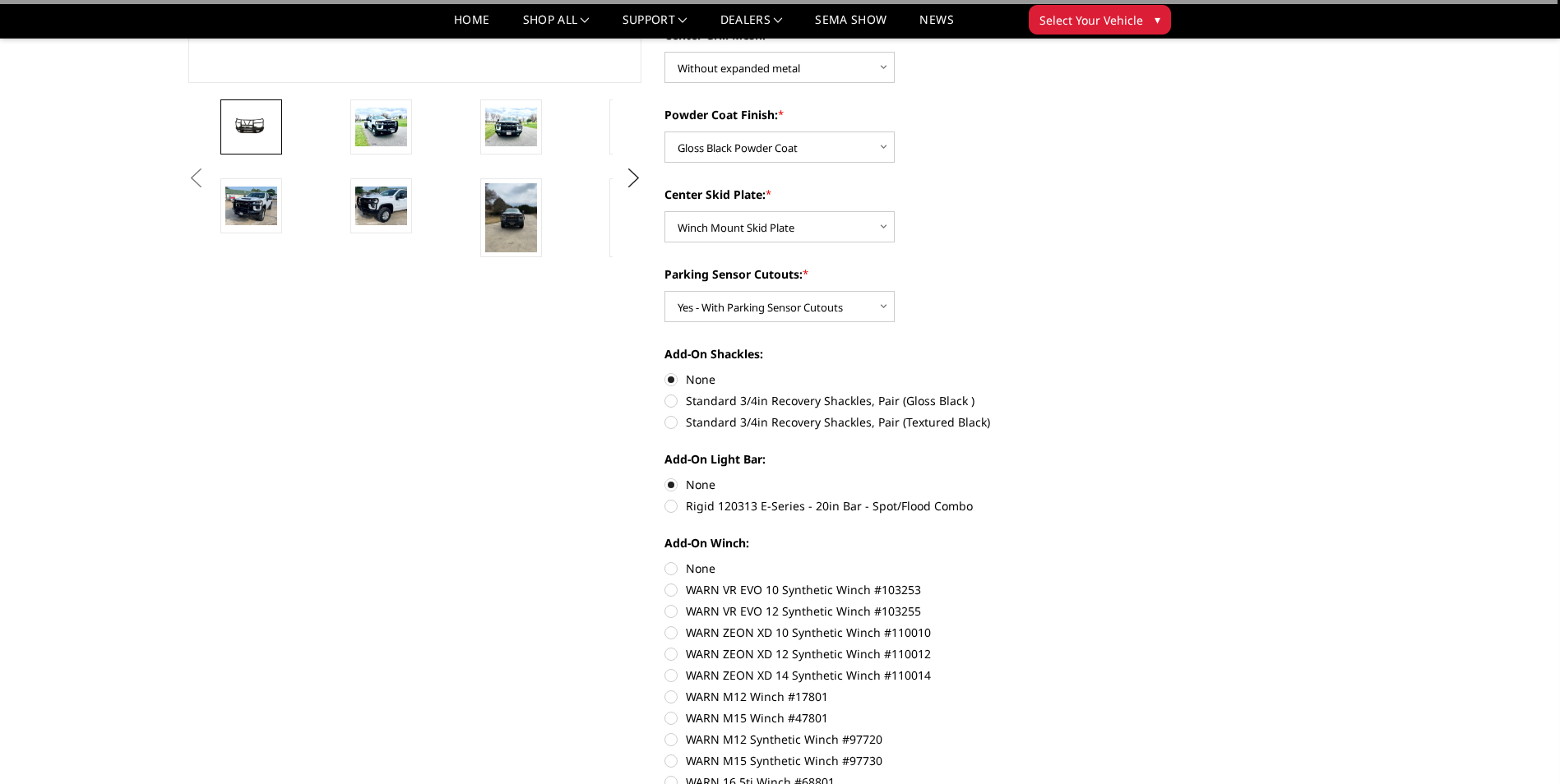
click at [670, 570] on label "None" at bounding box center [891, 568] width 454 height 17
click at [665, 560] on input "None" at bounding box center [664, 560] width 1 height 1
radio input "true"
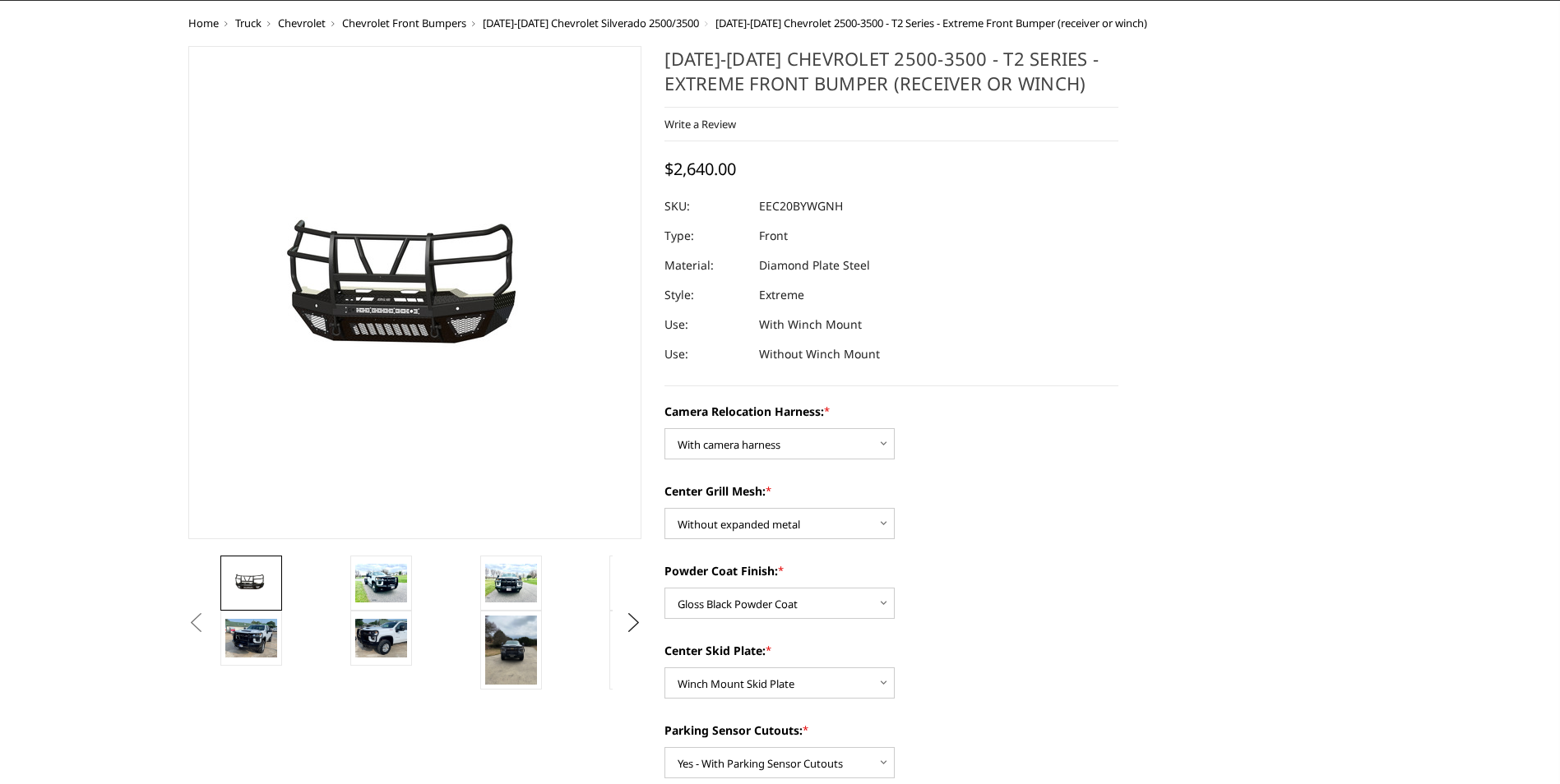
scroll to position [0, 0]
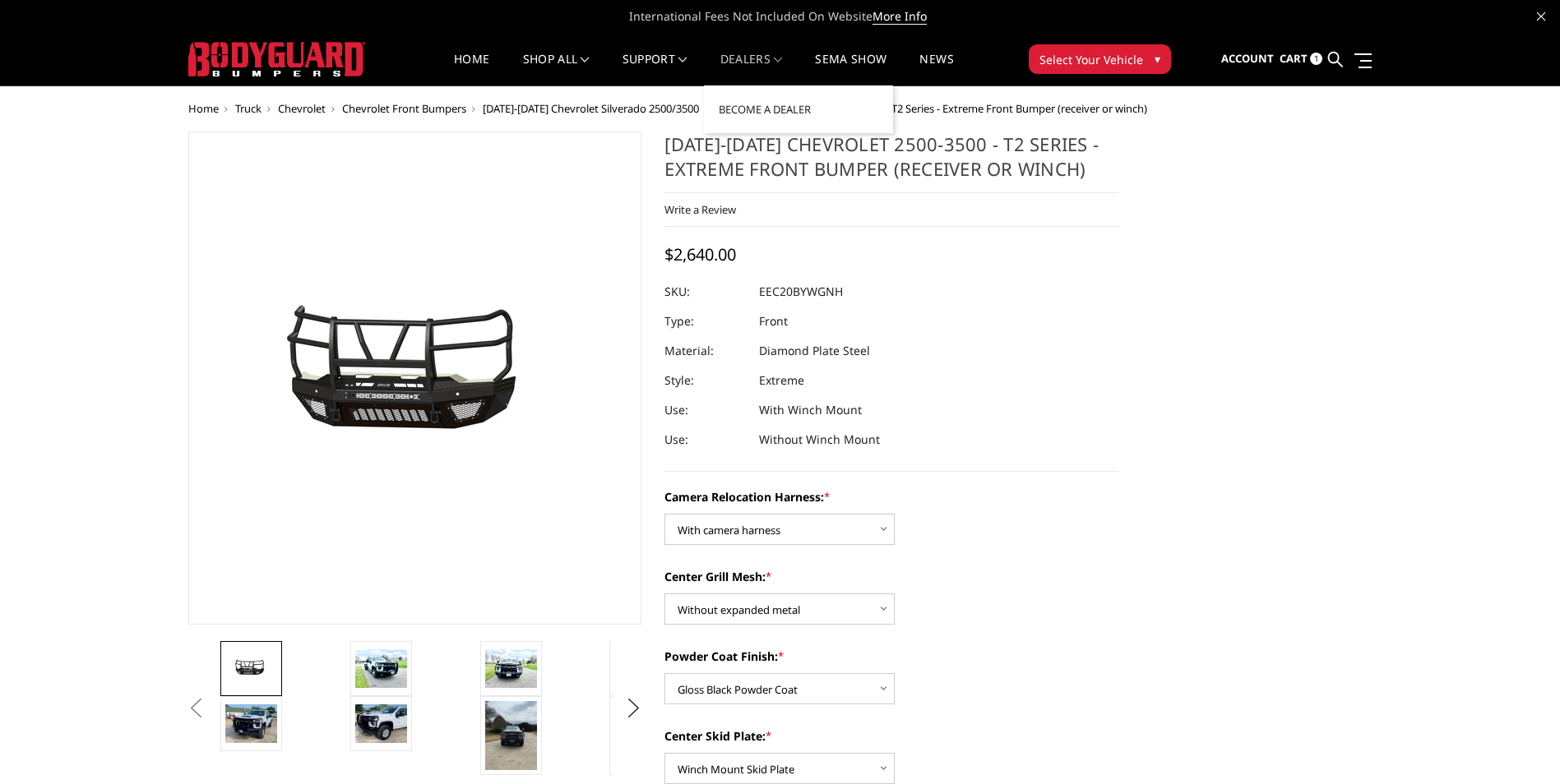
click at [756, 62] on link "Dealers" at bounding box center [751, 69] width 63 height 32
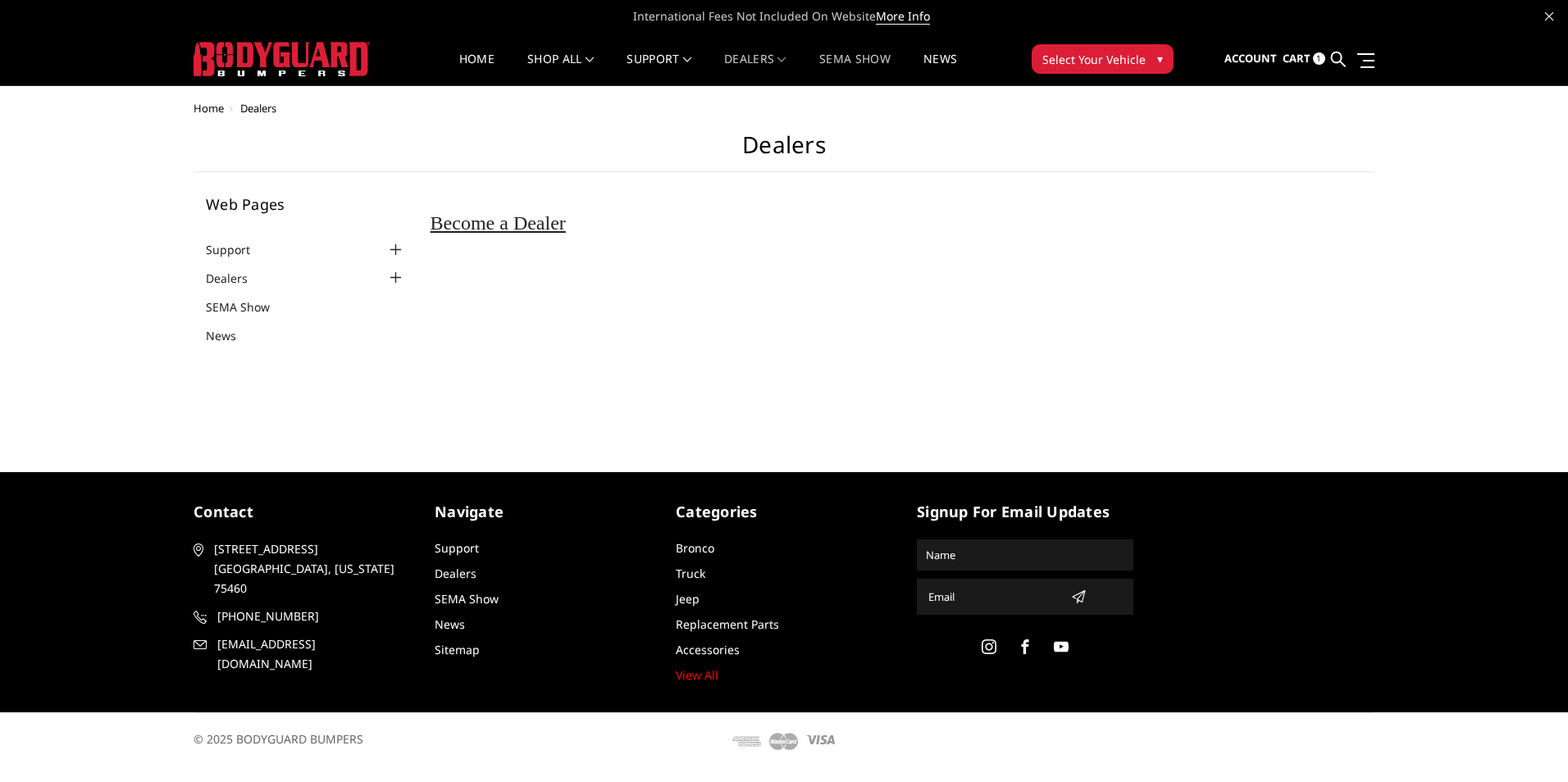
click at [857, 66] on link "SEMA Show" at bounding box center [855, 69] width 71 height 32
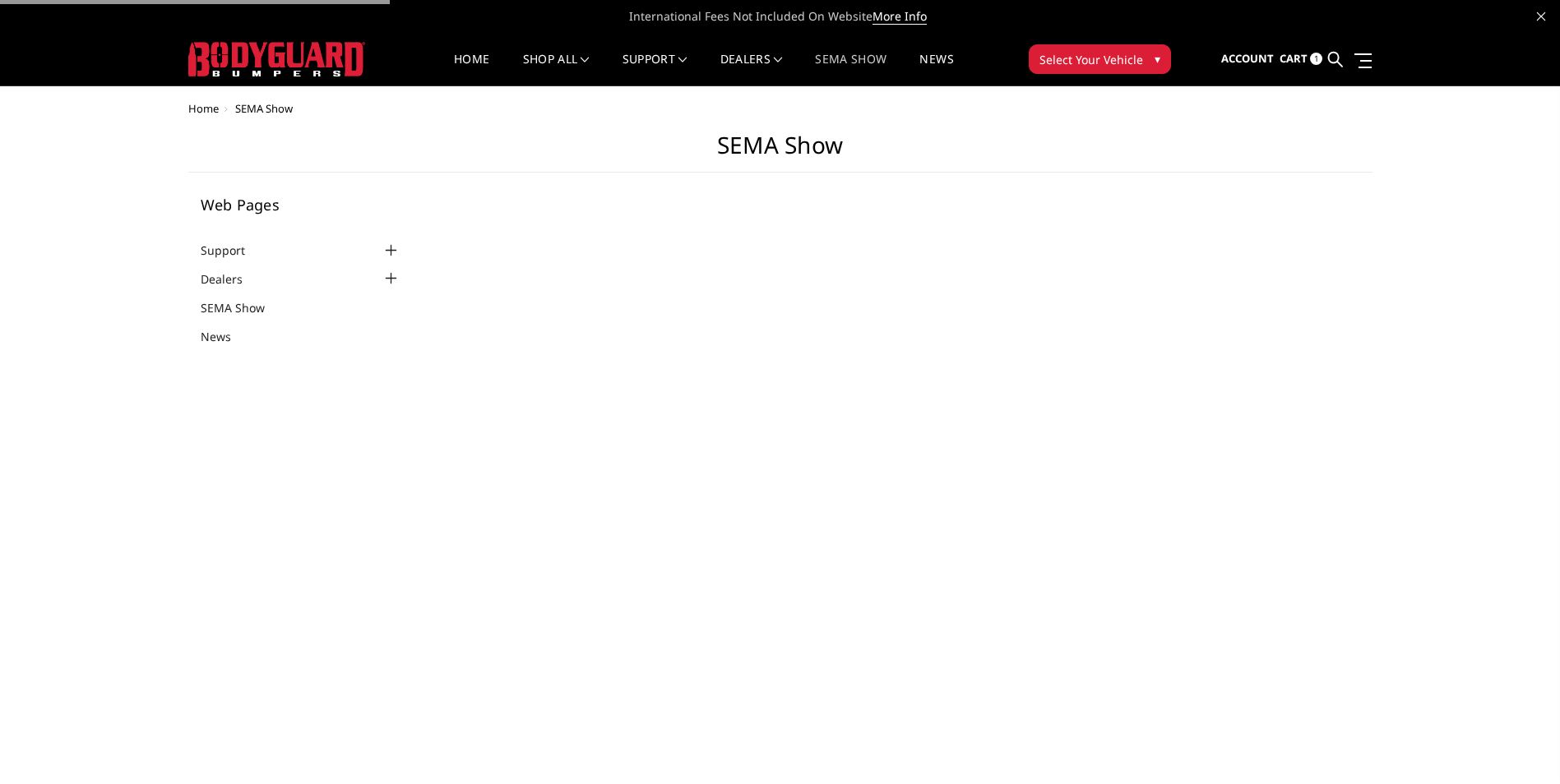
select select "US"
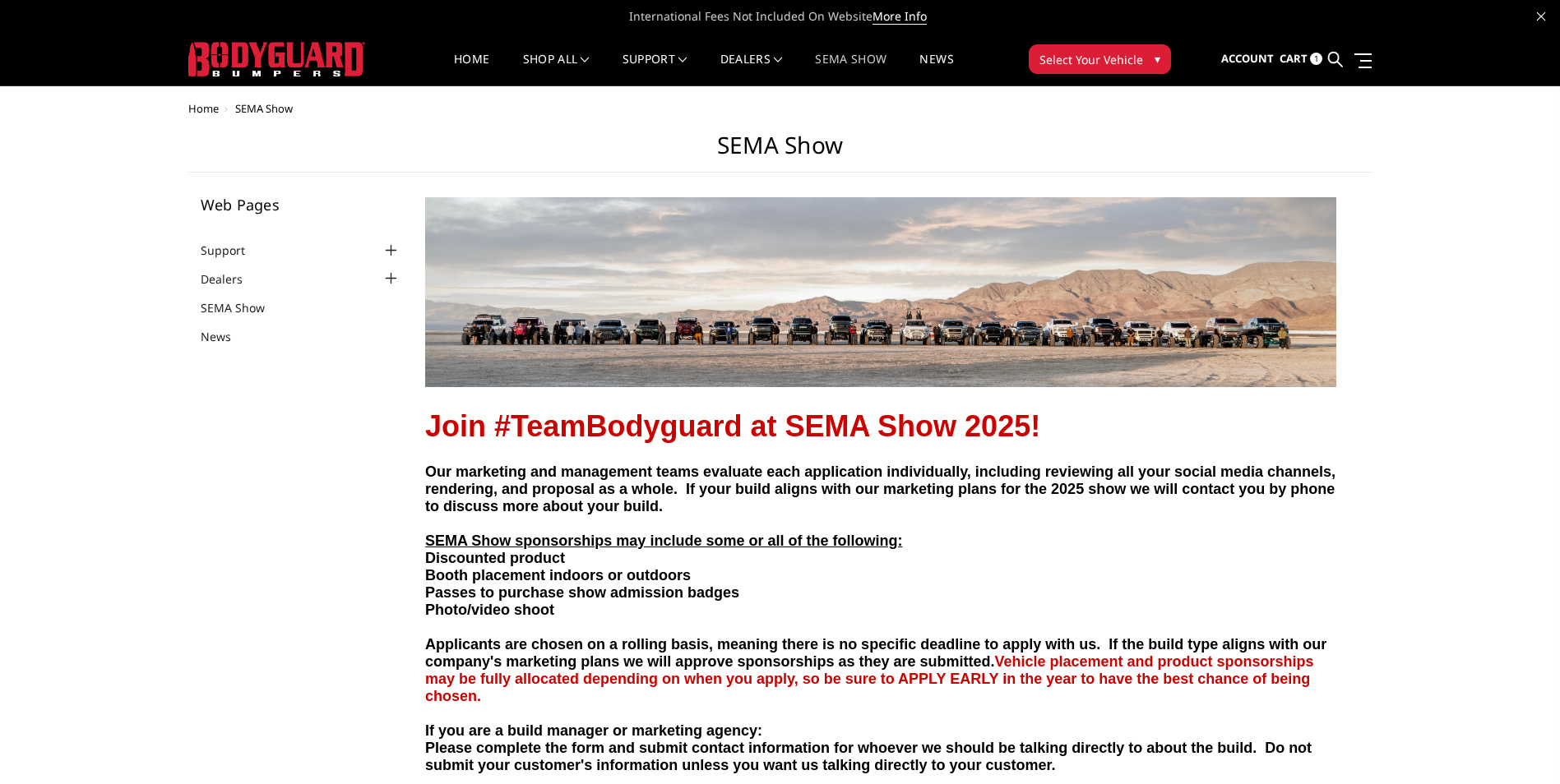
click at [1054, 53] on span "Select Your Vehicle" at bounding box center [1091, 59] width 103 height 17
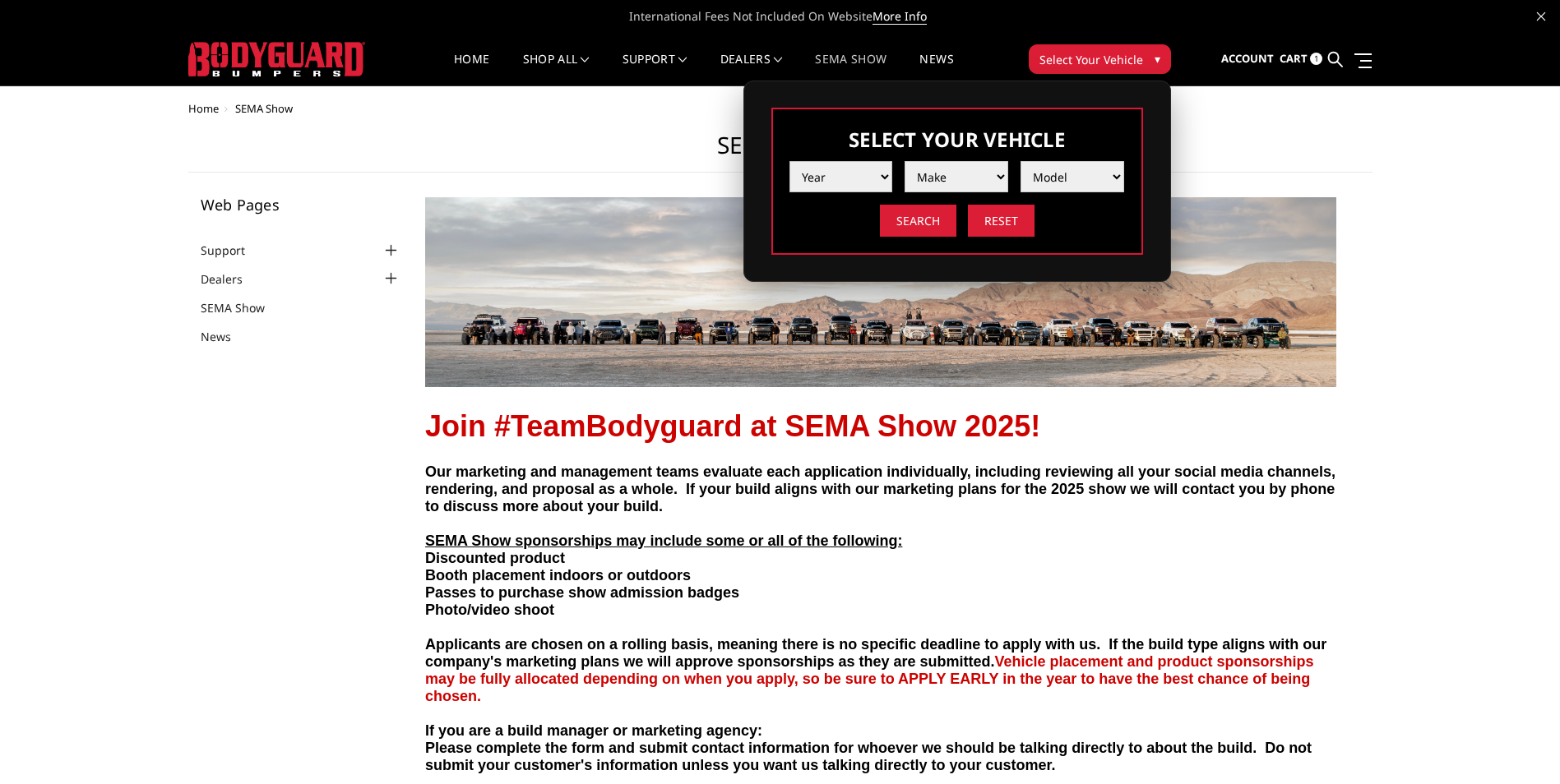
click at [874, 183] on select "Year 2025 2024 2023 2022 2021 2020 2019 2018 2017 2016 2015 2014 2013 2012 2011…" at bounding box center [841, 176] width 103 height 31
select select "yr_2025"
click at [789, 161] on select "Year 2025 2024 2023 2022 2021 2020 2019 2018 2017 2016 2015 2014 2013 2012 2011…" at bounding box center [841, 176] width 103 height 31
click at [960, 185] on select "Make Chevrolet Ford GMC Ram Toyota" at bounding box center [956, 176] width 103 height 31
select select "mk_chevrolet"
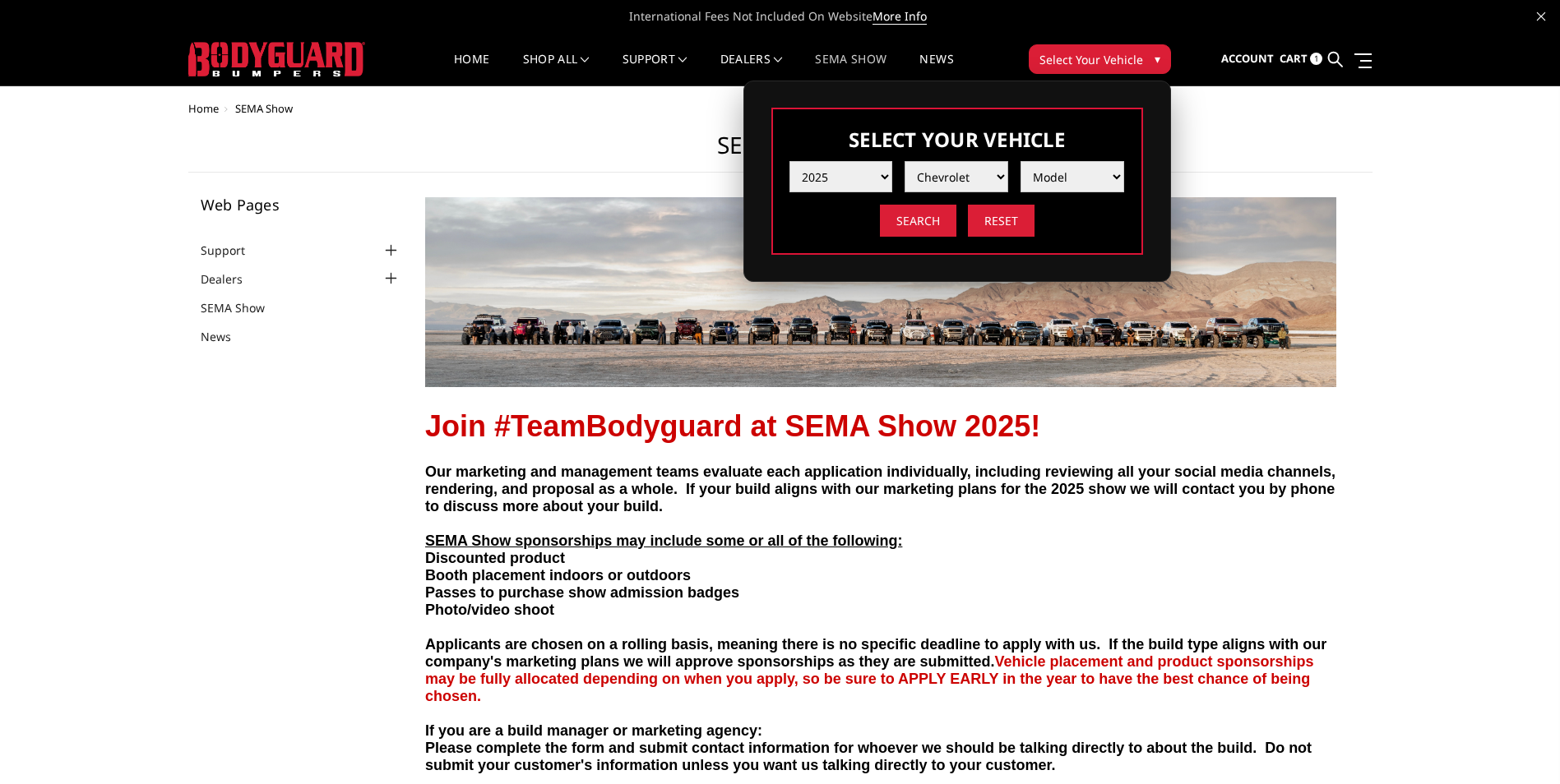
click at [904, 161] on select "Make Chevrolet Ford GMC Ram Toyota" at bounding box center [956, 176] width 103 height 31
click at [1061, 183] on select "Model Silverado 1500 Silverado 2500 / 3500 Silverado 4500 / 5500 / 6500" at bounding box center [1072, 176] width 103 height 31
select select "md_silverado-2500-3500"
click at [1021, 161] on select "Model Silverado 1500 Silverado 2500 / 3500 Silverado 4500 / 5500 / 6500" at bounding box center [1072, 176] width 103 height 31
click at [931, 226] on input "Search" at bounding box center [918, 221] width 76 height 32
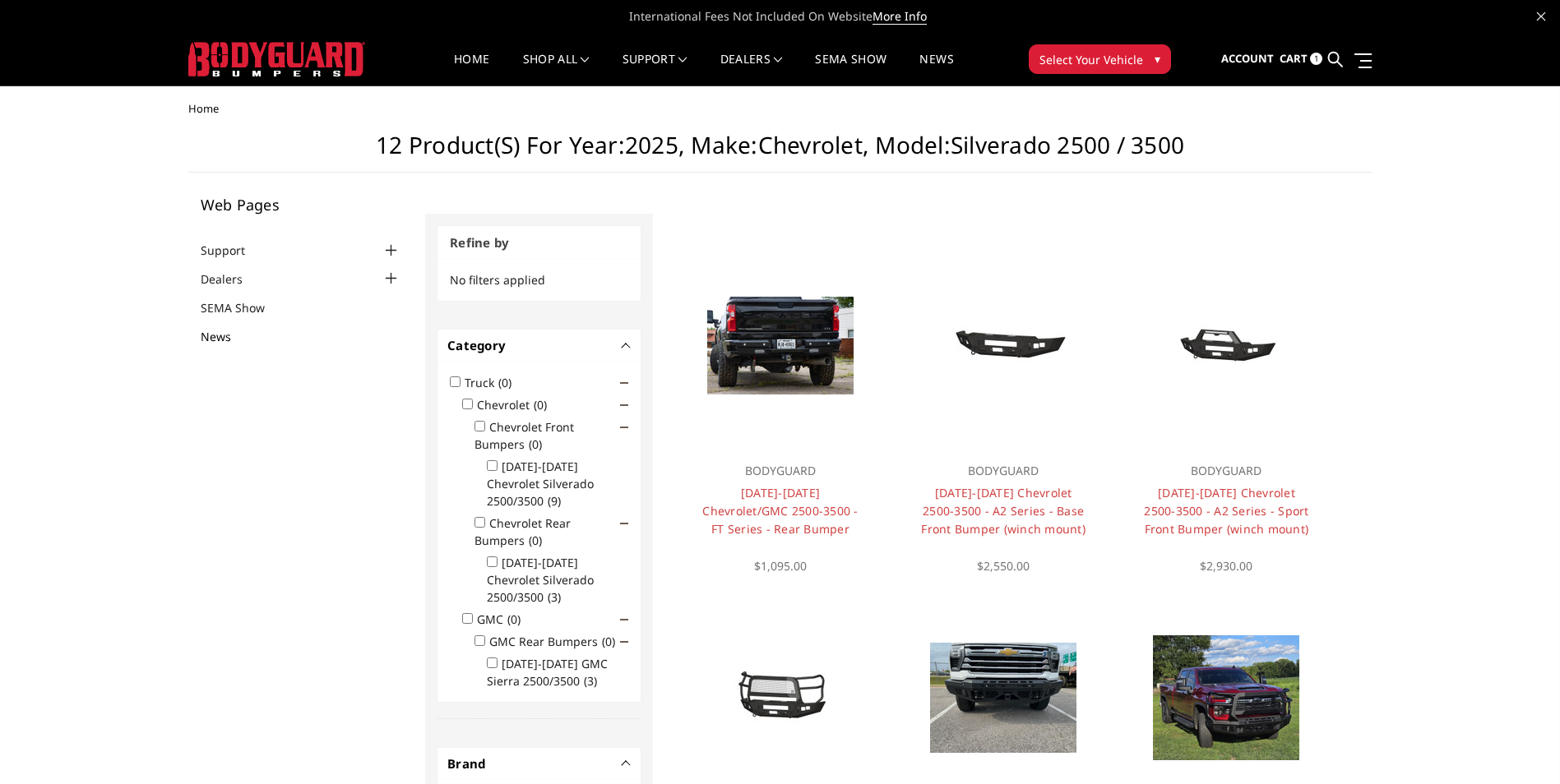
click at [220, 335] on link "News" at bounding box center [226, 336] width 51 height 17
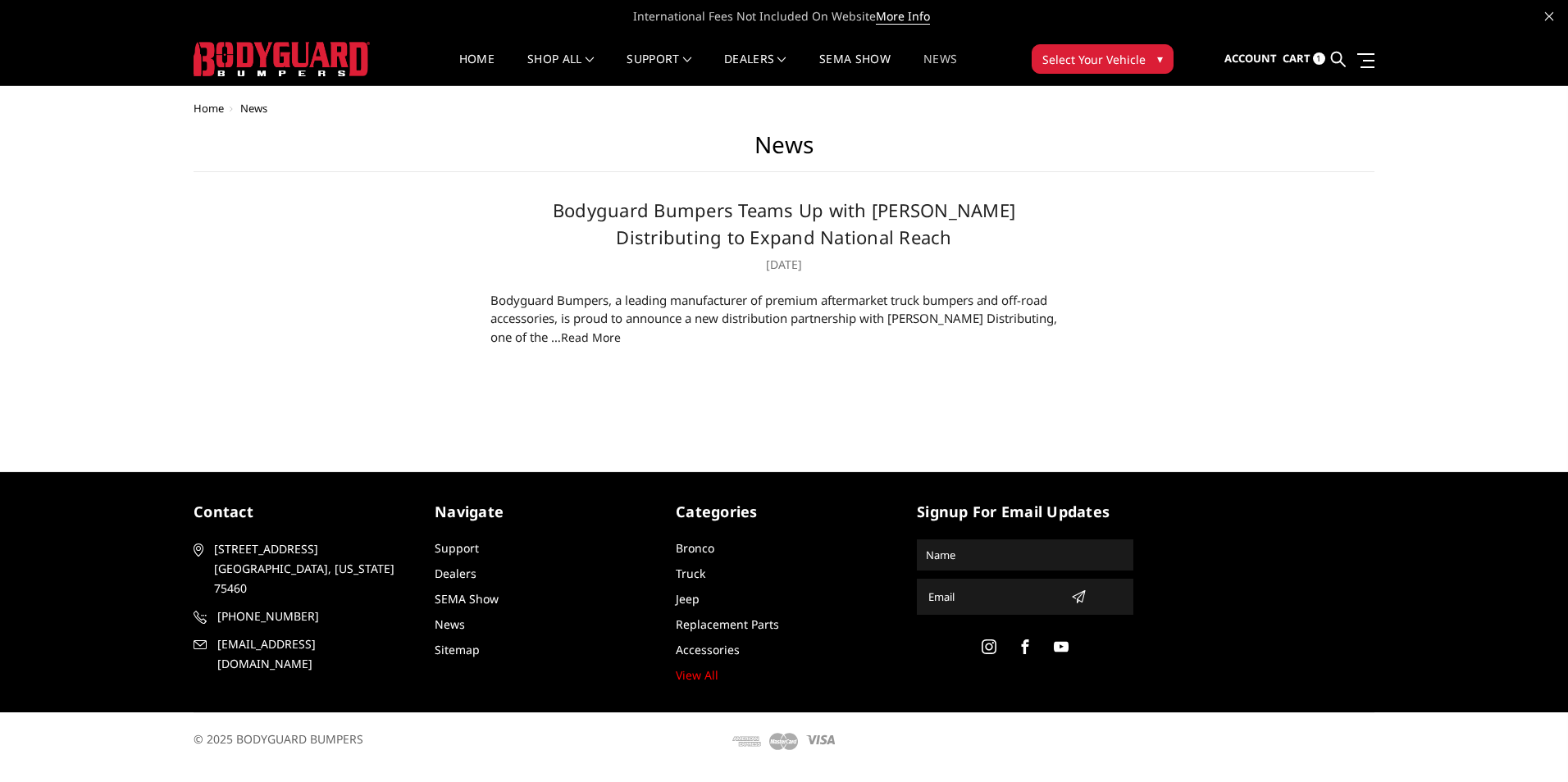
click at [561, 340] on link "read more" at bounding box center [591, 337] width 60 height 15
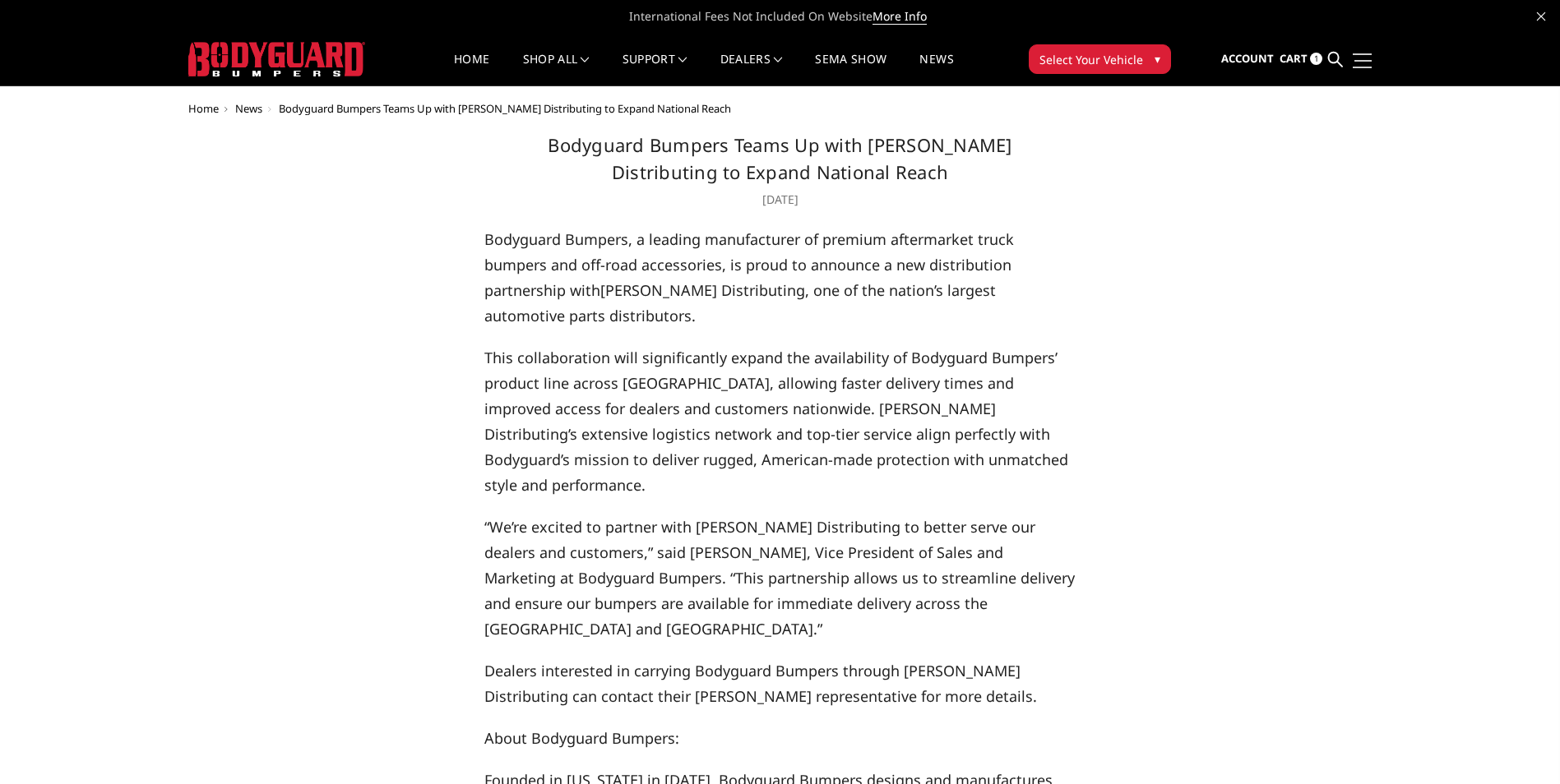
click at [1363, 65] on link at bounding box center [1359, 60] width 23 height 17
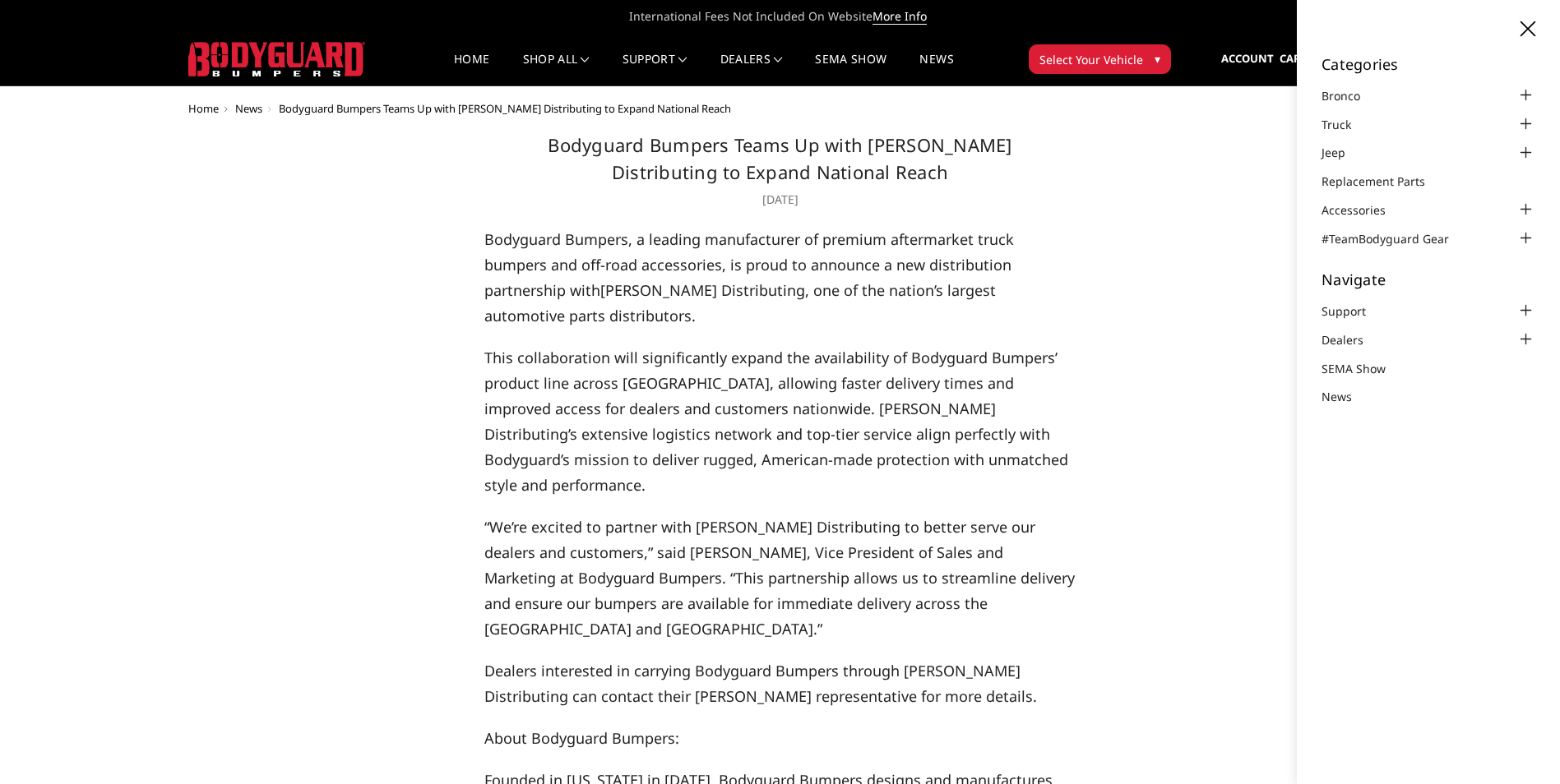
click at [1522, 29] on icon at bounding box center [1527, 28] width 14 height 14
